Goal: Information Seeking & Learning: Learn about a topic

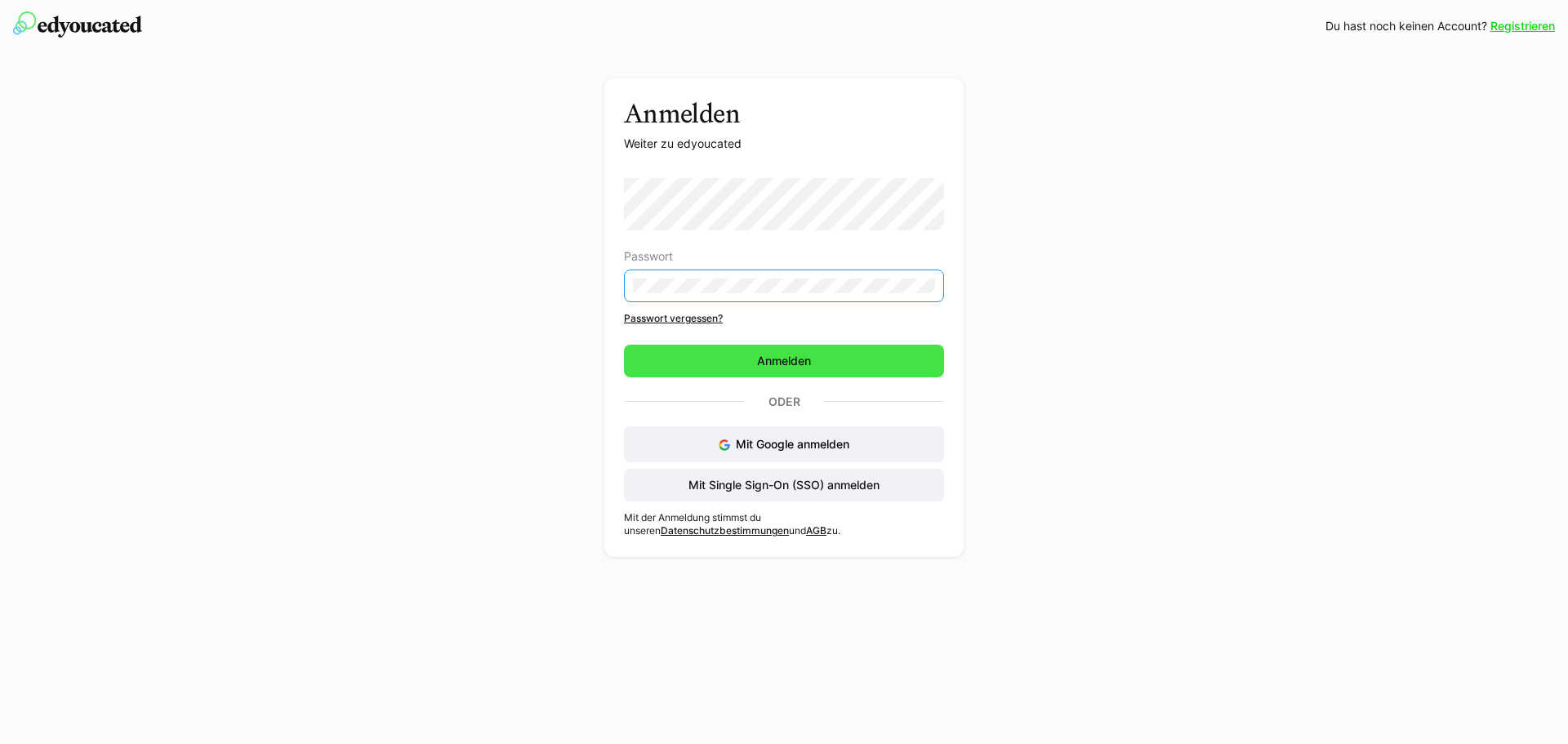
click at [788, 369] on span "Anmelden" at bounding box center [784, 360] width 320 height 32
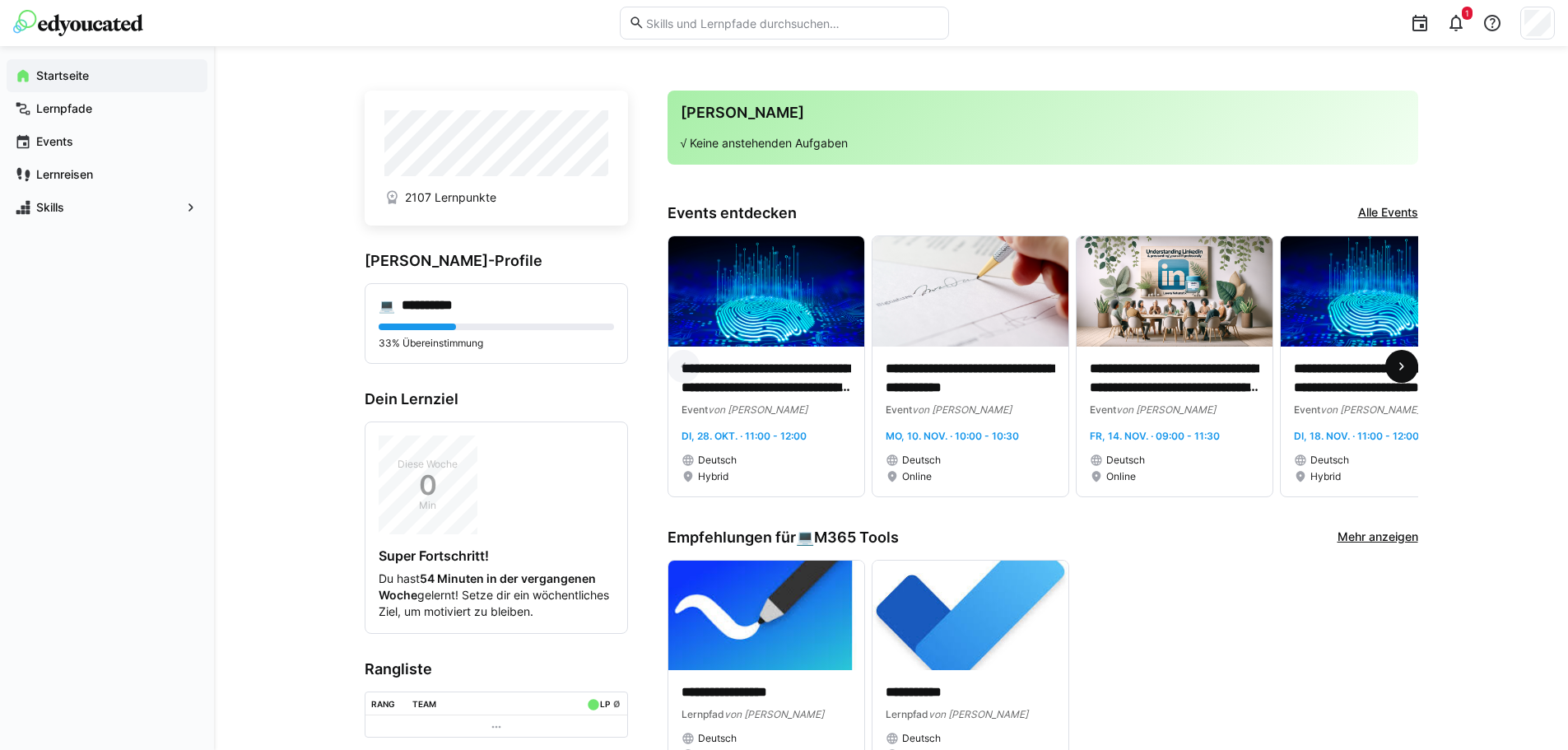
click at [1388, 365] on span at bounding box center [1402, 365] width 33 height 33
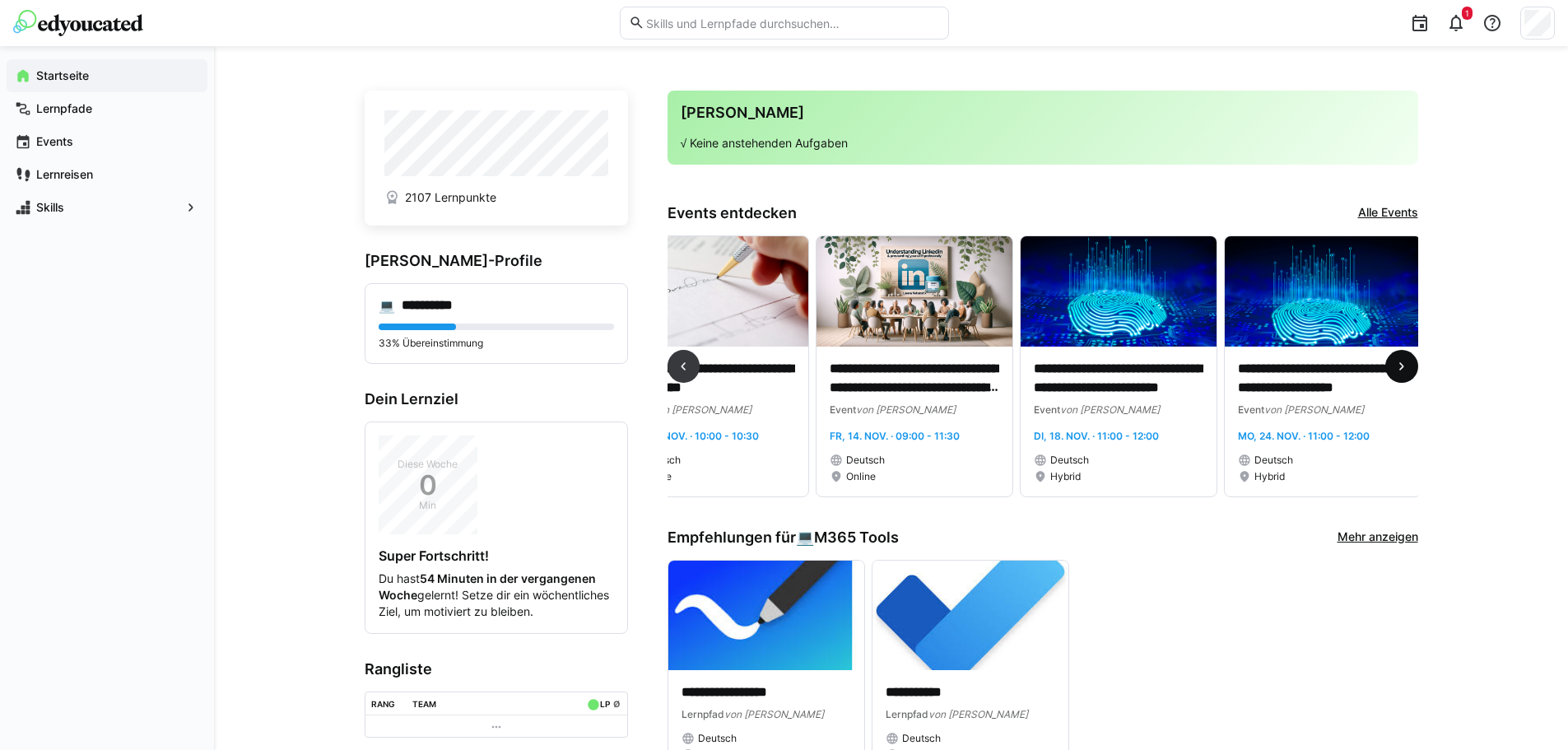
scroll to position [0, 467]
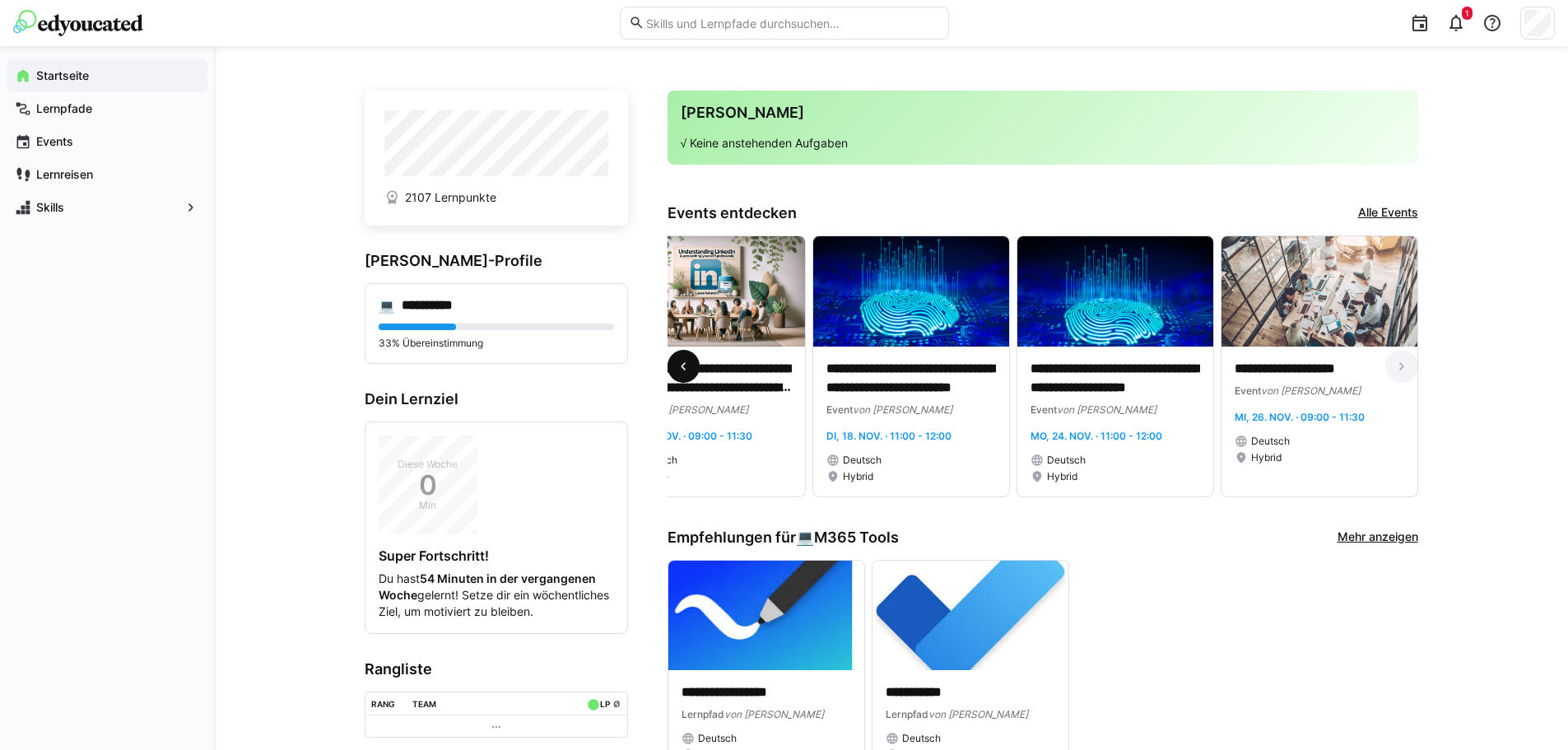
click at [684, 370] on eds-icon at bounding box center [683, 366] width 17 height 17
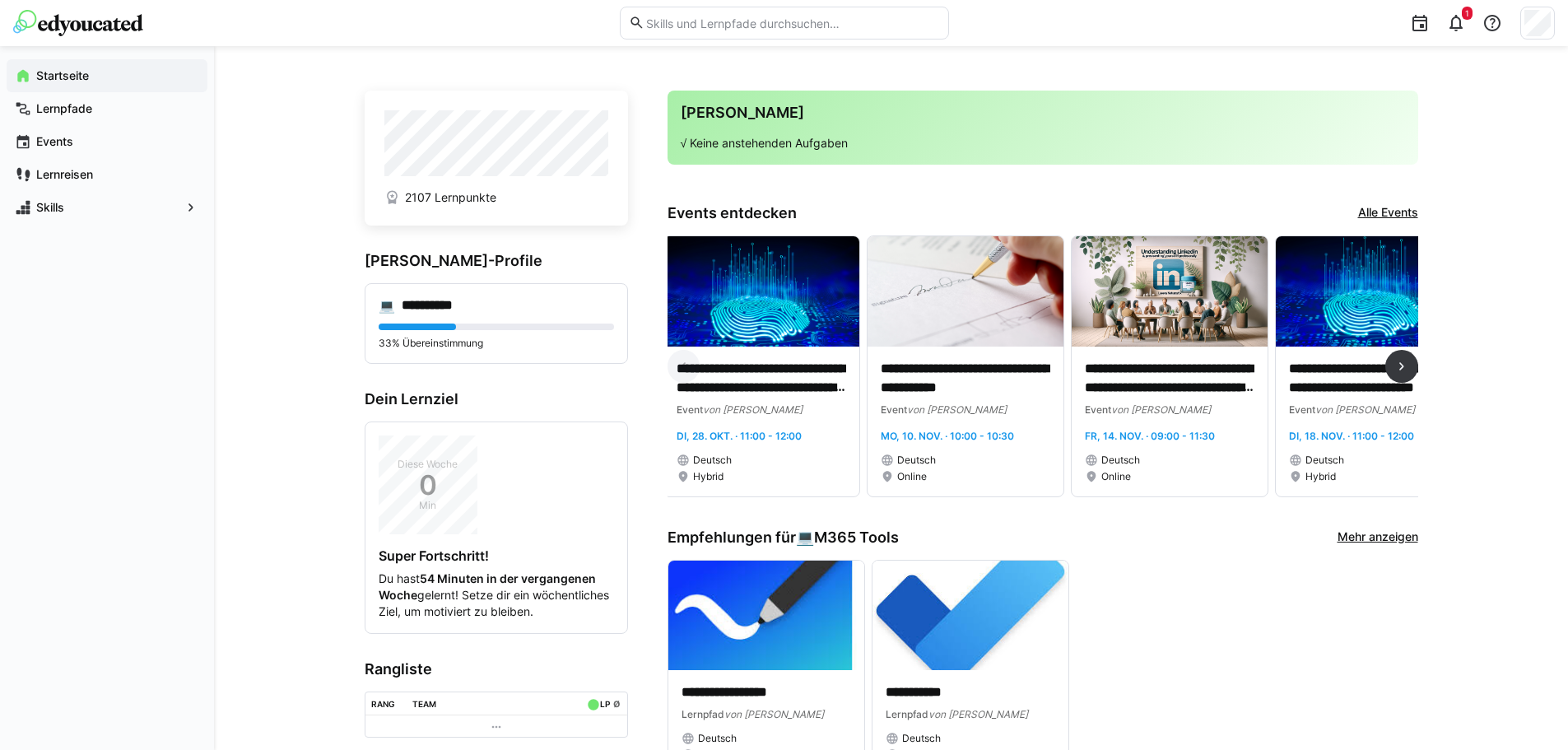
scroll to position [0, 0]
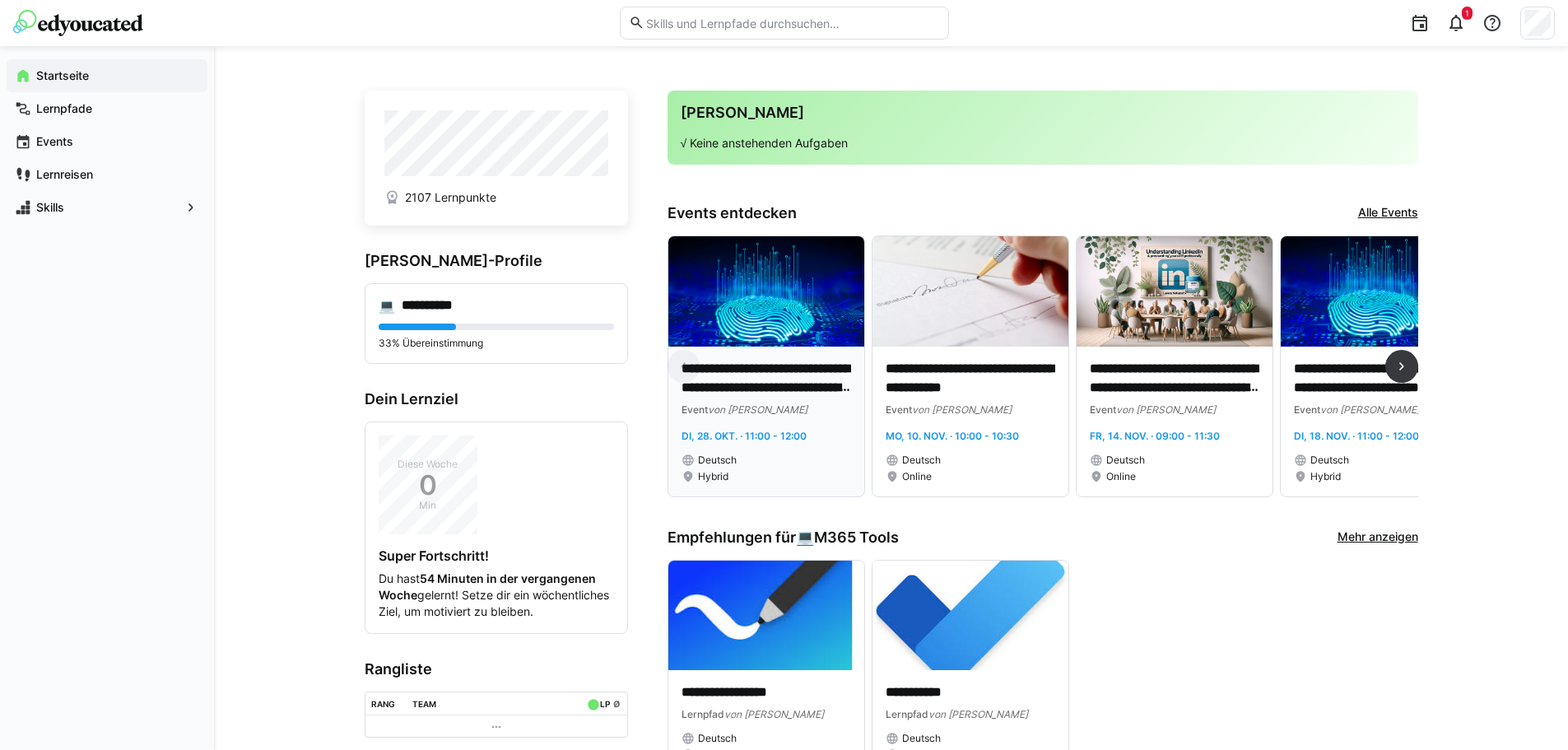
click at [750, 386] on p "**********" at bounding box center [766, 378] width 170 height 38
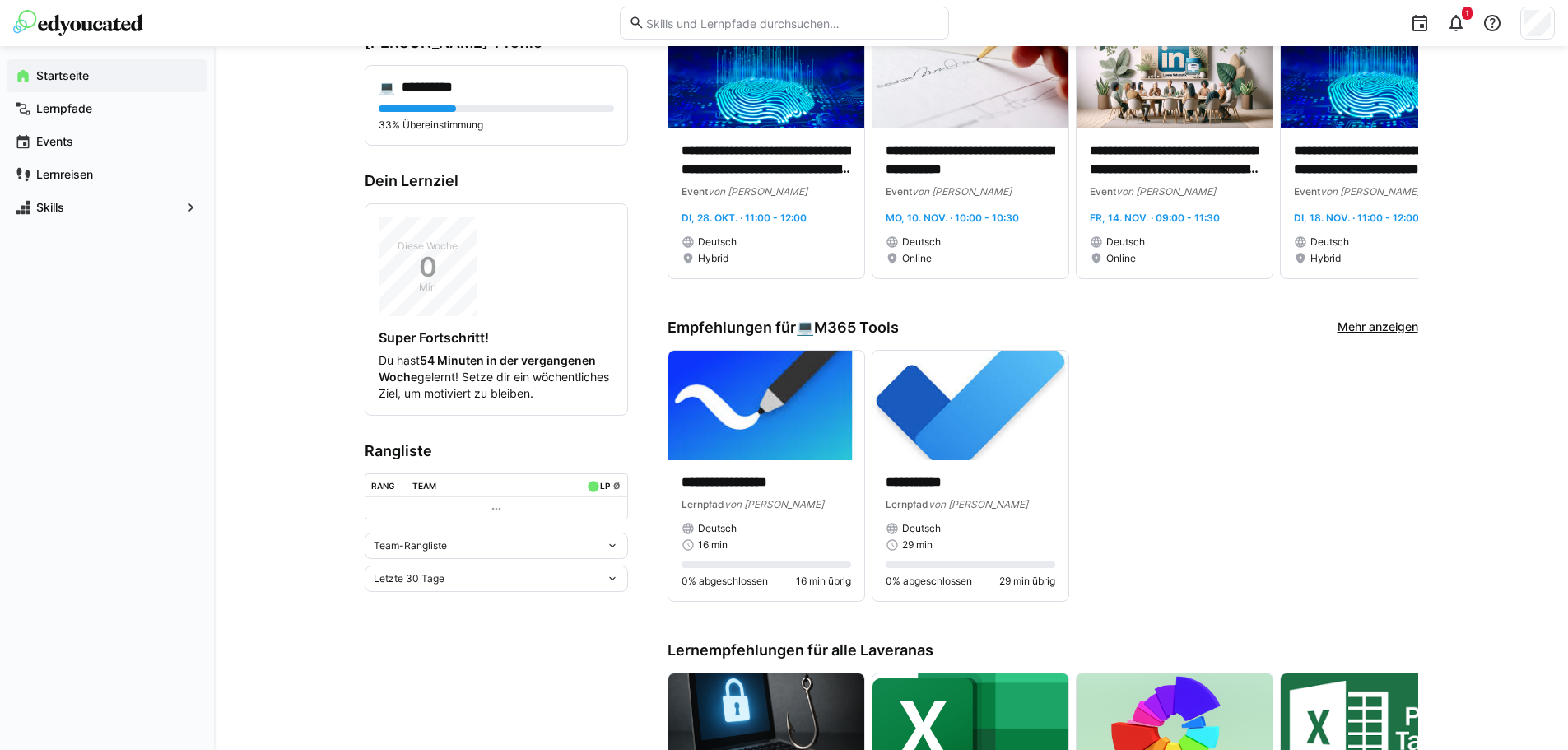
scroll to position [247, 0]
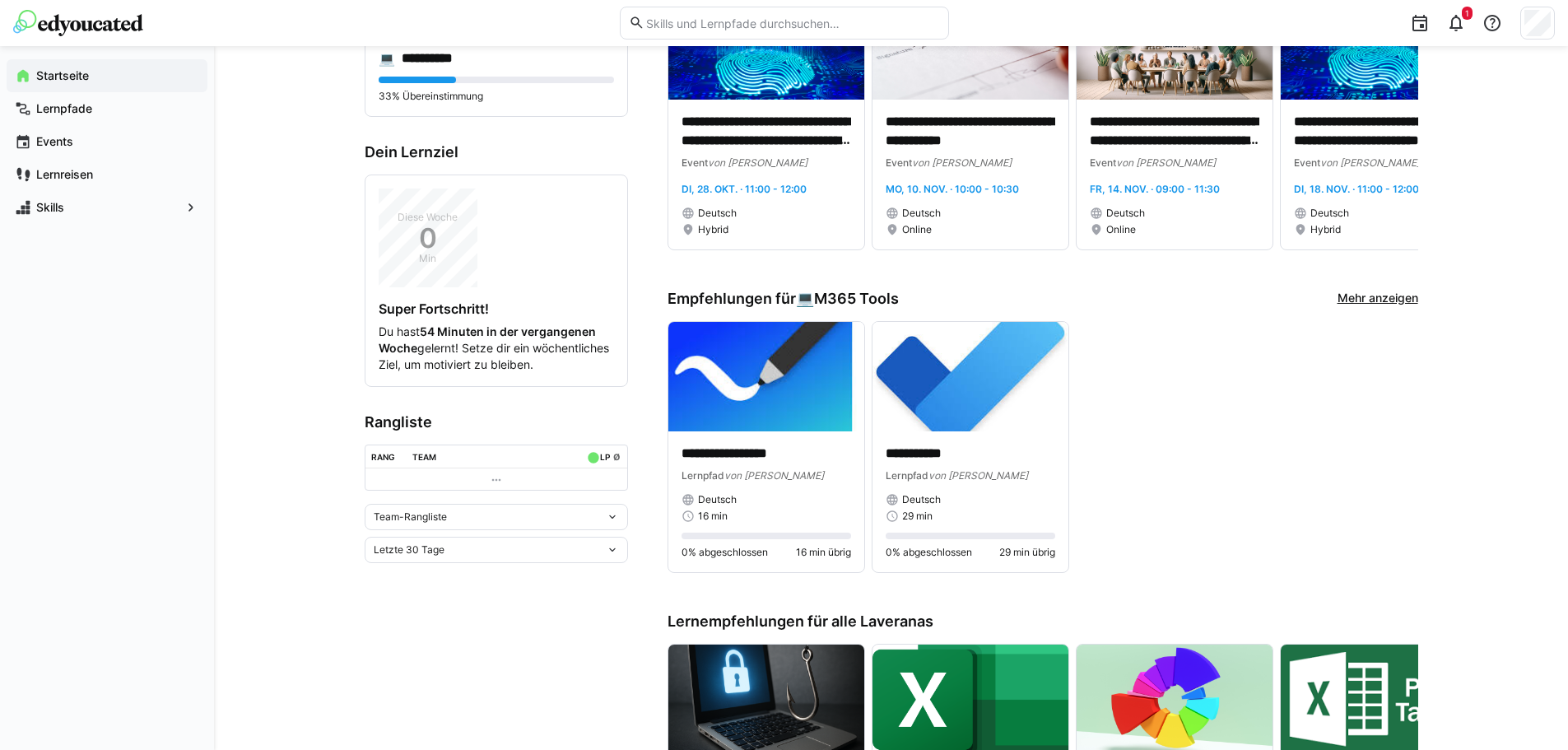
click at [1368, 296] on link "Mehr anzeigen" at bounding box center [1378, 298] width 80 height 18
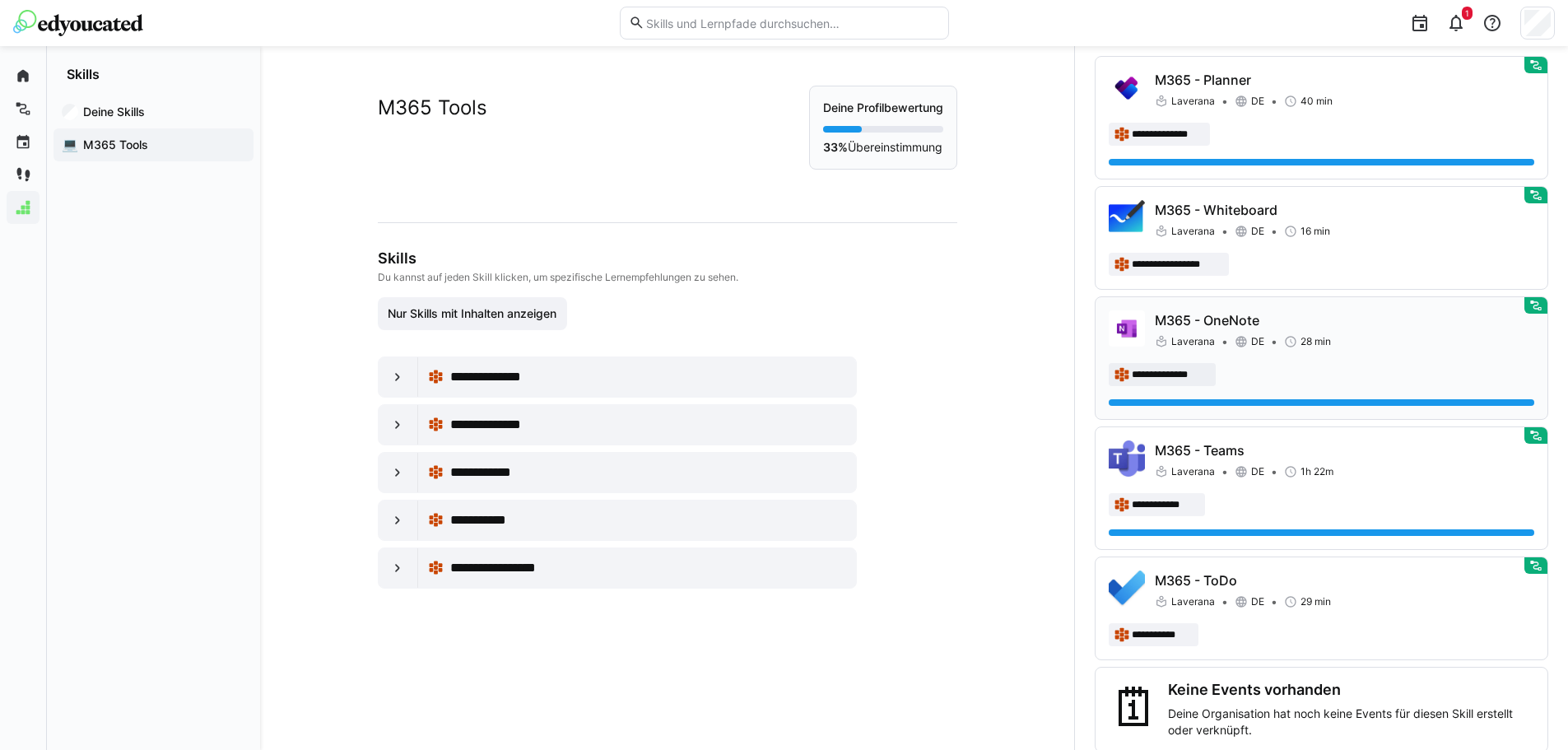
scroll to position [144, 0]
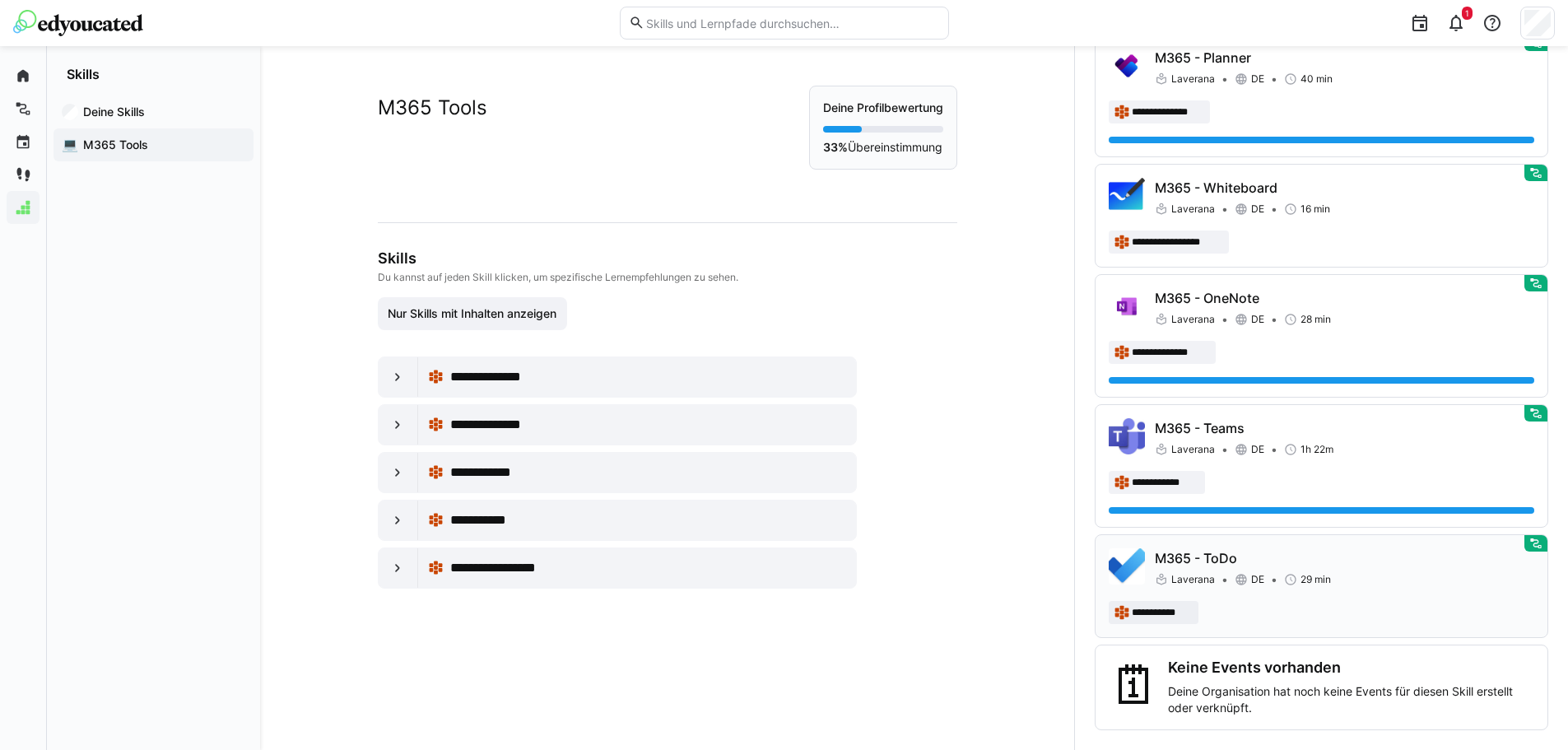
click at [1387, 568] on div "M365 - ToDo [GEOGRAPHIC_DATA] DE 29 min" at bounding box center [1345, 568] width 380 height 39
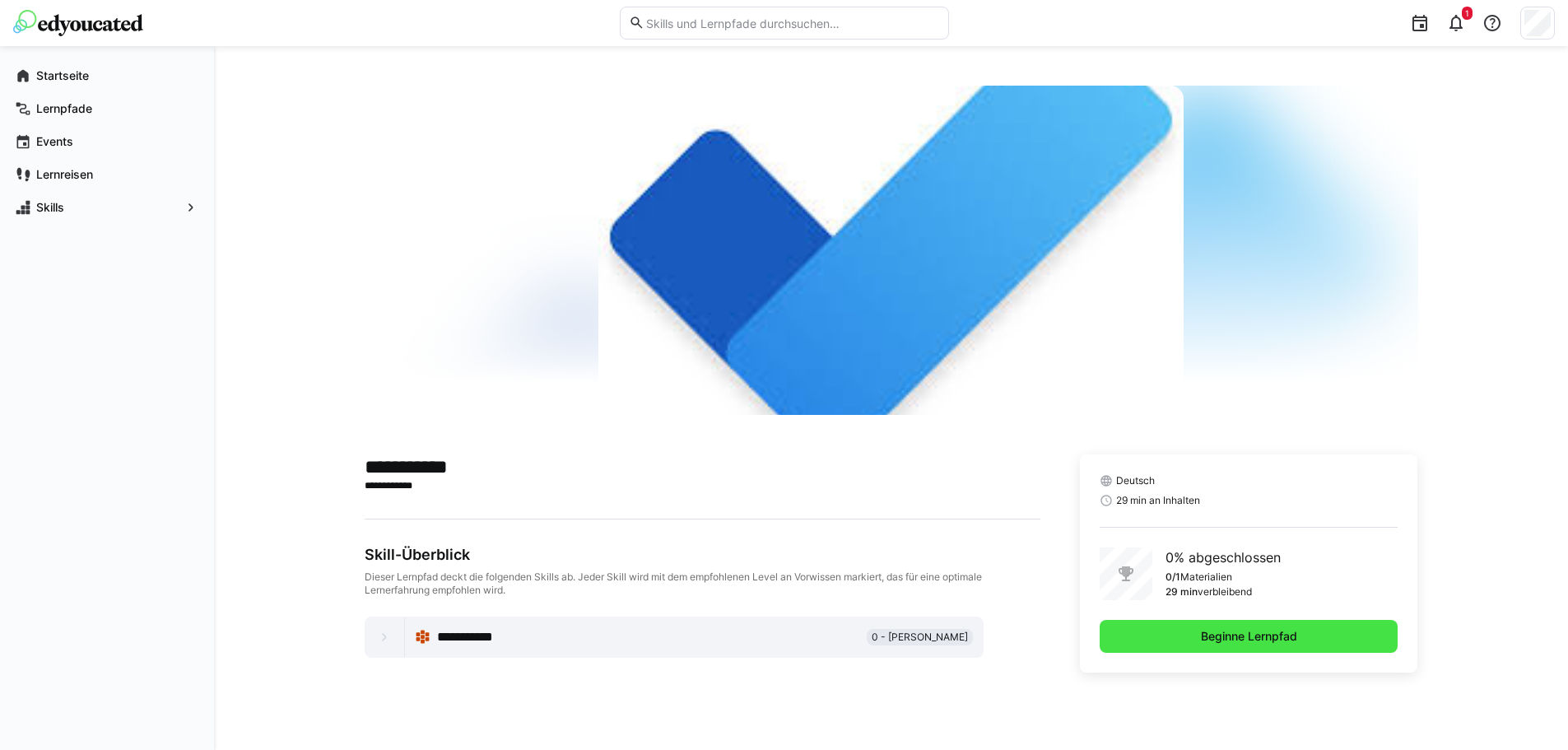
click at [1256, 629] on span "Beginne Lernpfad" at bounding box center [1249, 636] width 101 height 17
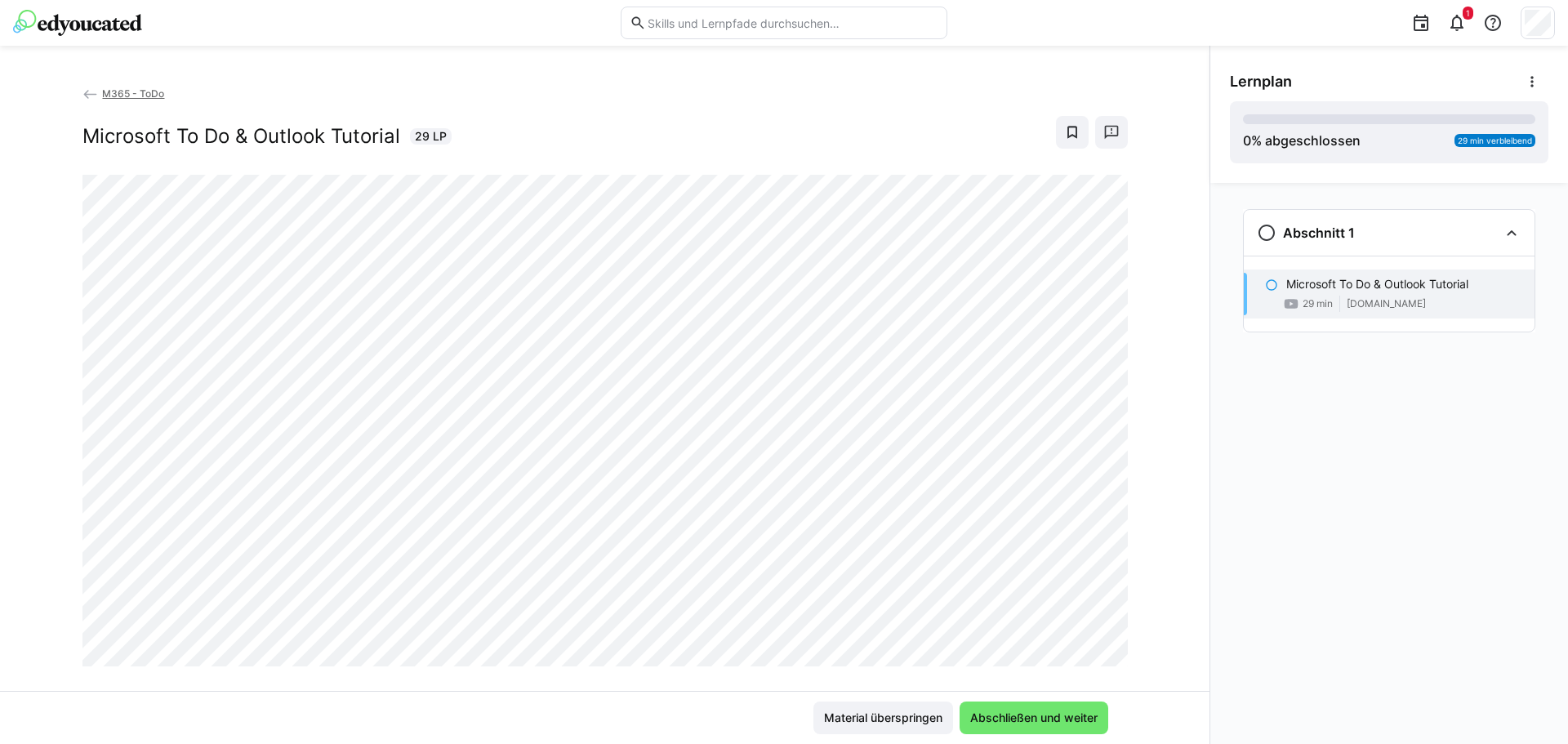
click at [592, 71] on div "M365 - ToDo Microsoft To Do & Outlook Tutorial 29 LP Material überspringen Absc…" at bounding box center [605, 395] width 1210 height 698
click at [1075, 714] on span "Abschließen und weiter" at bounding box center [1033, 717] width 132 height 17
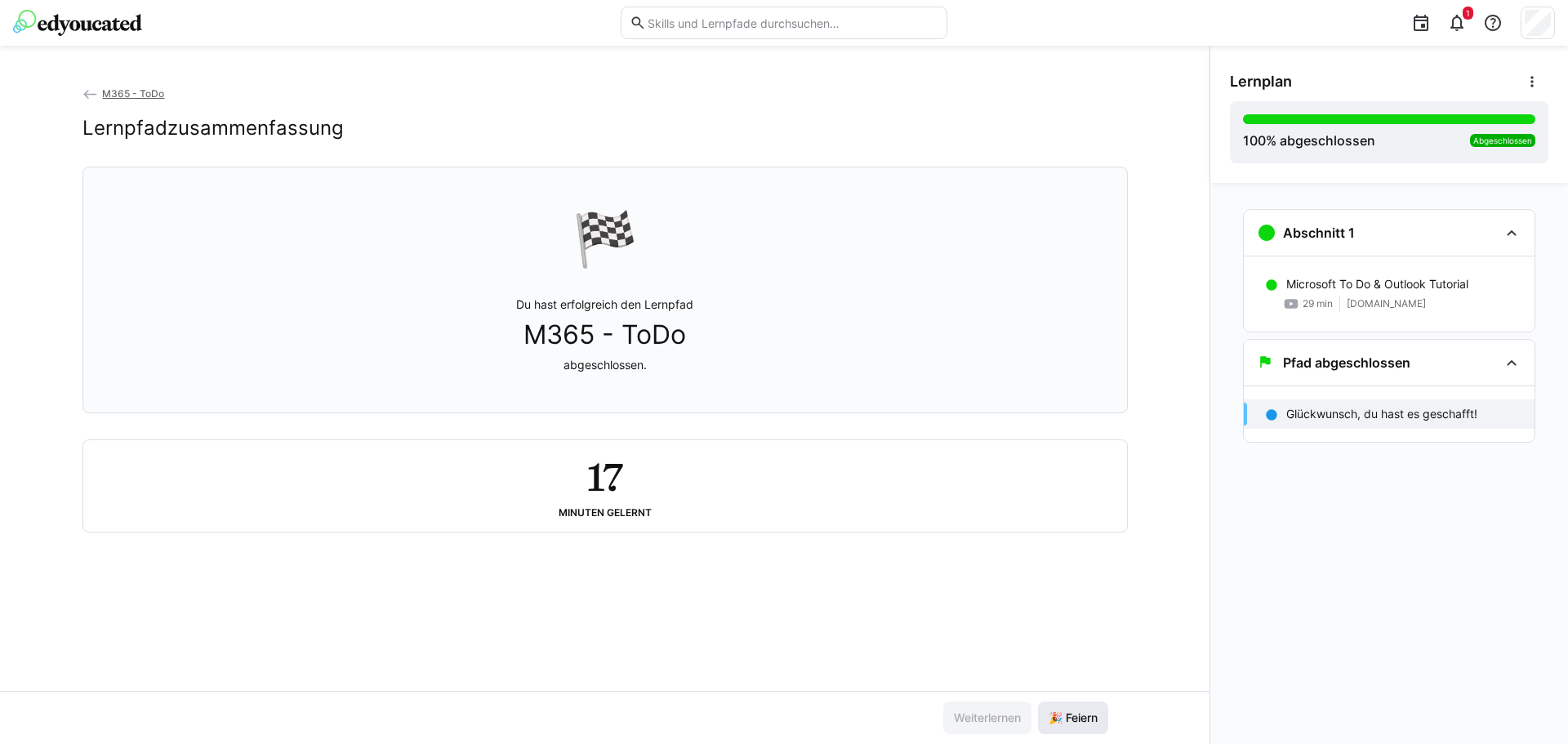
click at [1090, 710] on span "🎉 Feiern" at bounding box center [1073, 717] width 54 height 17
click at [1533, 78] on eds-icon at bounding box center [1532, 82] width 17 height 17
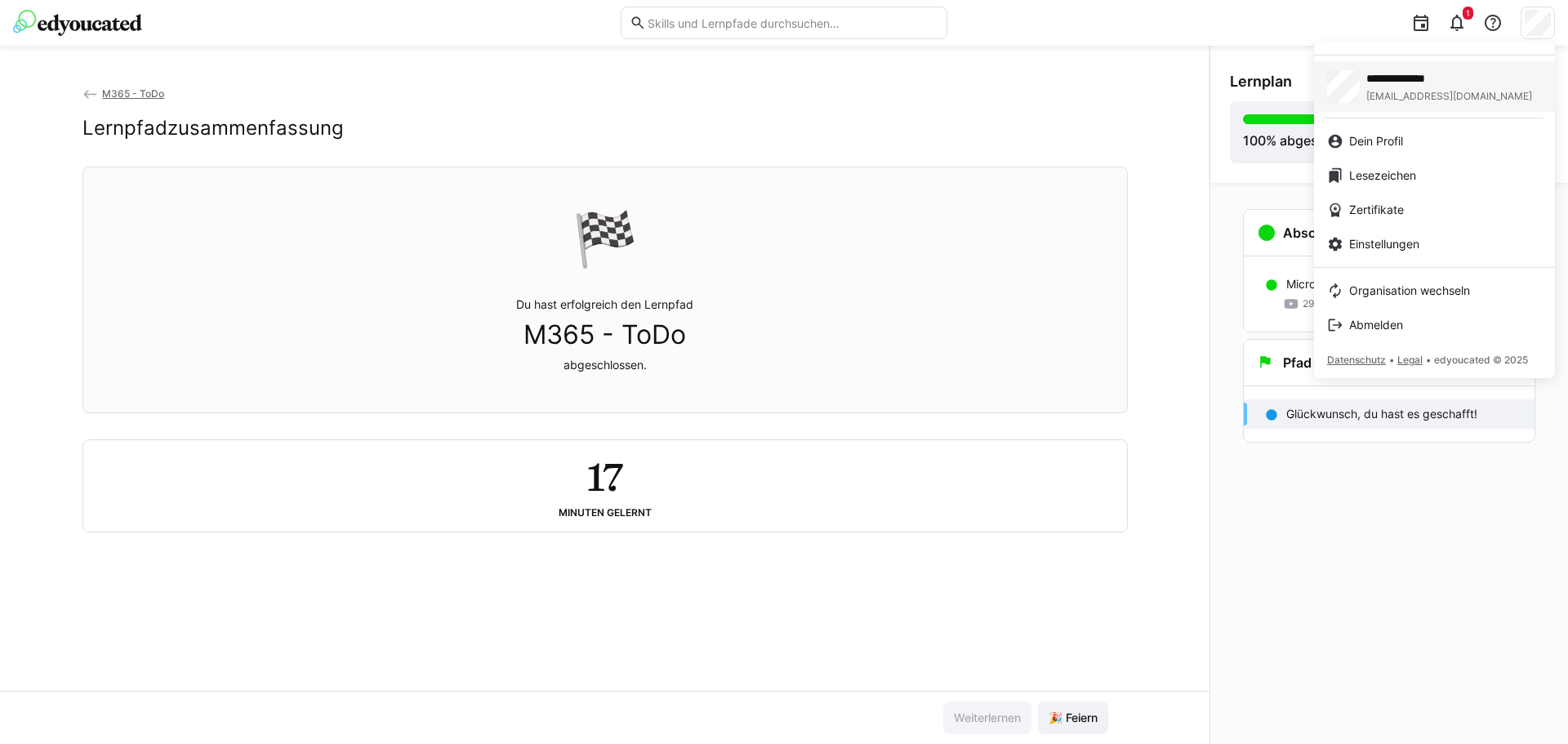
click at [1410, 85] on span "**********" at bounding box center [1429, 79] width 124 height 17
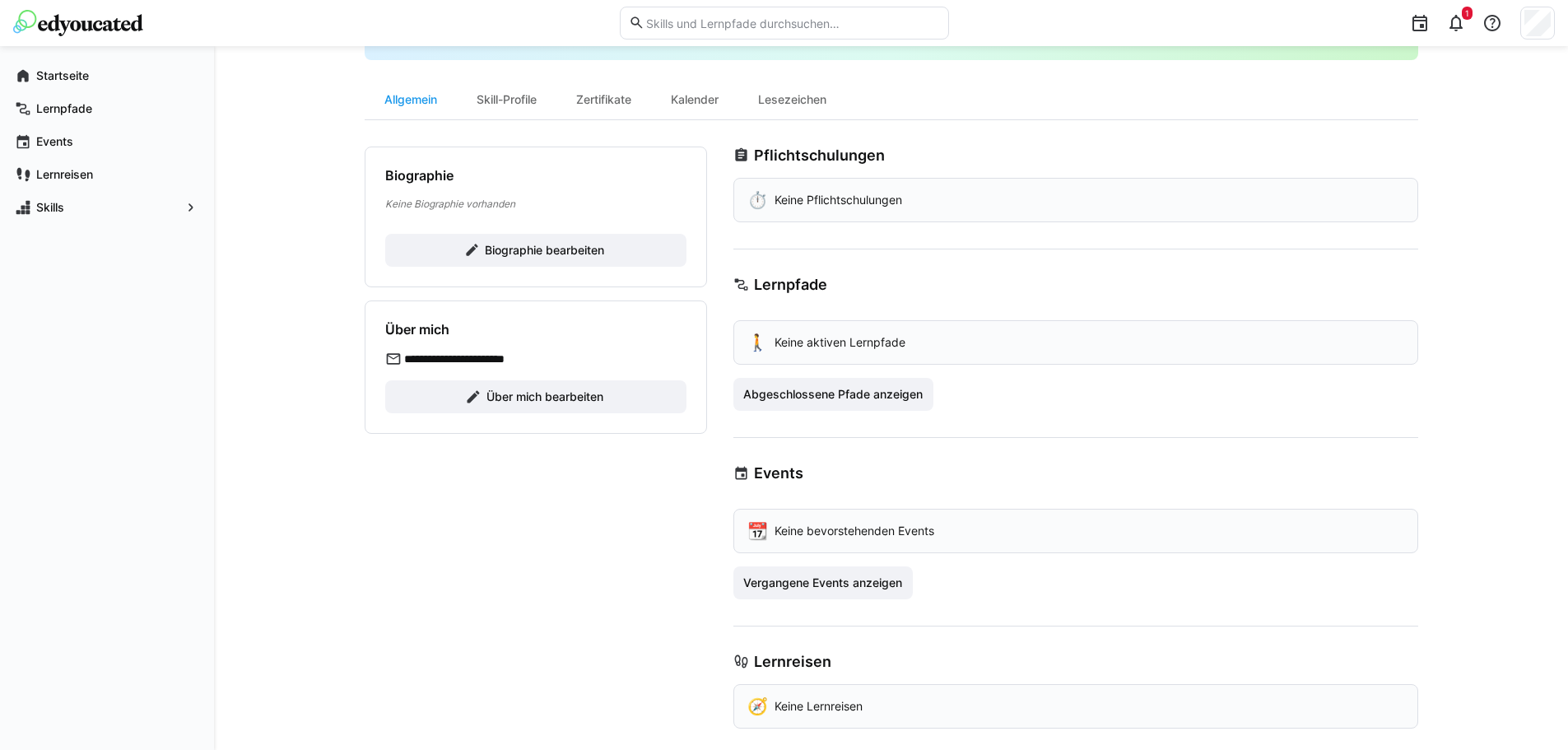
scroll to position [139, 0]
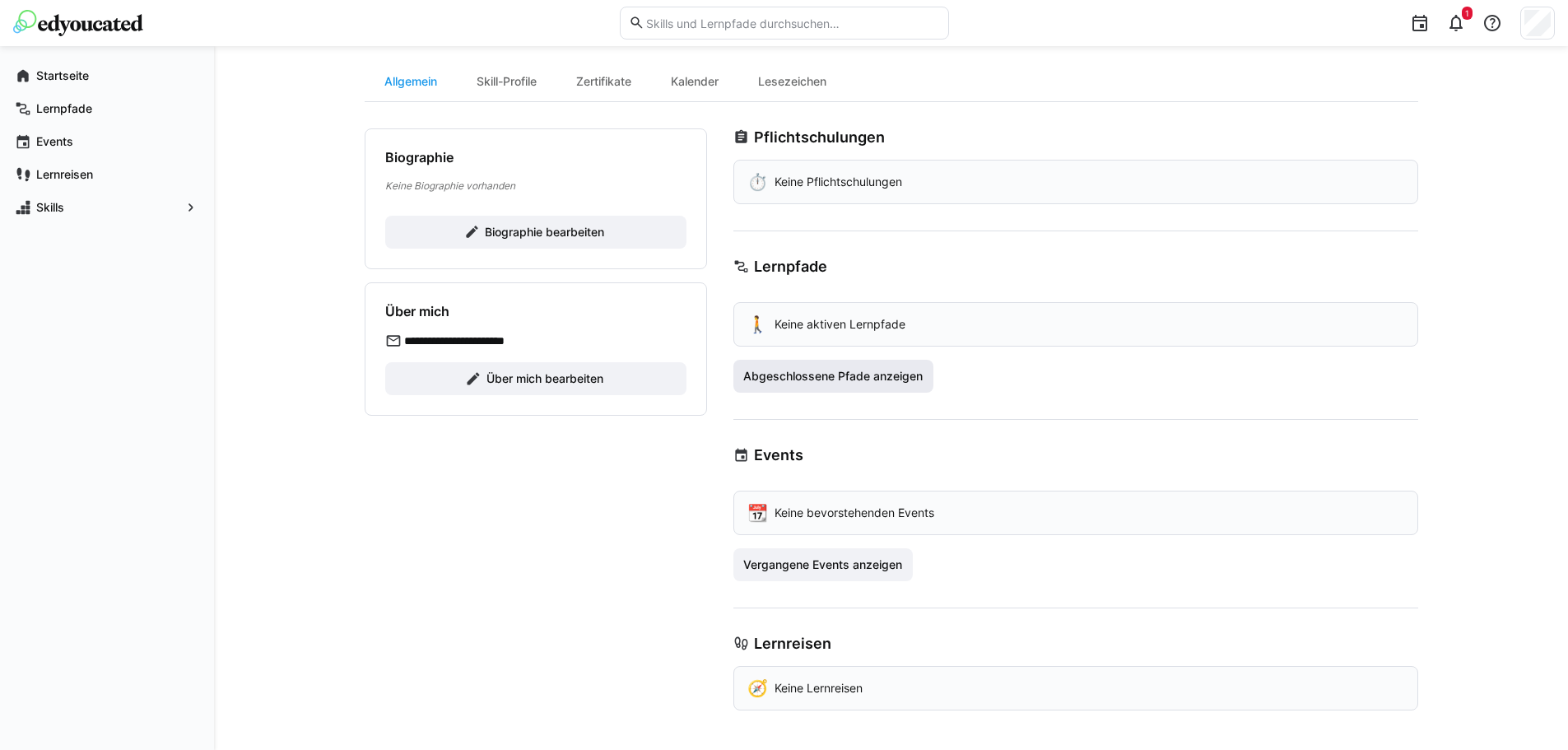
click at [863, 375] on span "Abgeschlossene Pfade anzeigen" at bounding box center [833, 376] width 184 height 17
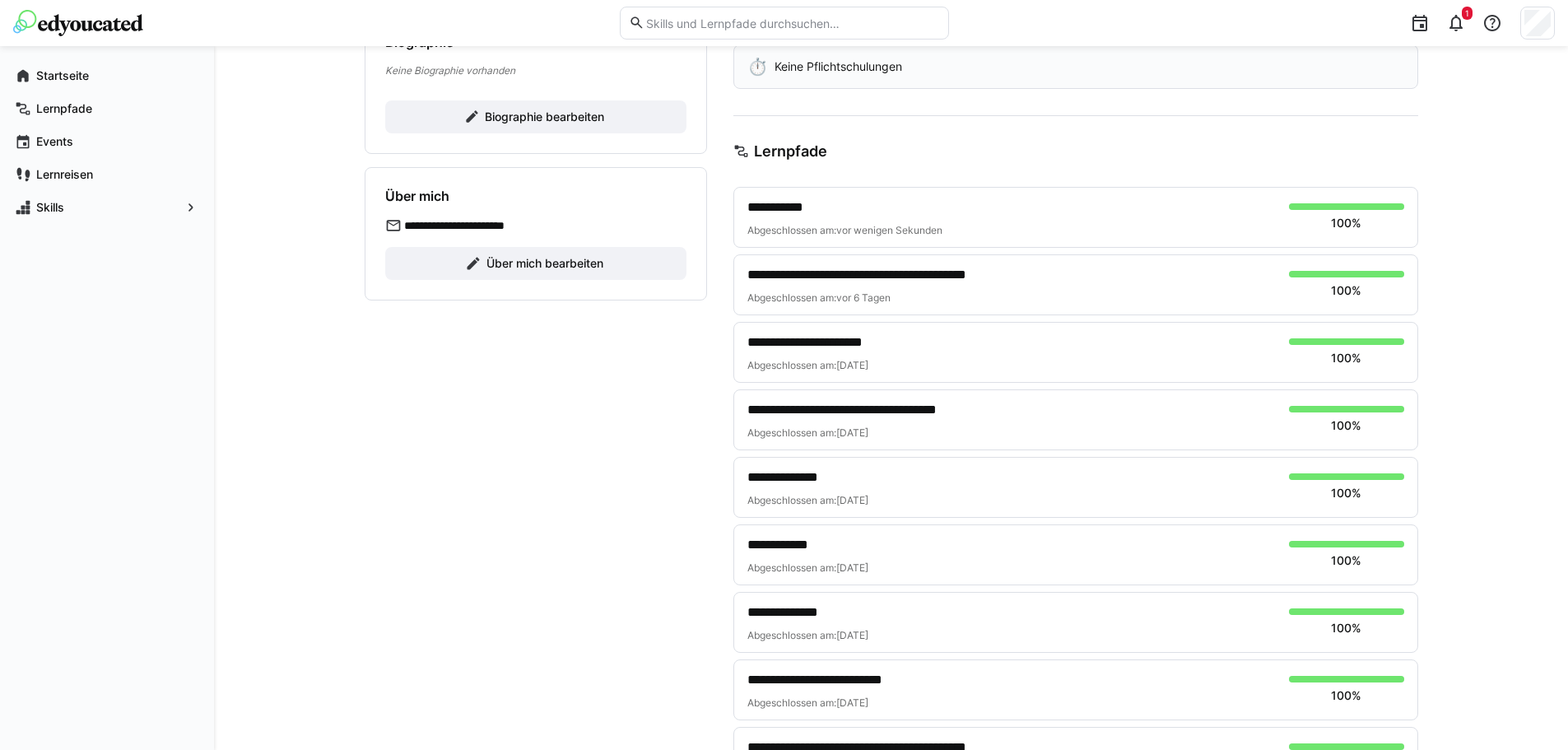
scroll to position [0, 0]
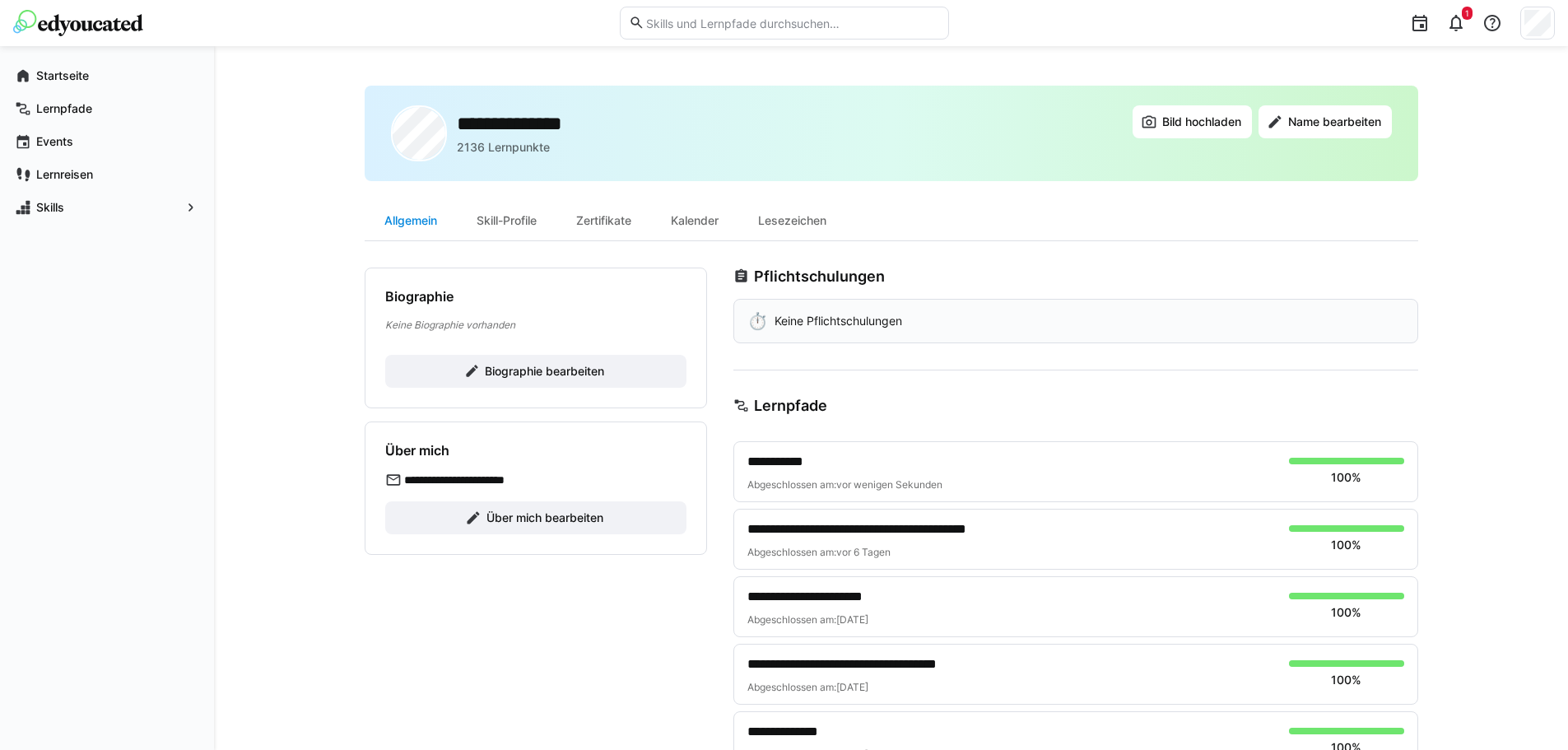
click at [396, 220] on div "Allgemein" at bounding box center [411, 220] width 92 height 39
click at [503, 221] on div "Skill-Profile" at bounding box center [506, 220] width 100 height 39
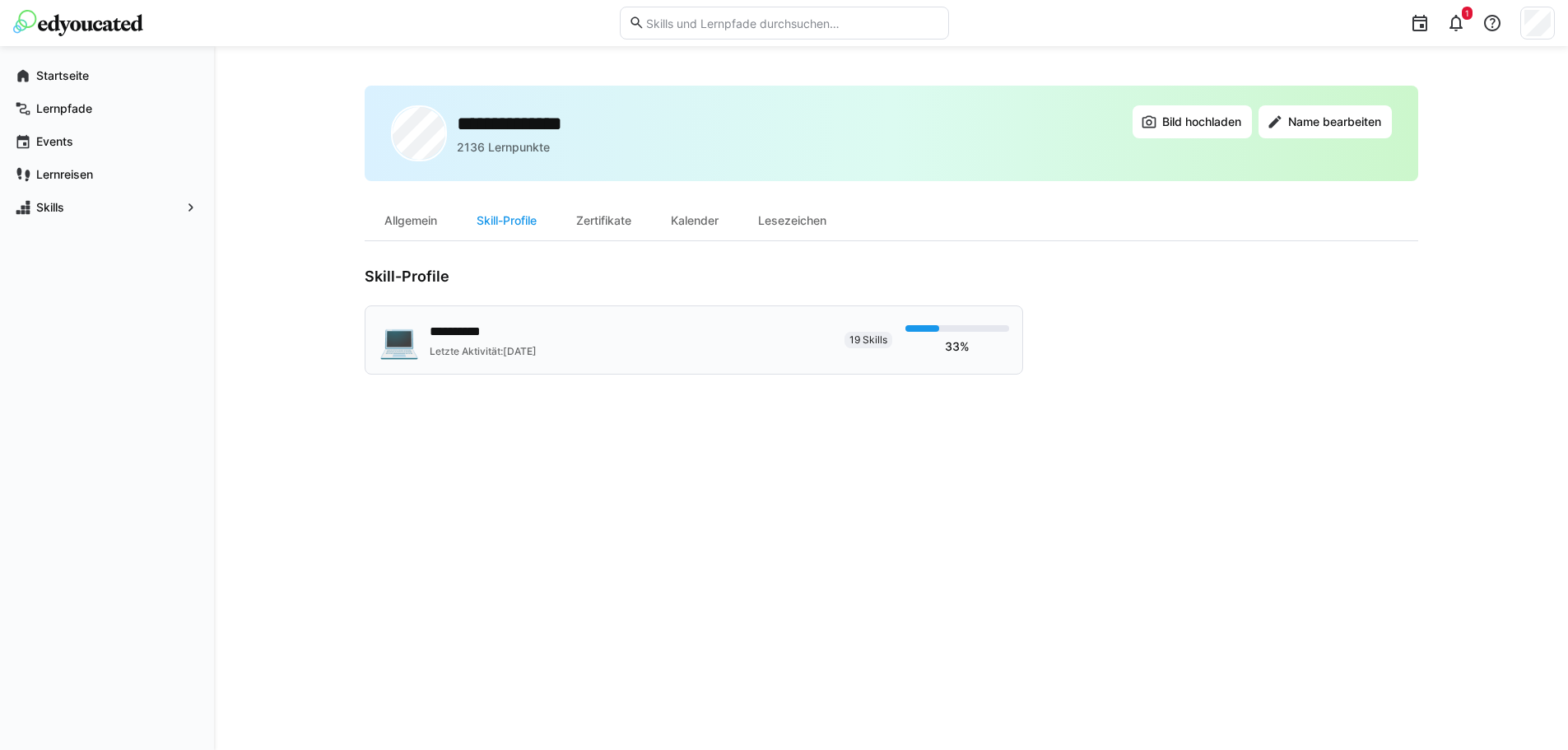
click at [656, 347] on div "**********" at bounding box center [605, 339] width 452 height 41
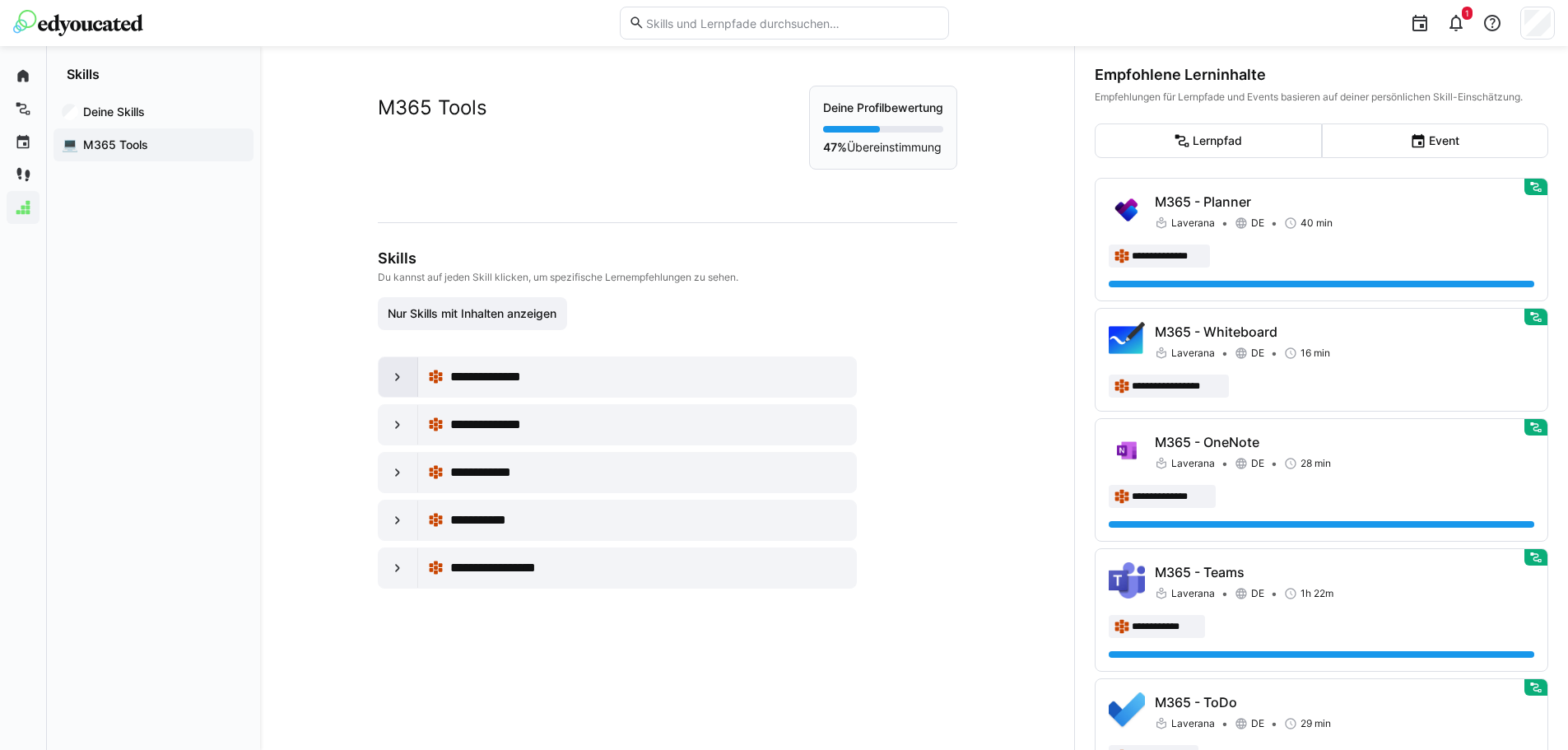
click at [391, 376] on eds-icon at bounding box center [398, 377] width 17 height 17
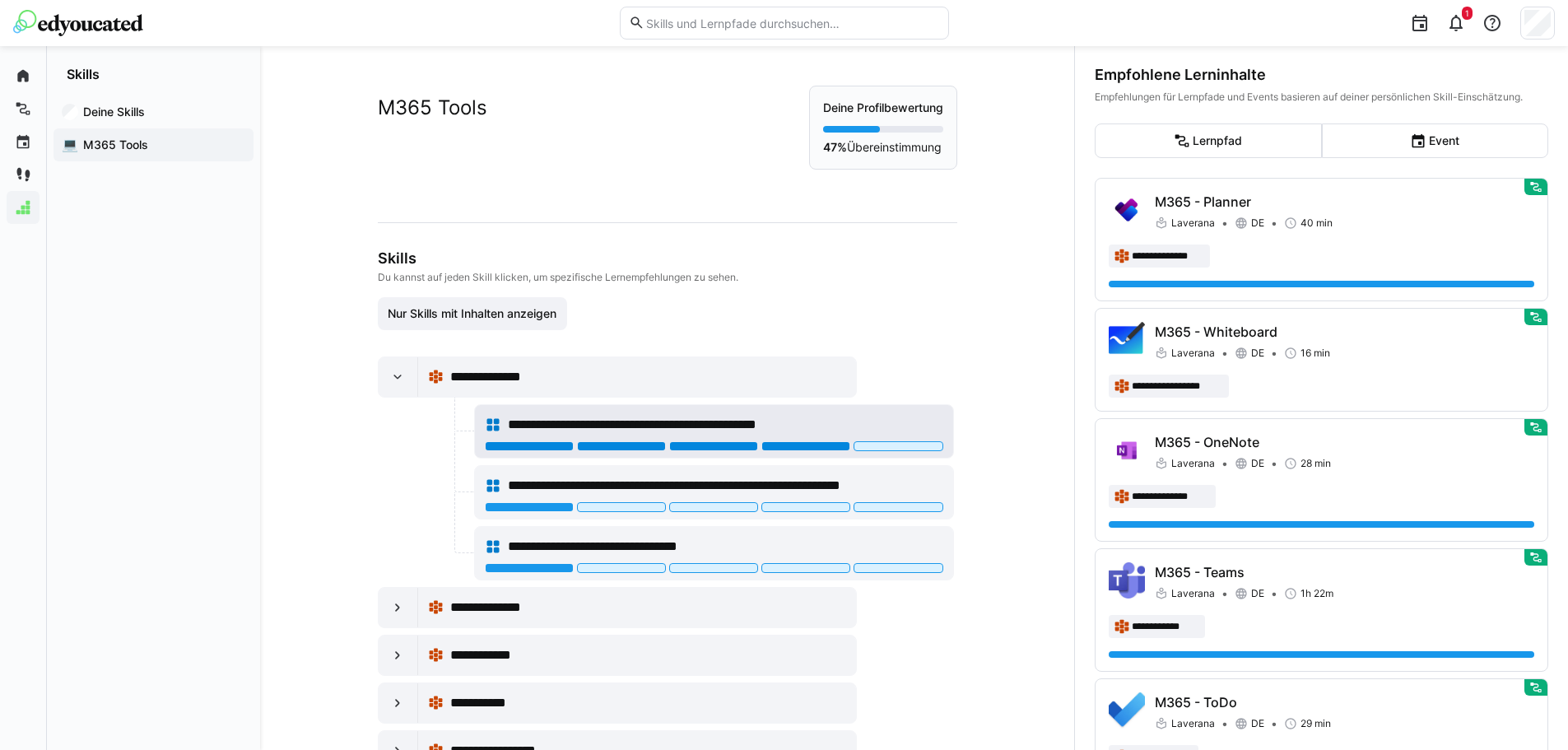
click at [815, 446] on div at bounding box center [805, 446] width 89 height 10
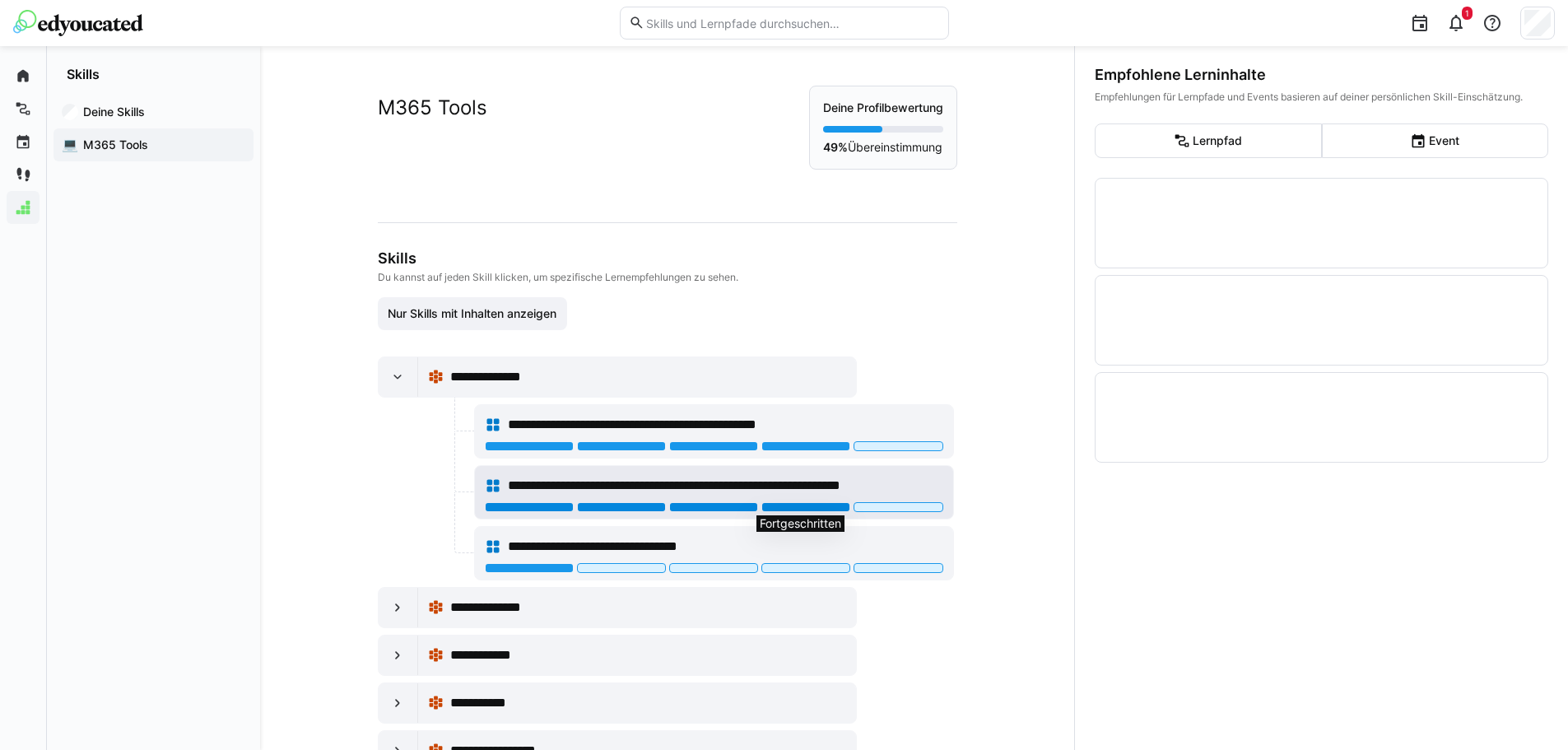
click at [824, 510] on div at bounding box center [805, 507] width 89 height 10
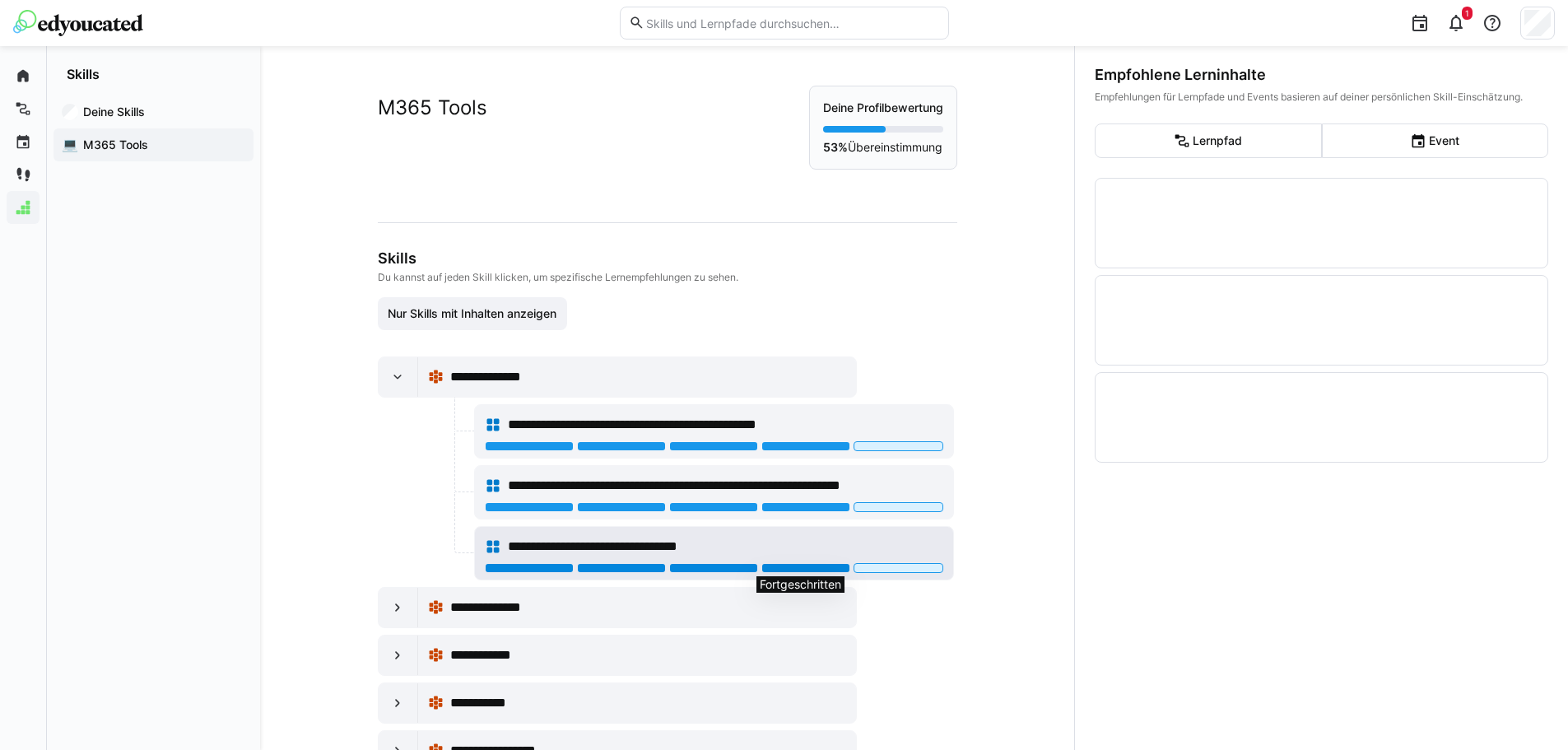
click at [805, 569] on div at bounding box center [805, 568] width 89 height 10
click at [390, 381] on eds-icon at bounding box center [398, 377] width 17 height 17
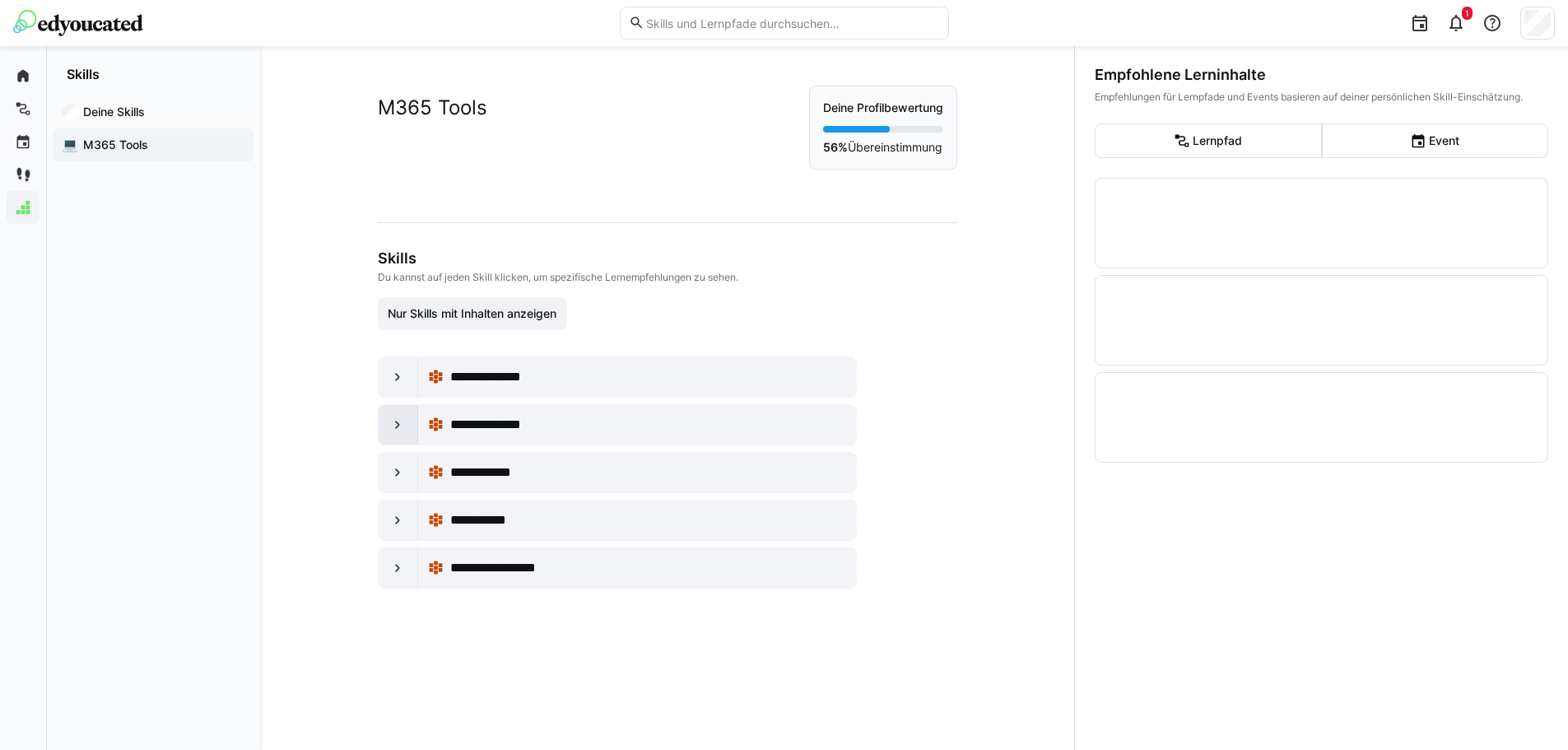
click at [394, 426] on eds-icon at bounding box center [398, 425] width 17 height 17
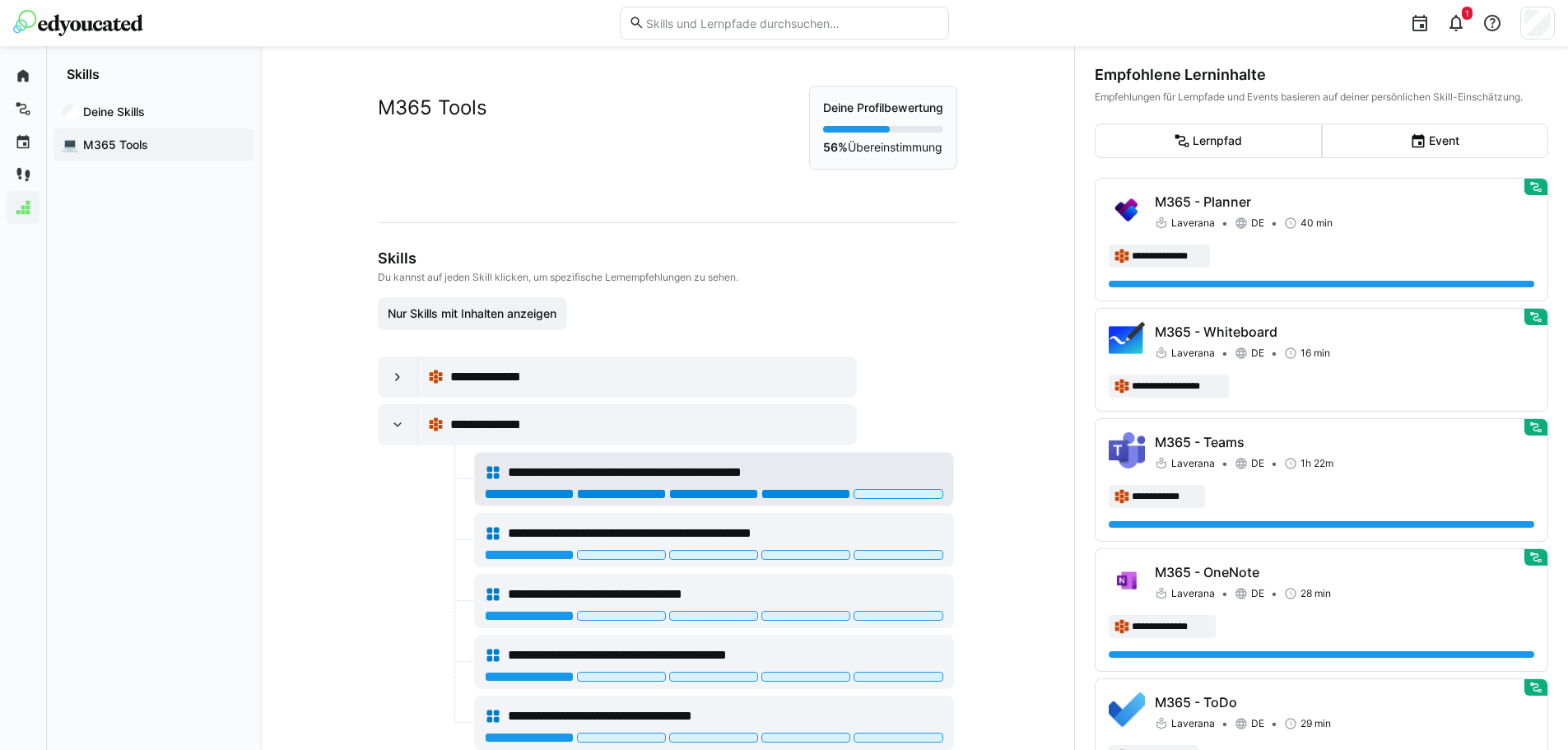
click at [811, 497] on div at bounding box center [805, 494] width 89 height 10
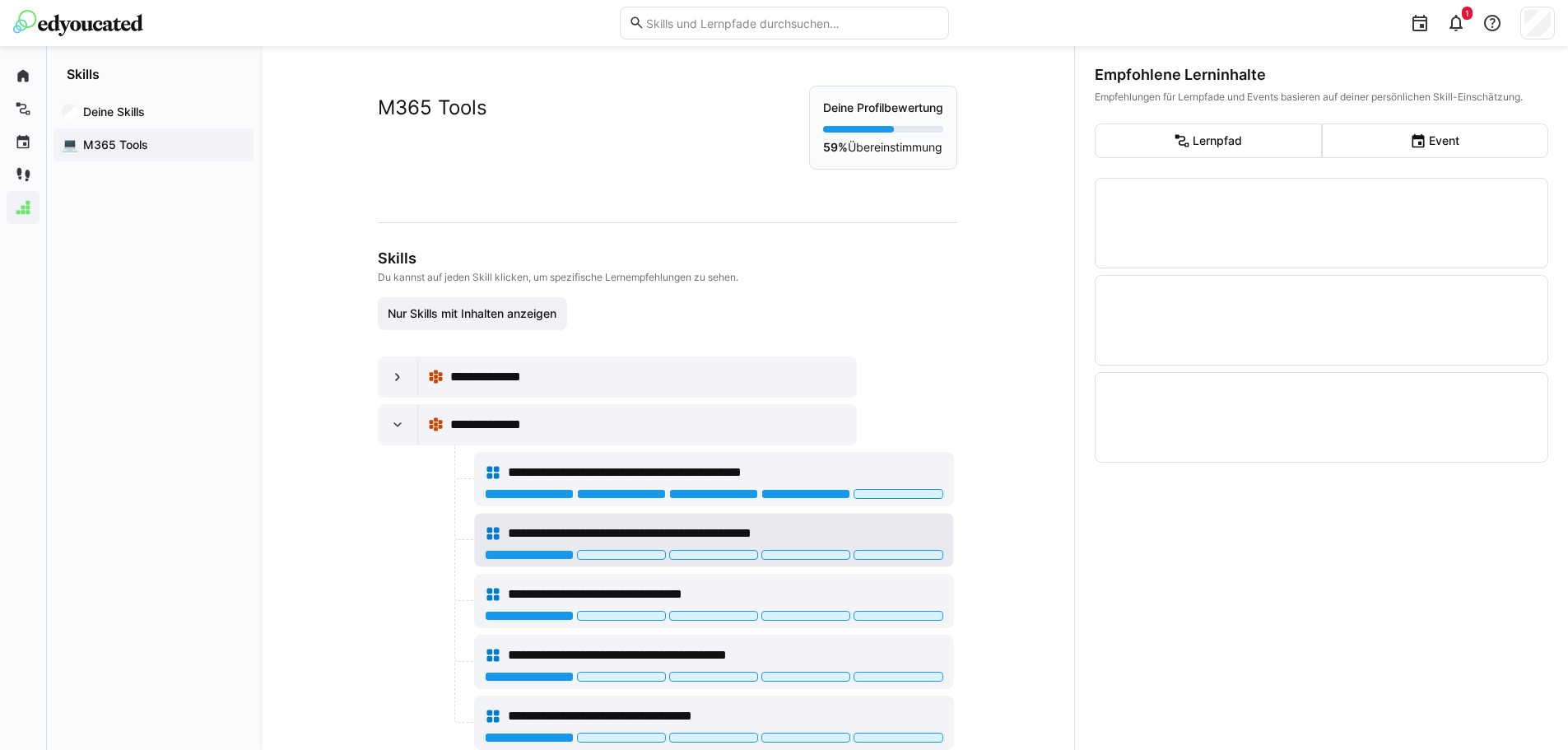
click at [813, 548] on div "**********" at bounding box center [714, 533] width 458 height 33
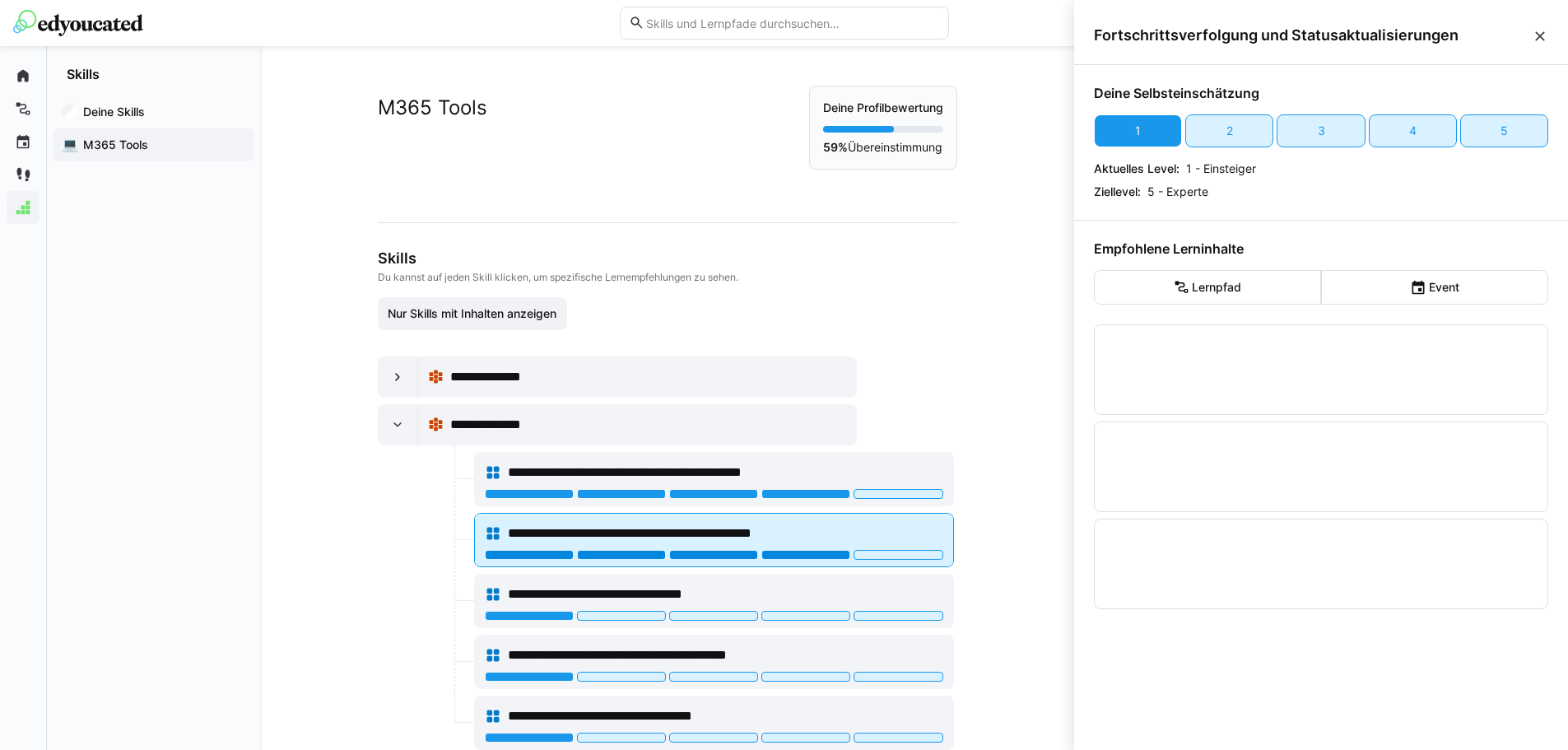
click at [810, 553] on div at bounding box center [805, 555] width 89 height 10
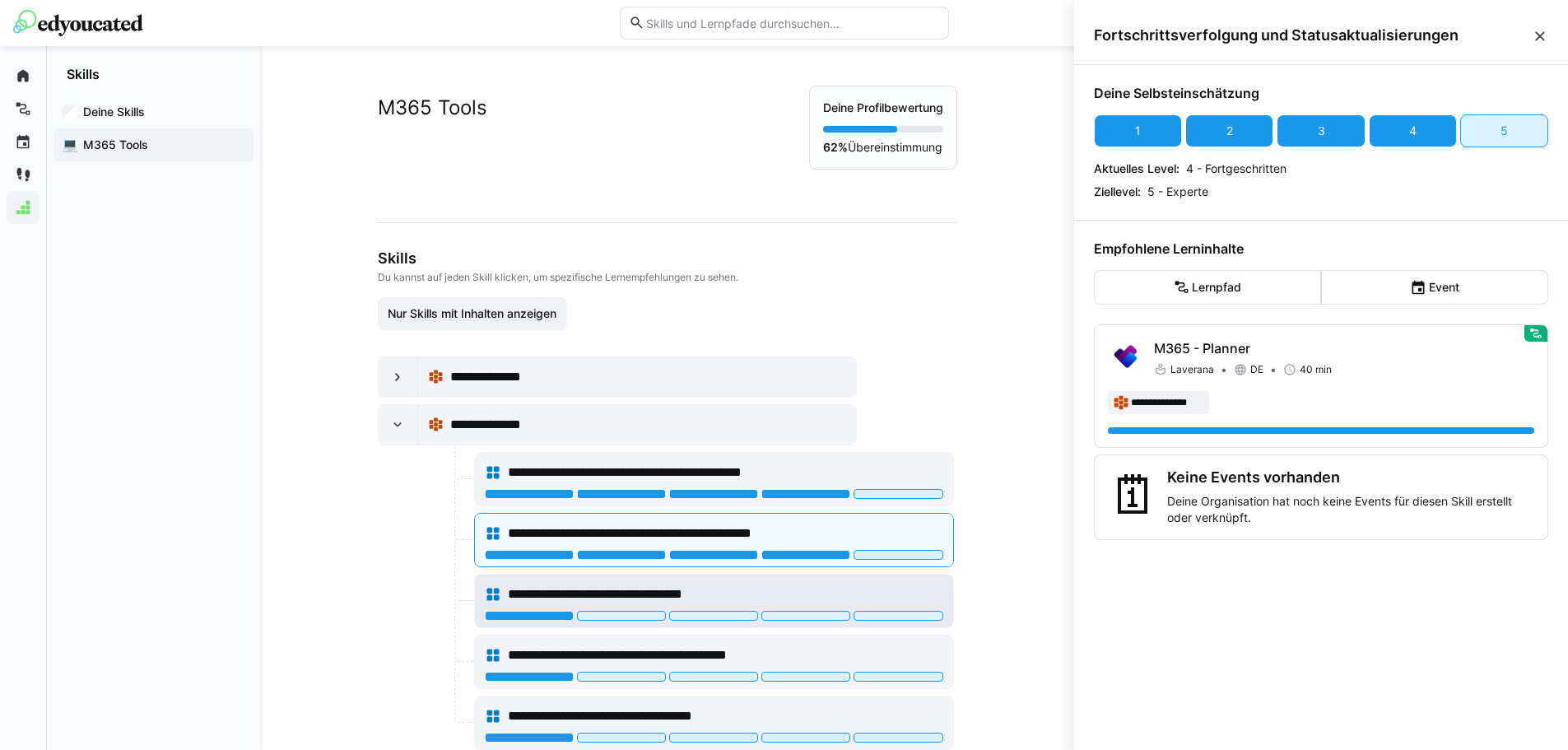
click at [809, 621] on div at bounding box center [714, 617] width 458 height 13
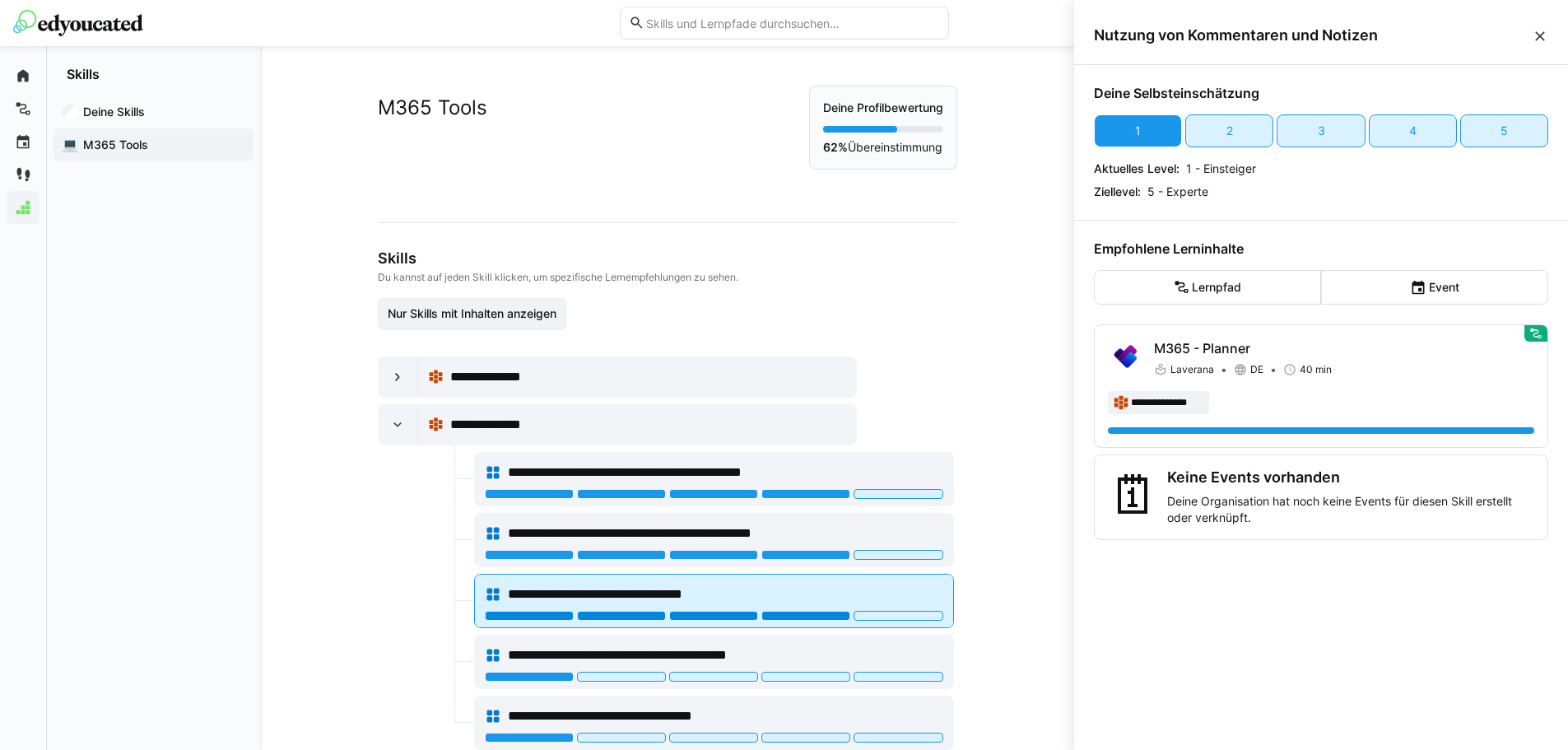
click at [798, 617] on div at bounding box center [805, 615] width 89 height 10
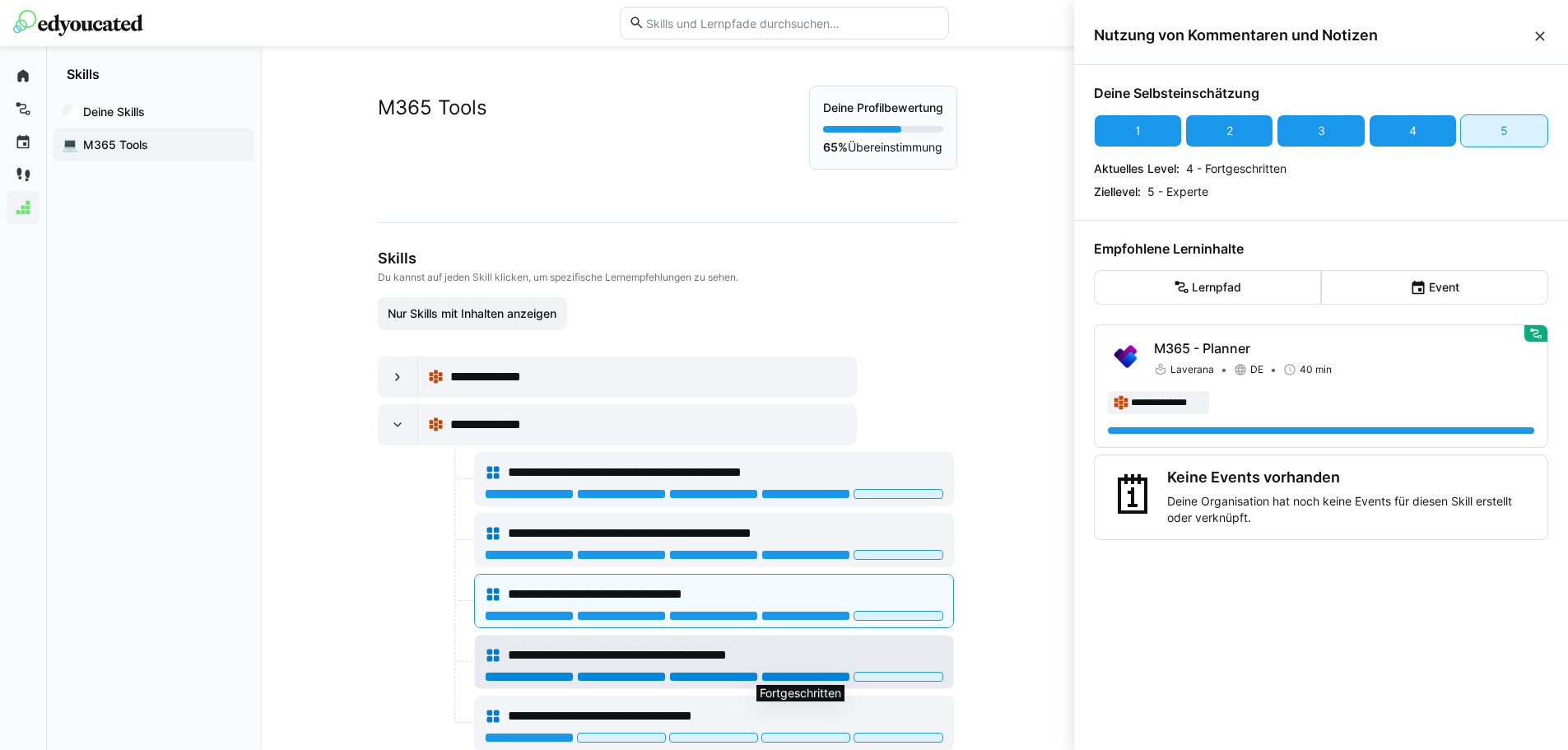
click at [804, 673] on div at bounding box center [805, 676] width 89 height 10
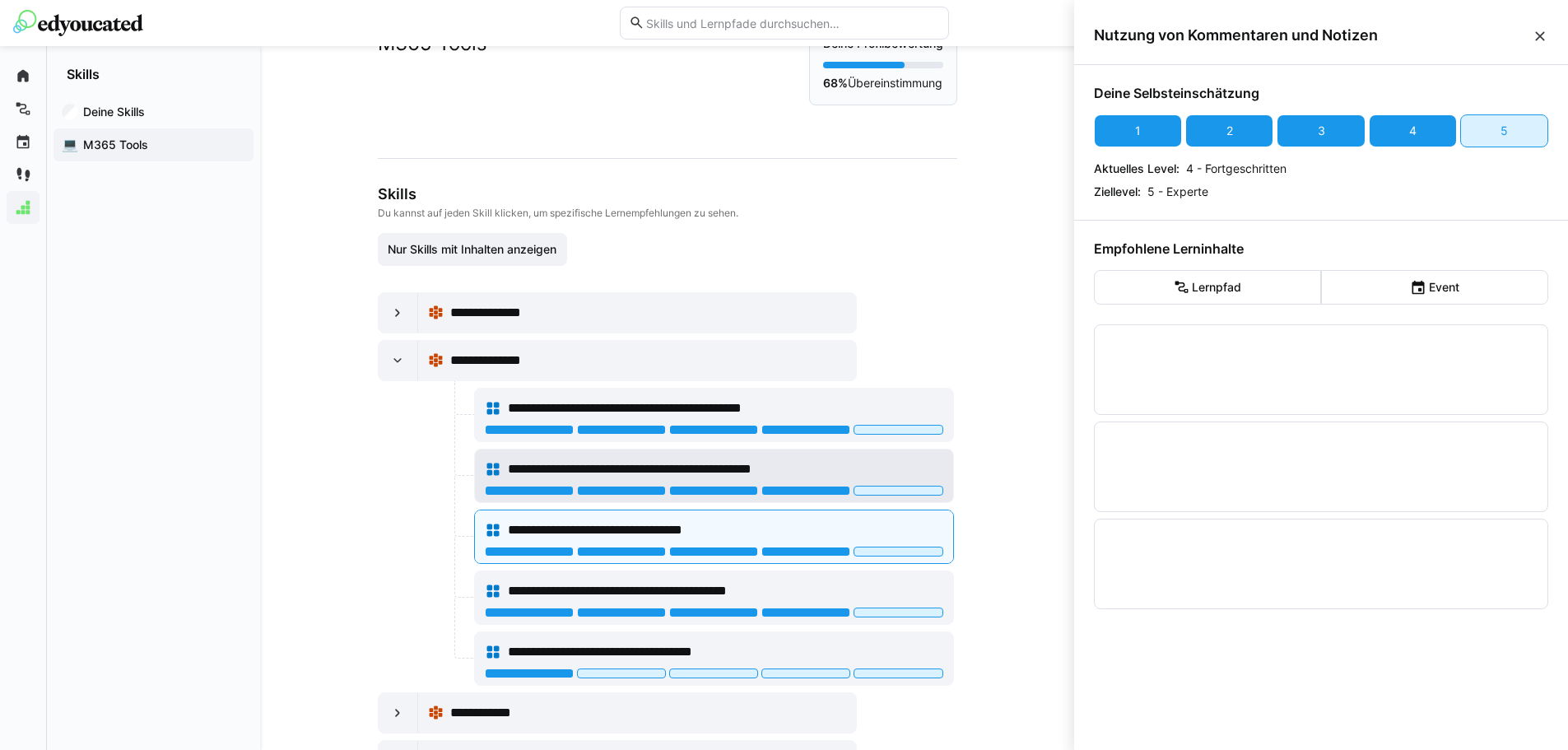
scroll to position [82, 0]
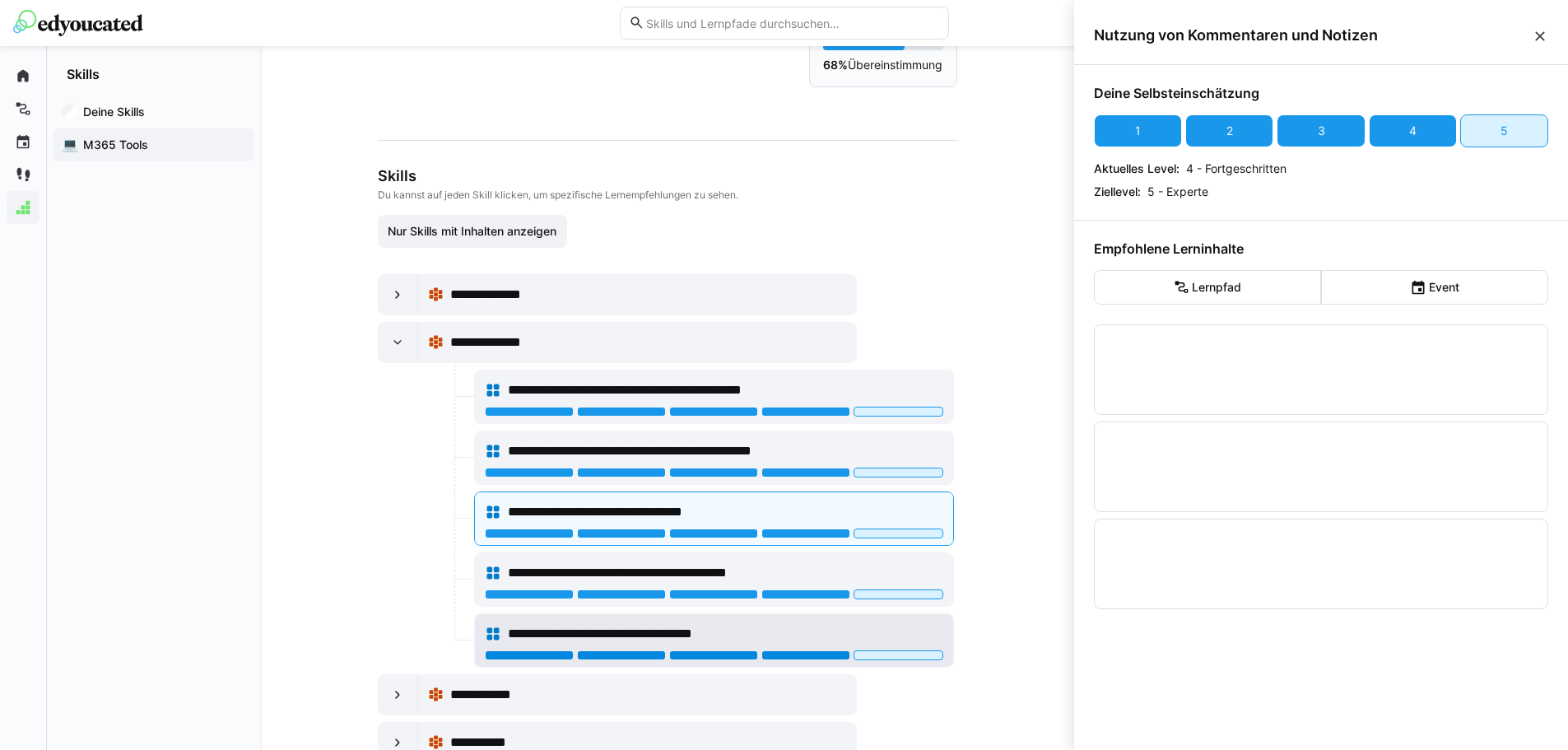
click at [779, 652] on div at bounding box center [805, 656] width 89 height 10
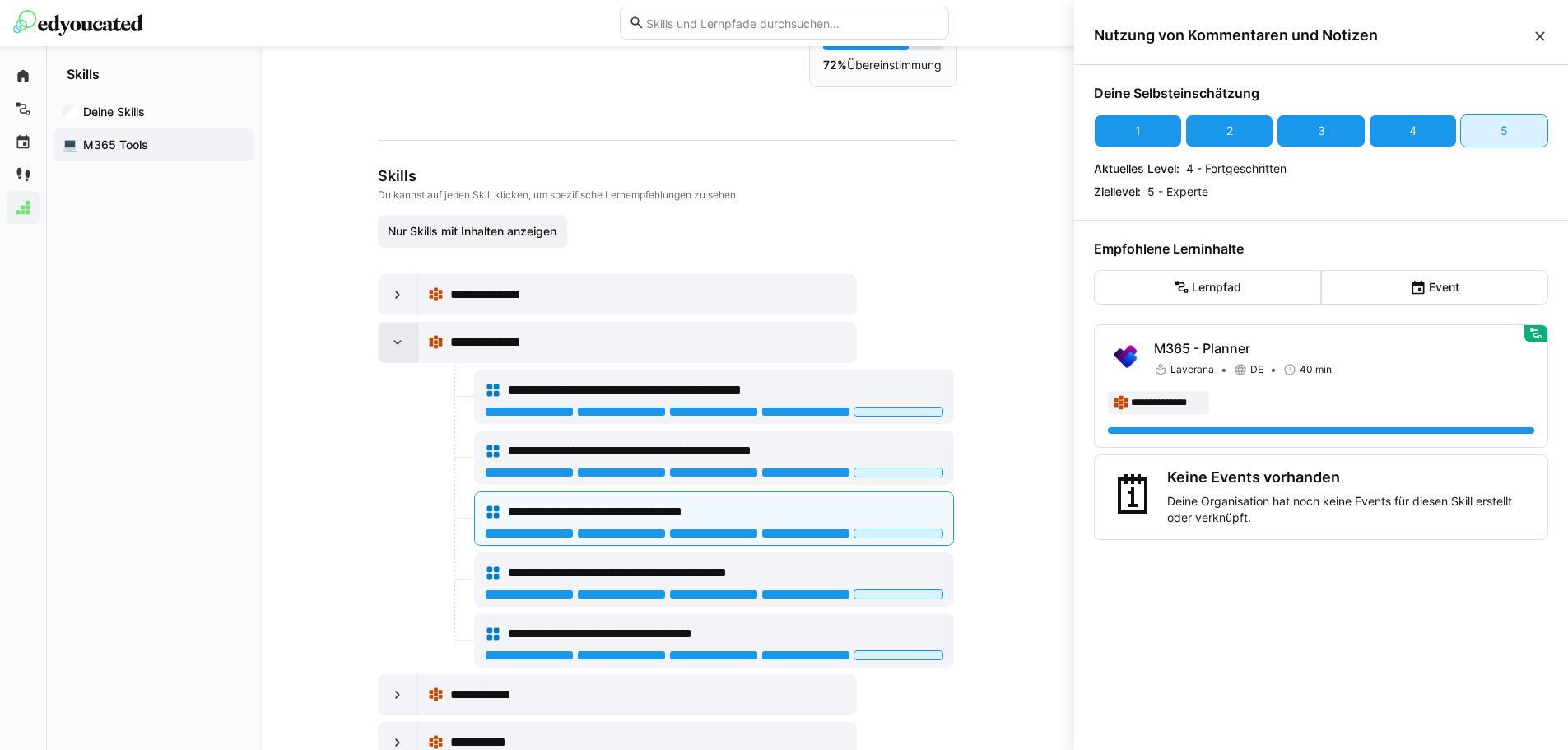
click at [381, 344] on div at bounding box center [398, 342] width 39 height 39
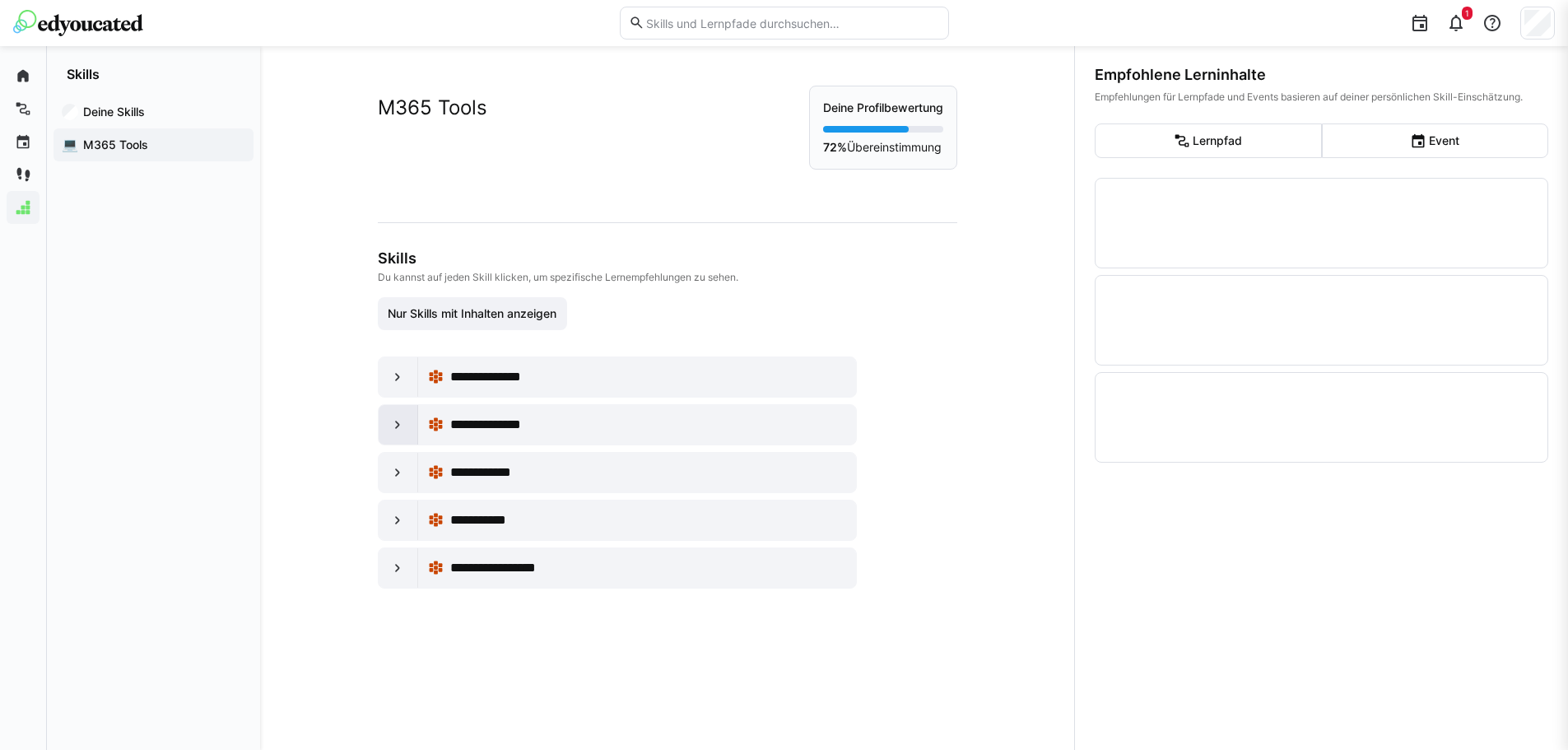
scroll to position [0, 0]
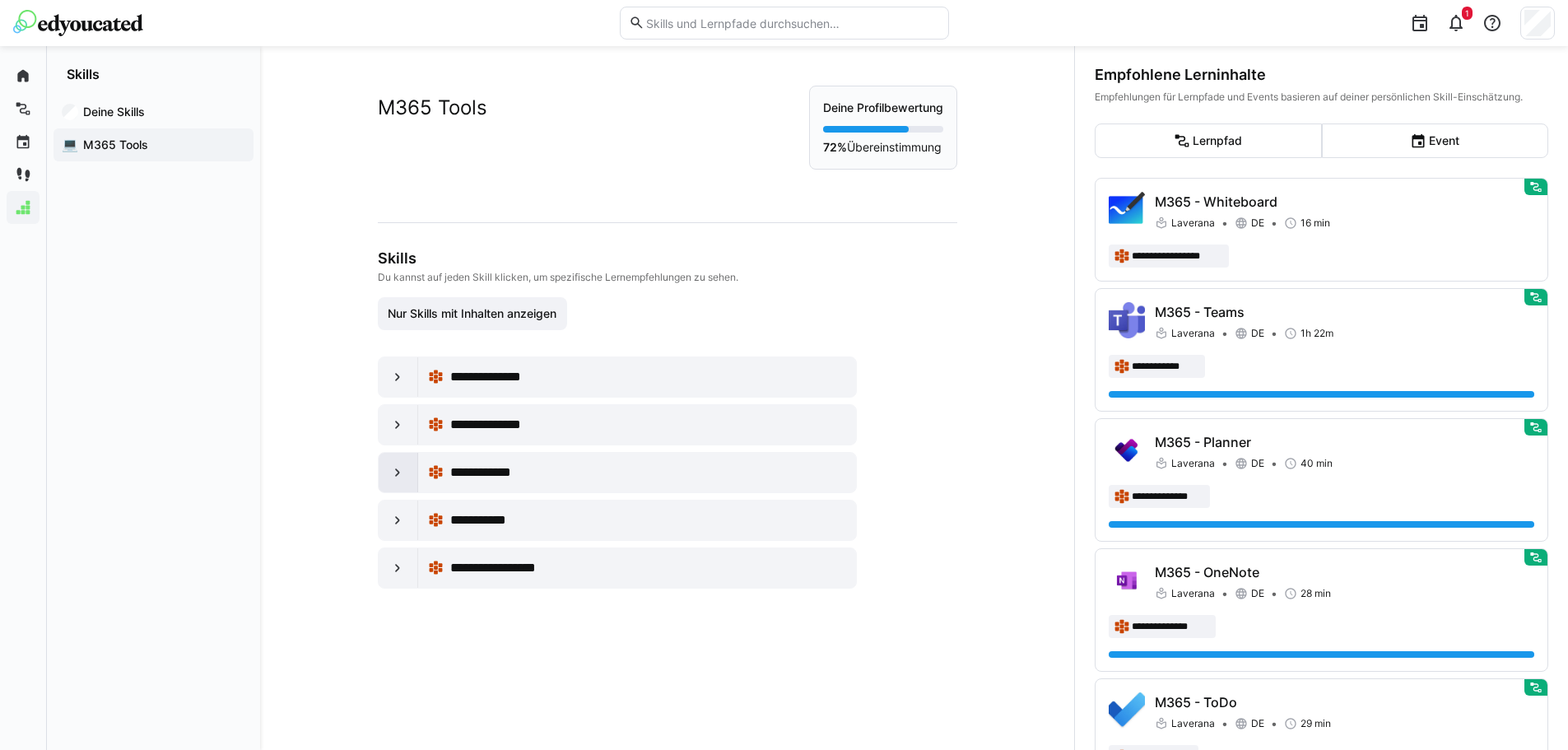
click at [382, 473] on div at bounding box center [398, 472] width 39 height 39
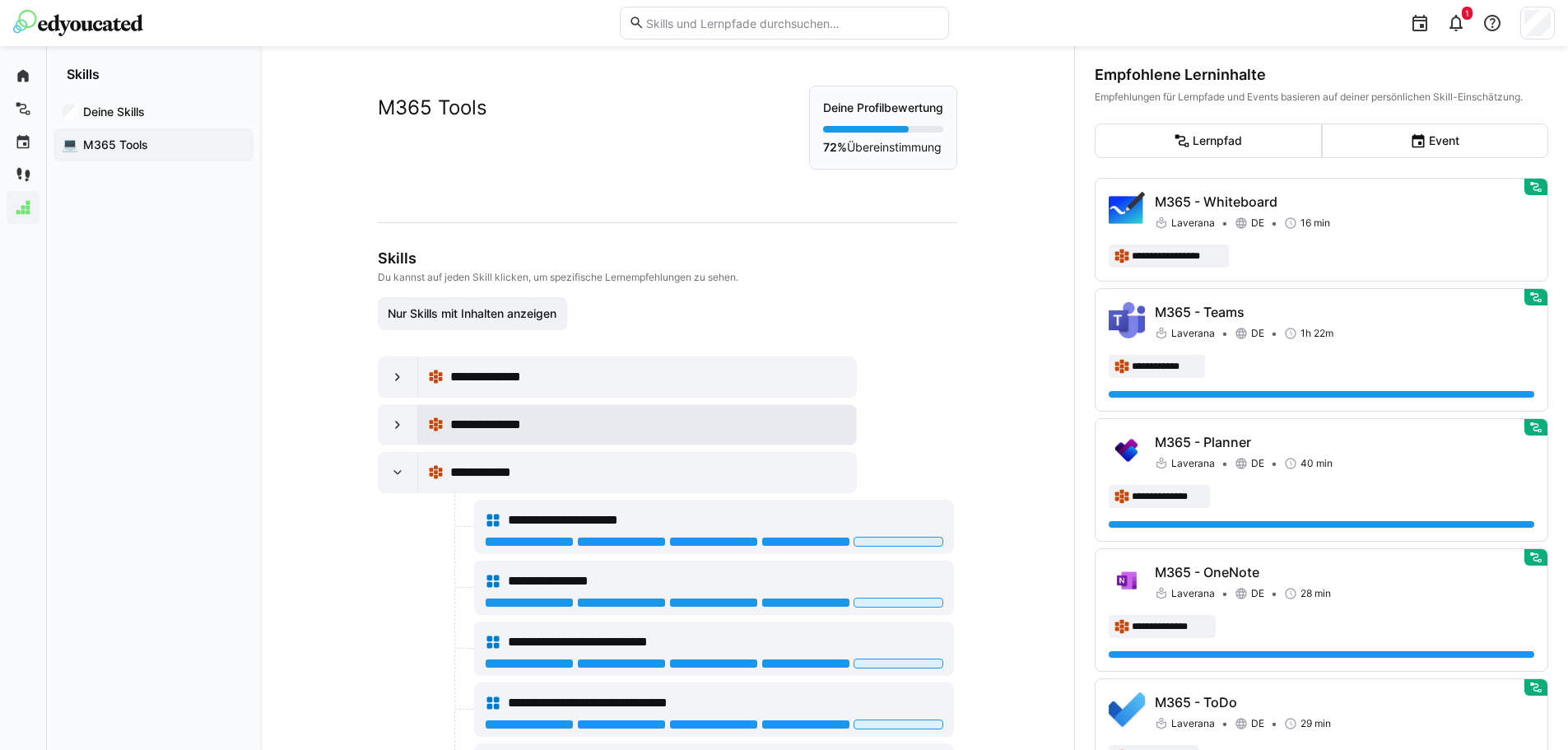
scroll to position [82, 0]
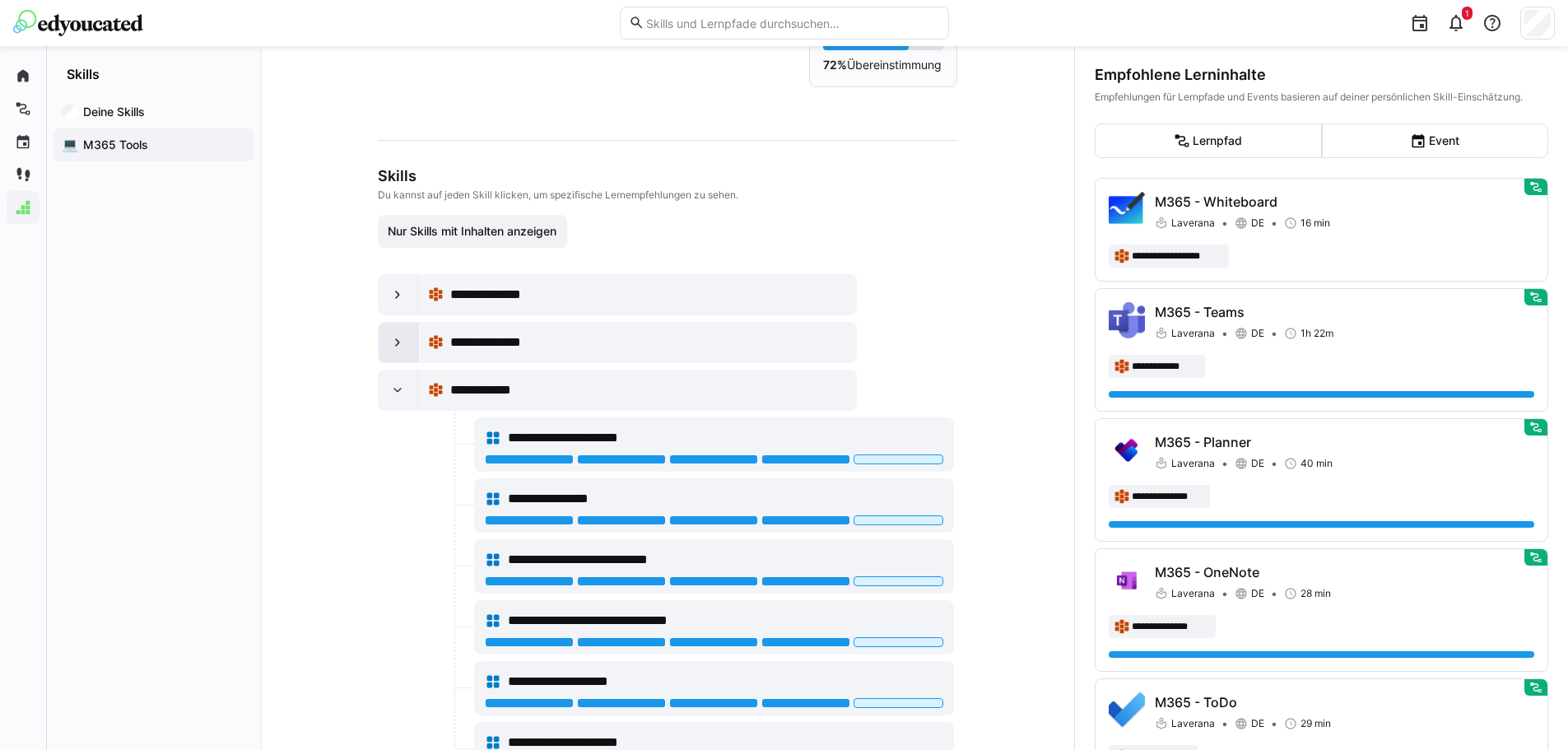
click at [398, 341] on eds-icon at bounding box center [398, 343] width 17 height 17
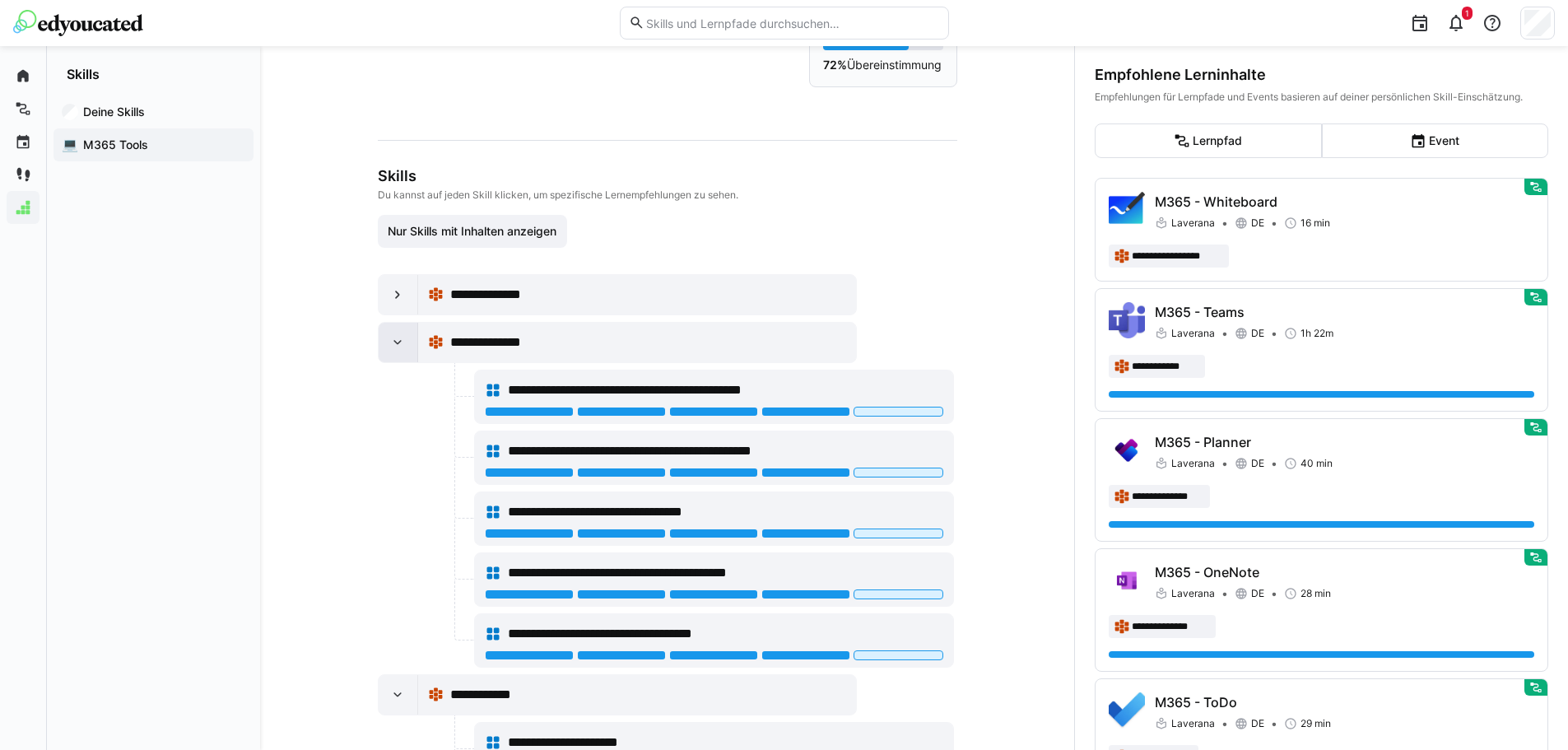
click at [398, 341] on eds-icon at bounding box center [398, 343] width 17 height 17
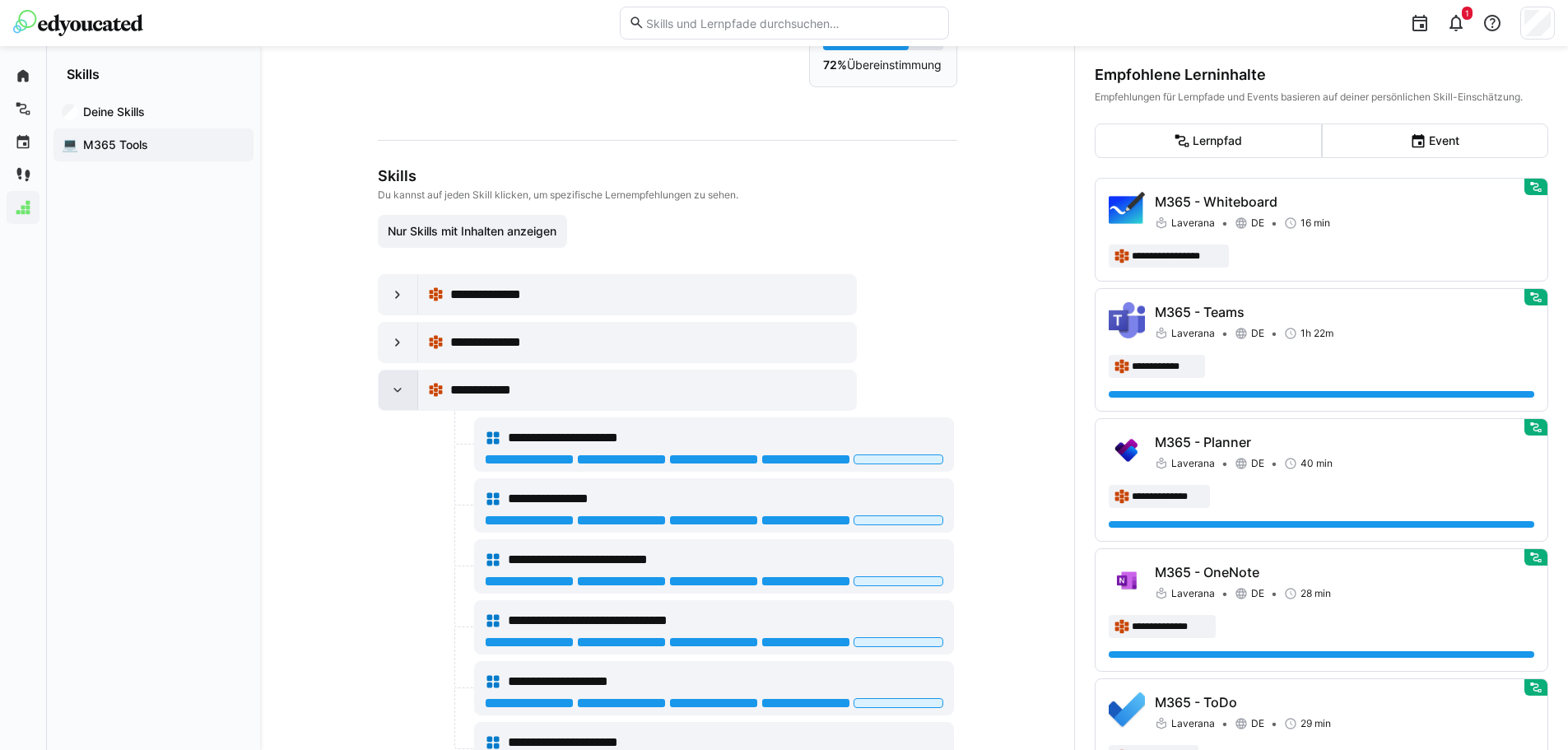
click at [396, 393] on eds-icon at bounding box center [398, 390] width 17 height 17
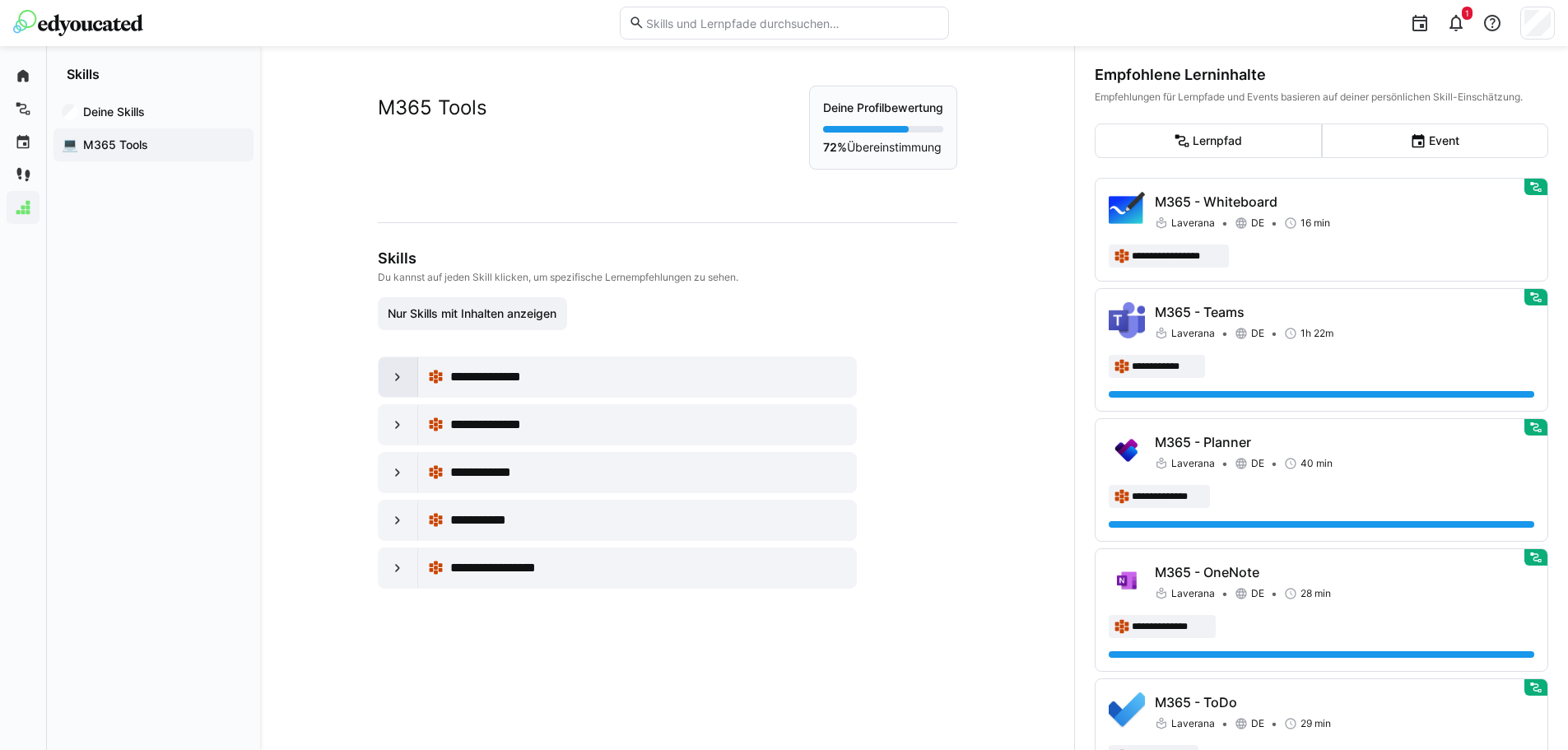
click at [401, 377] on div at bounding box center [398, 376] width 39 height 39
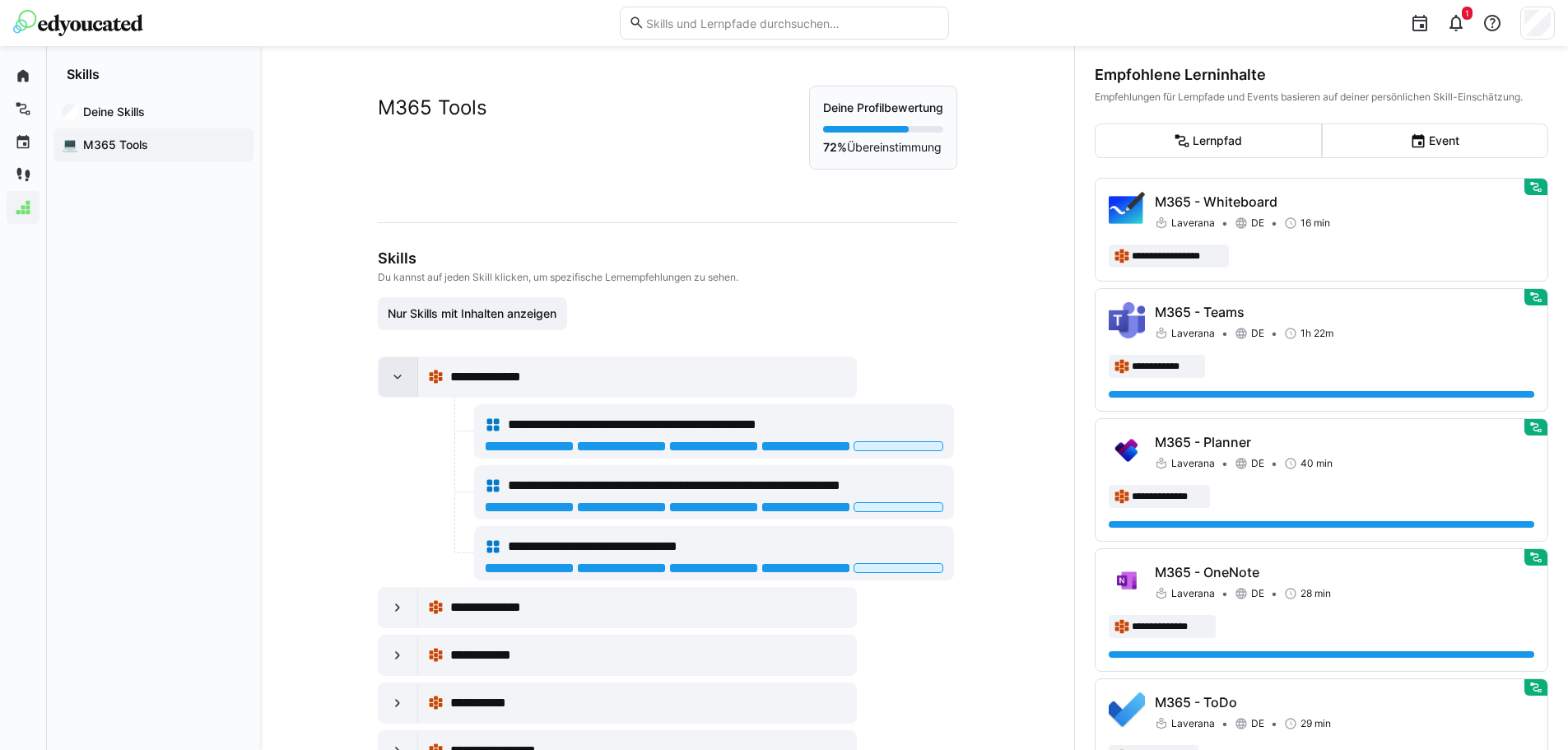
click at [401, 377] on div at bounding box center [398, 376] width 39 height 39
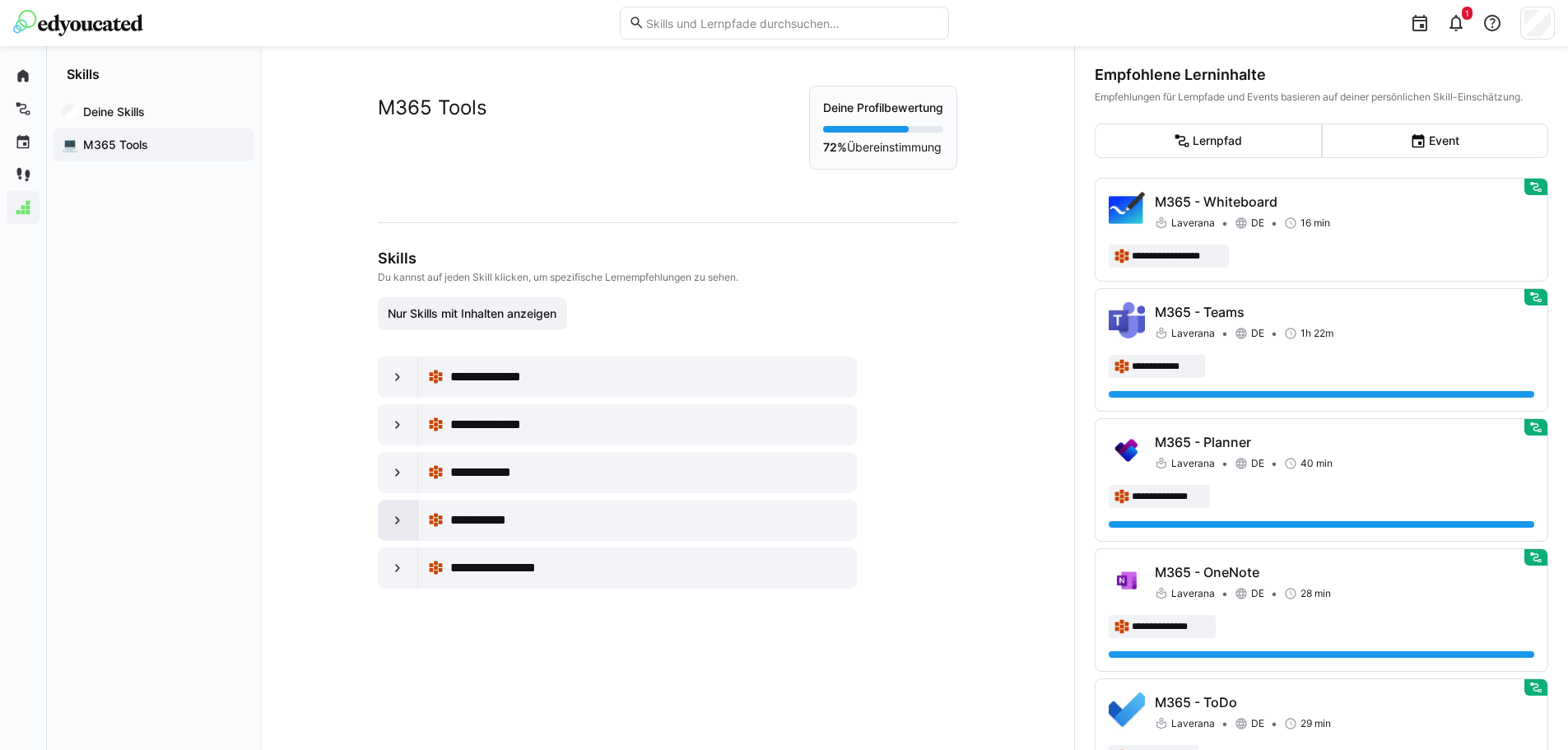
click at [396, 523] on eds-icon at bounding box center [398, 520] width 17 height 17
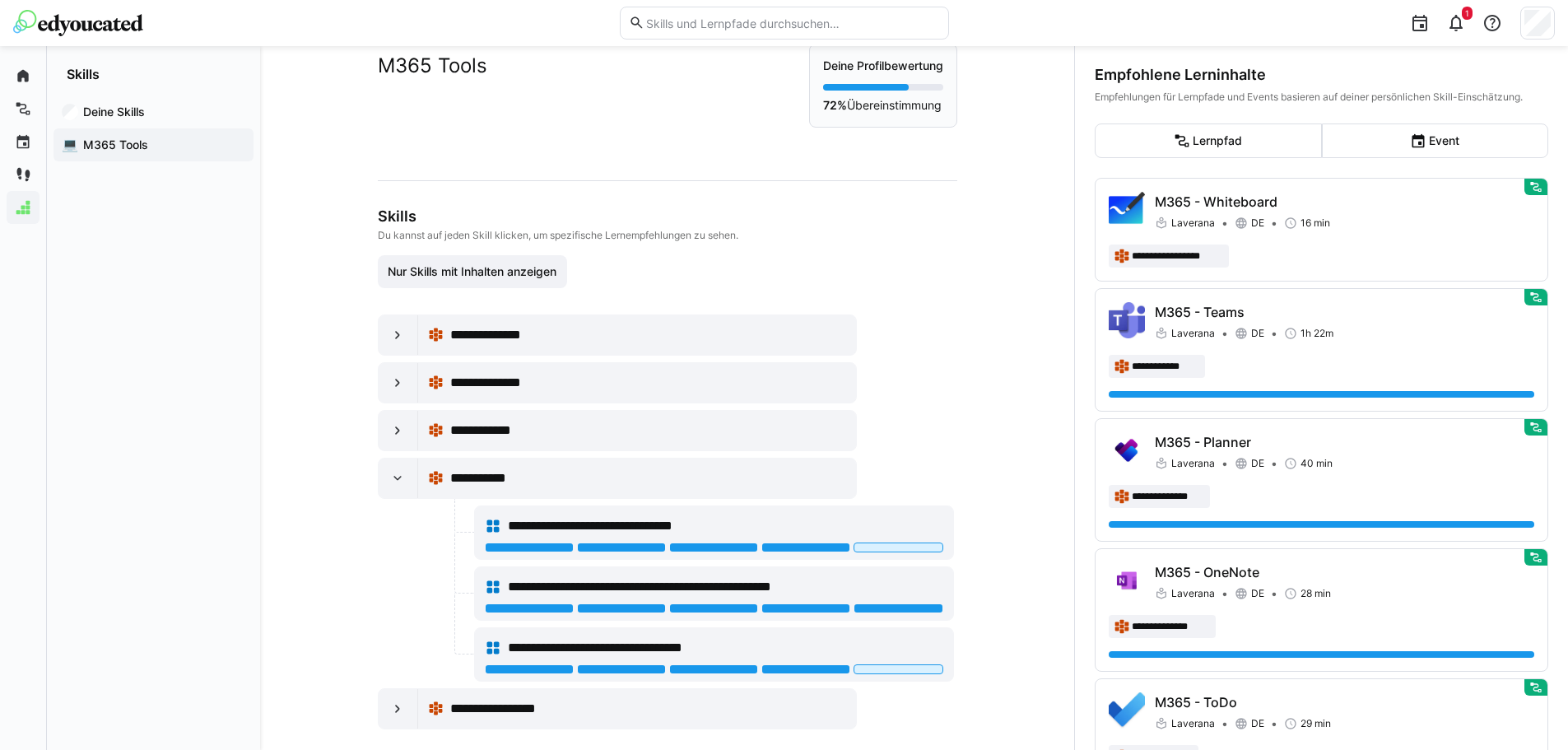
scroll to position [61, 0]
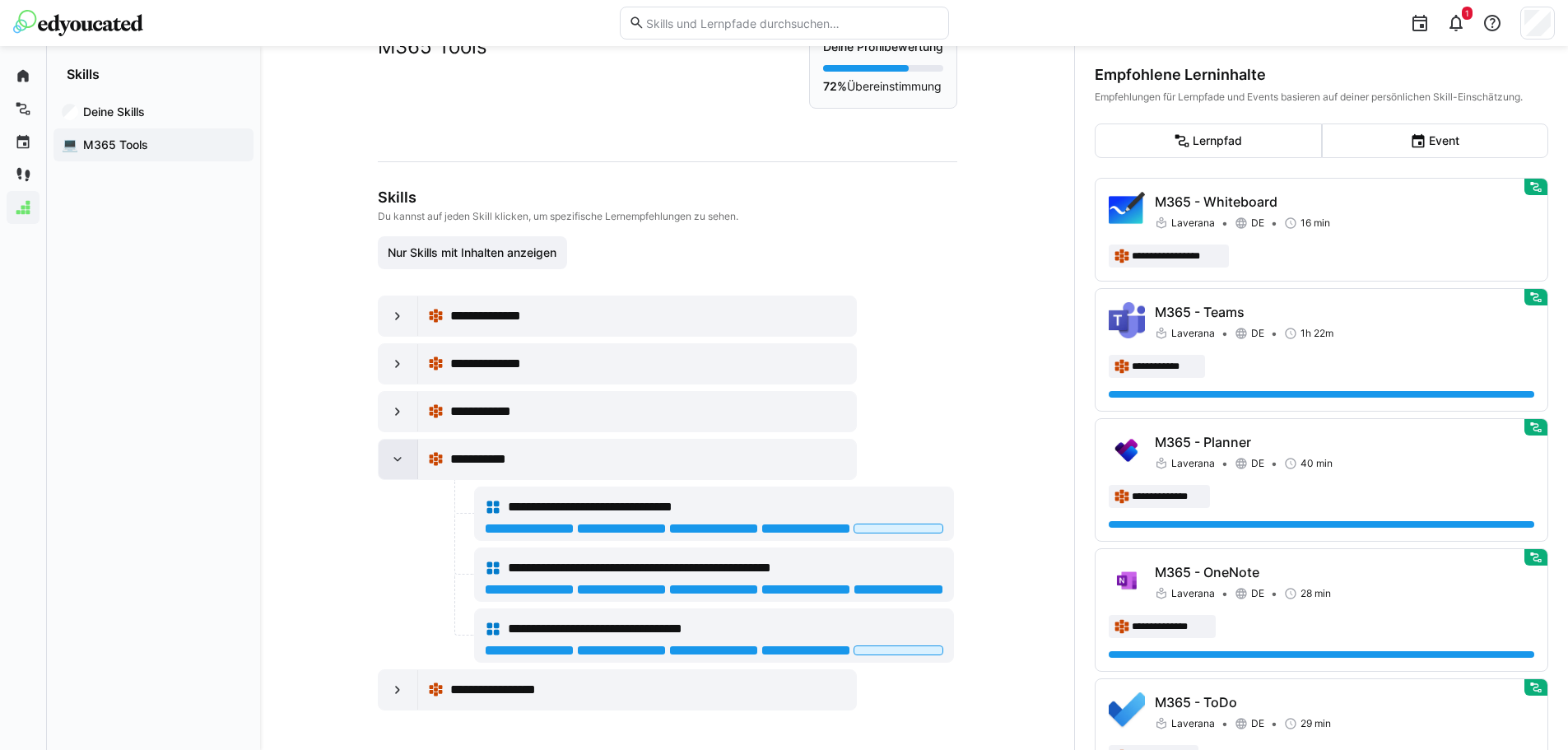
click at [393, 462] on eds-icon at bounding box center [398, 459] width 17 height 17
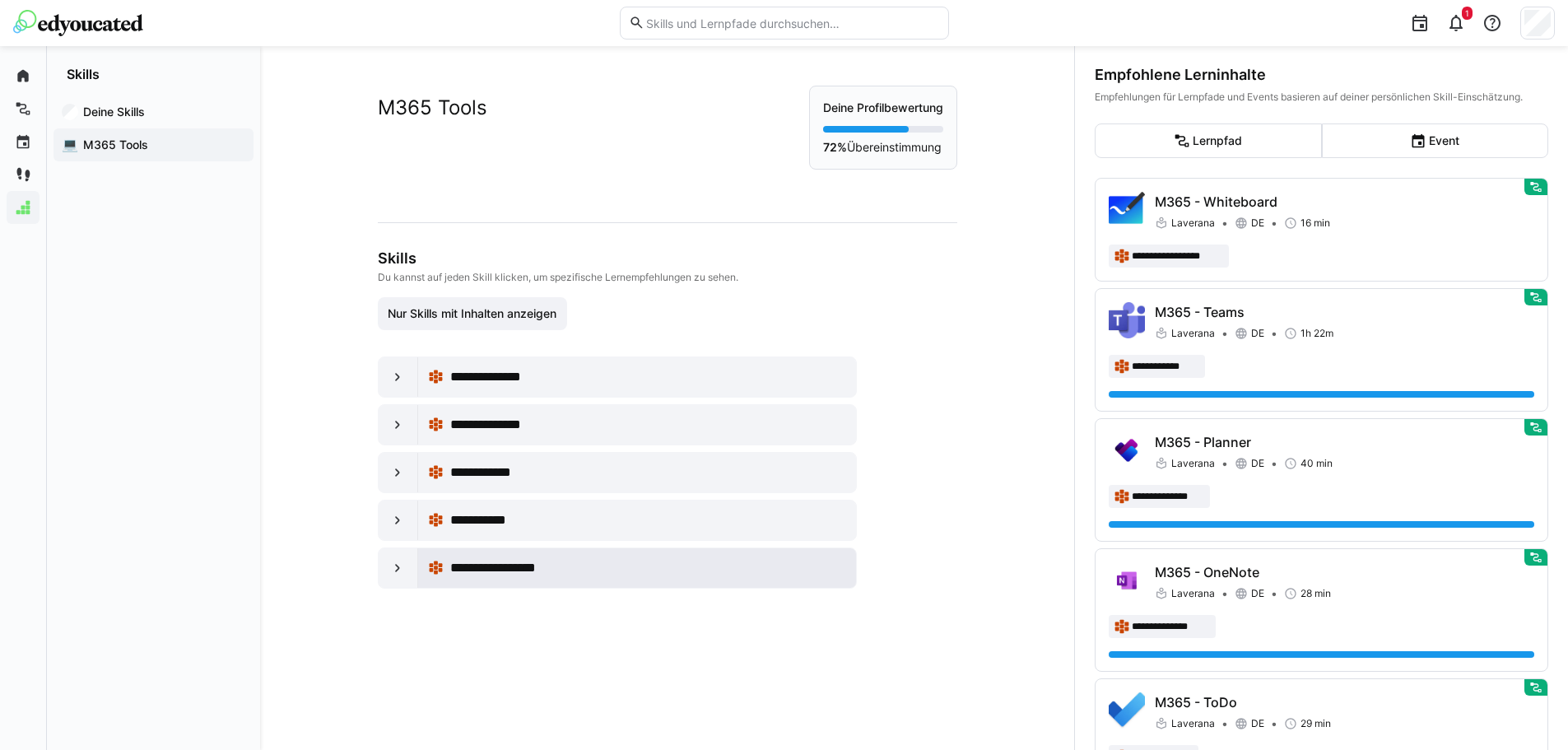
scroll to position [0, 0]
click at [384, 573] on div at bounding box center [398, 568] width 39 height 39
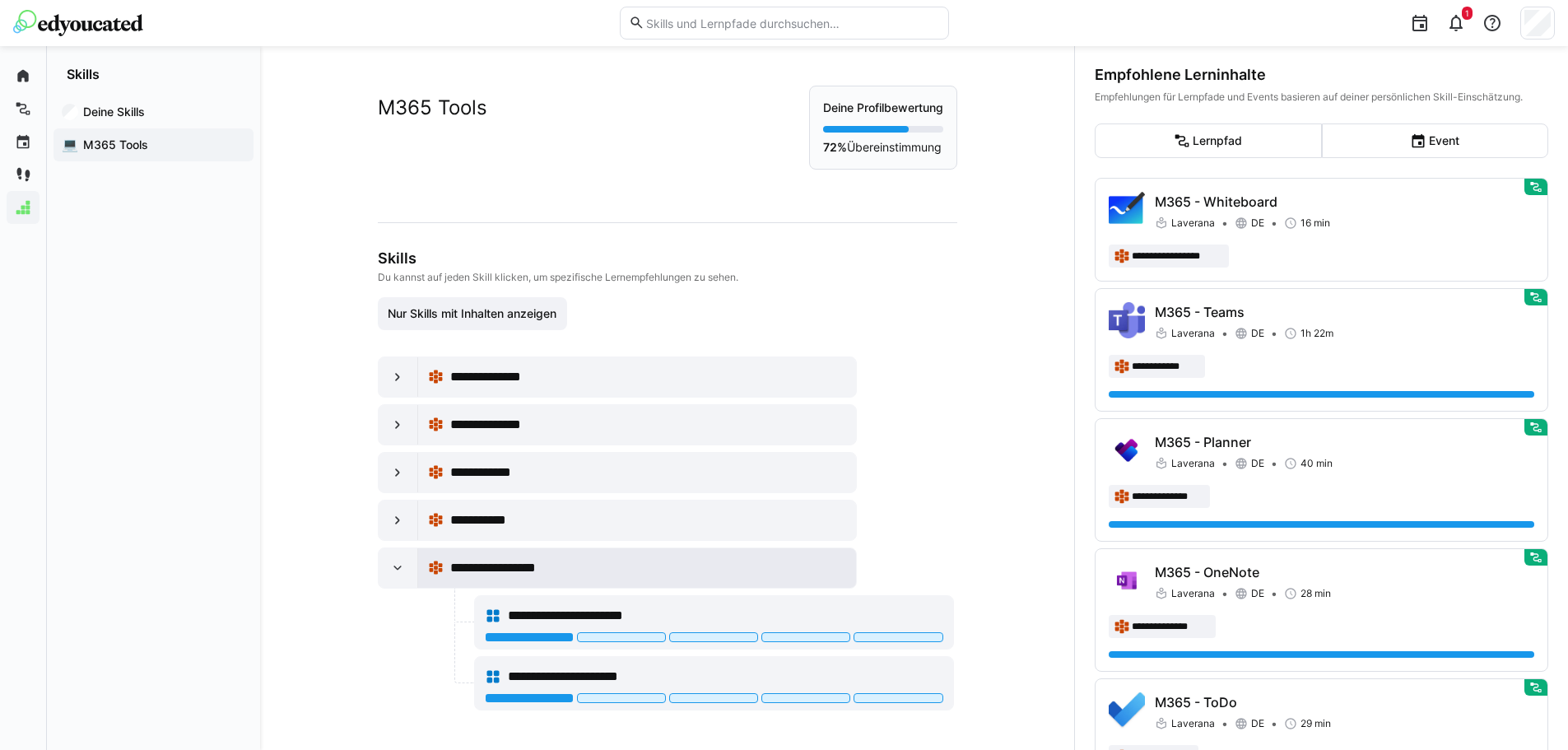
click at [494, 573] on span "**********" at bounding box center [512, 568] width 124 height 20
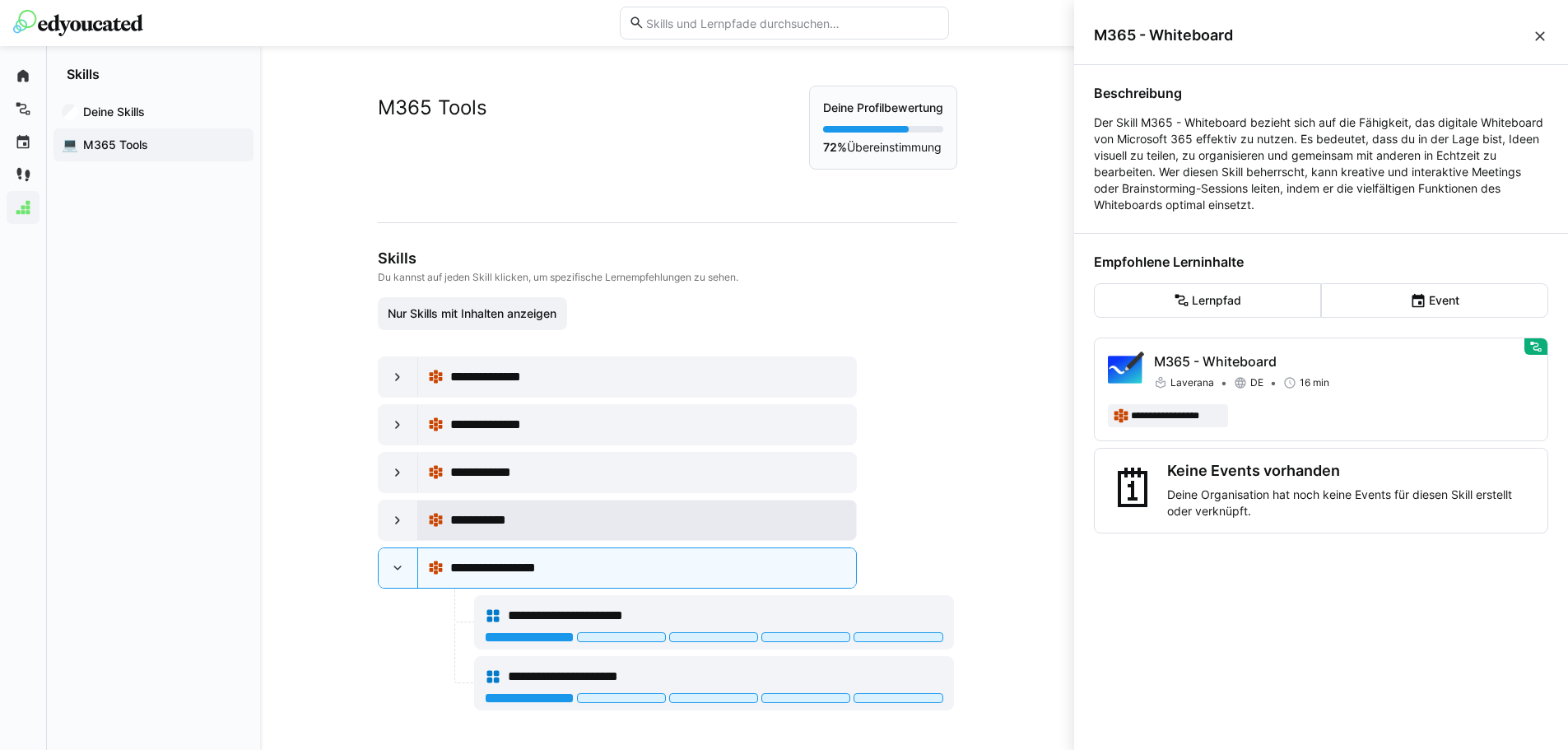
click at [583, 520] on div "**********" at bounding box center [647, 520] width 396 height 20
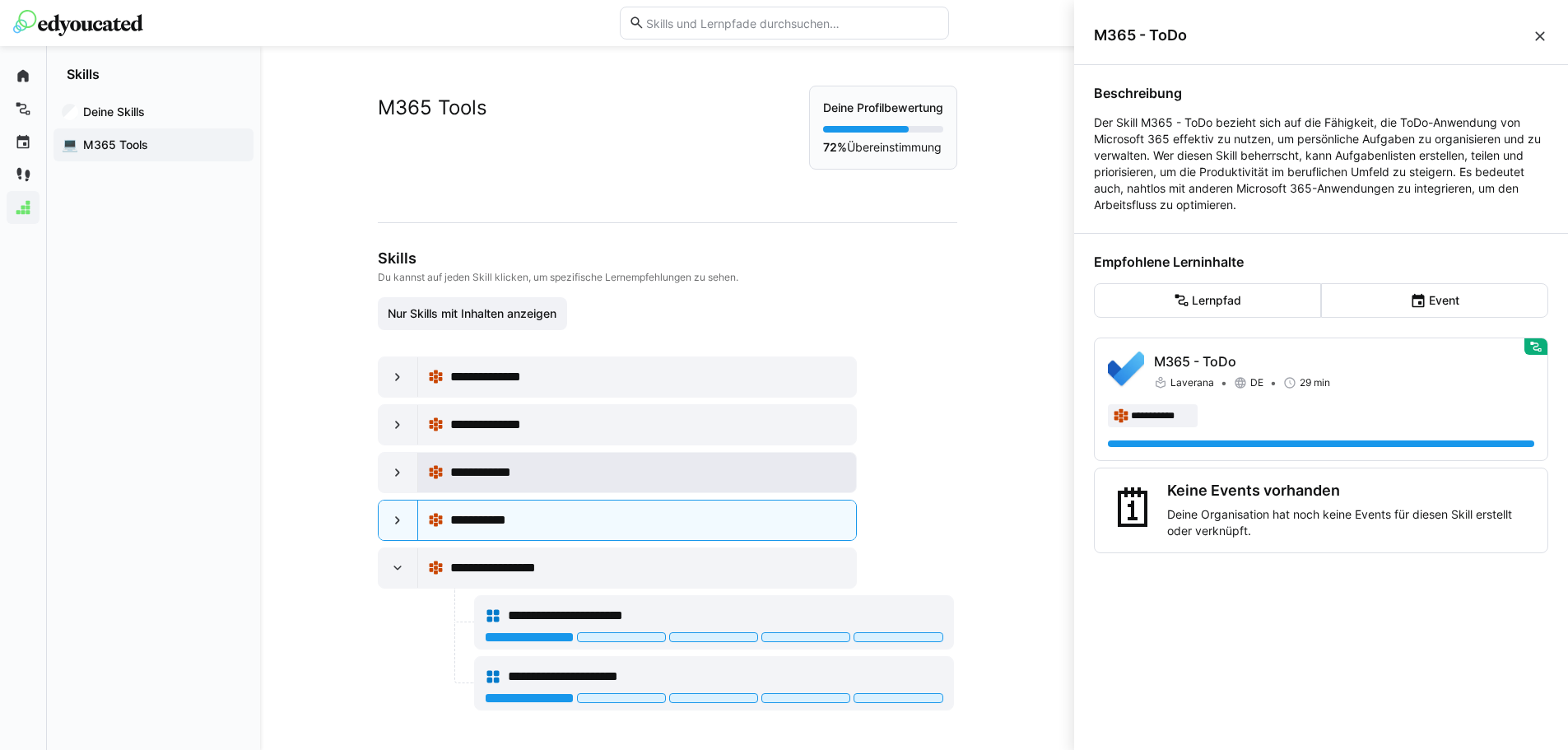
click at [540, 479] on div "**********" at bounding box center [647, 472] width 396 height 20
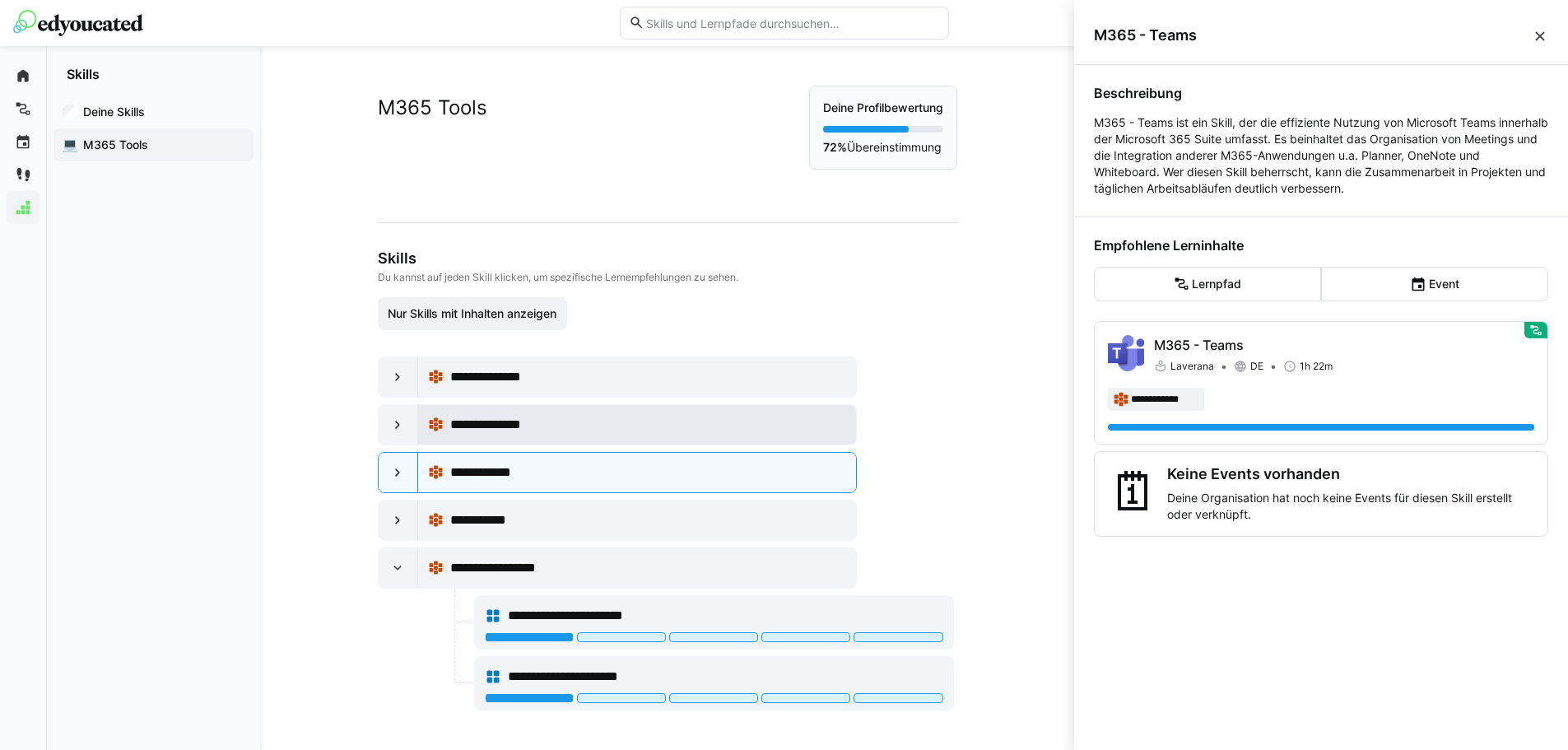
click at [528, 430] on span "**********" at bounding box center [498, 425] width 98 height 20
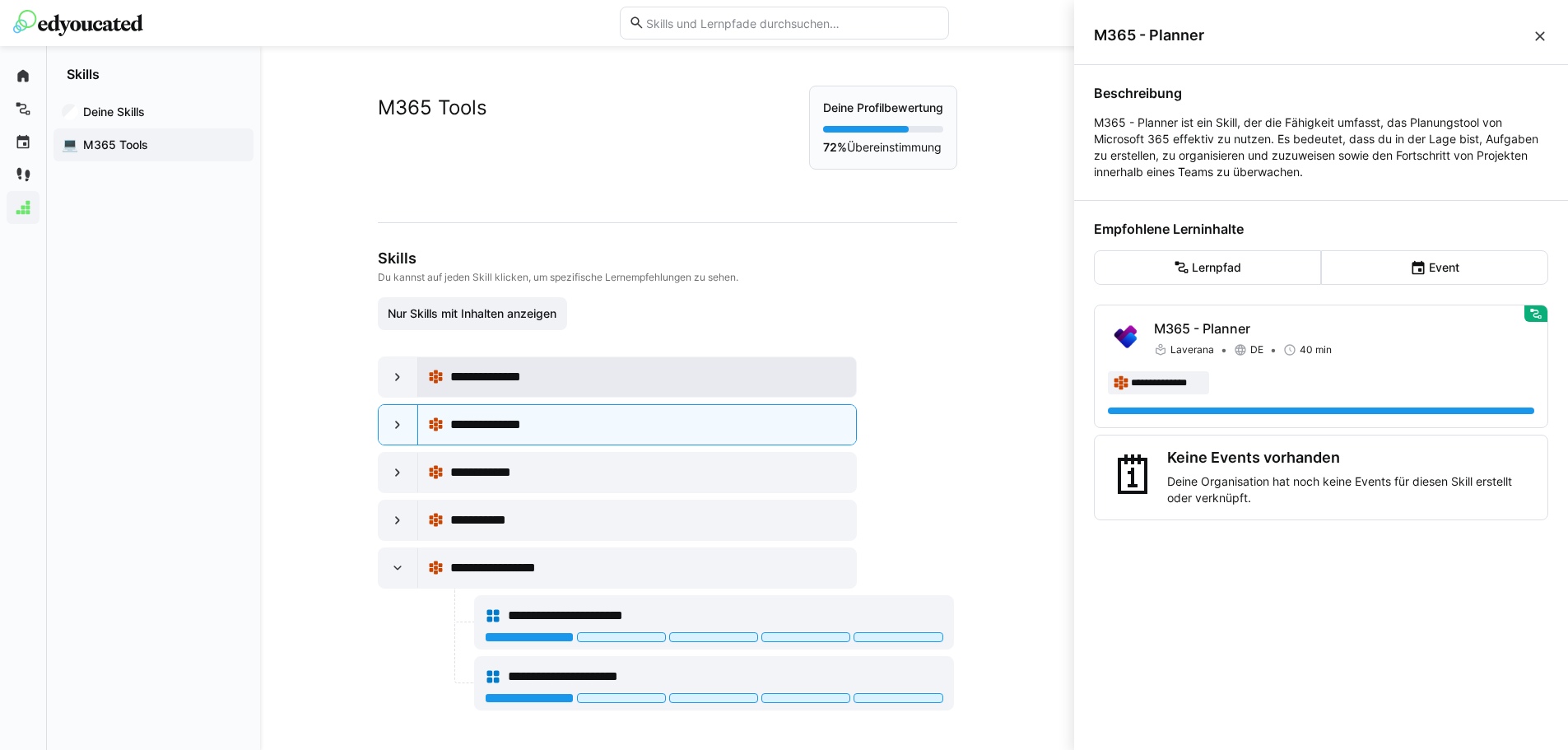
click at [542, 392] on div "**********" at bounding box center [637, 376] width 419 height 33
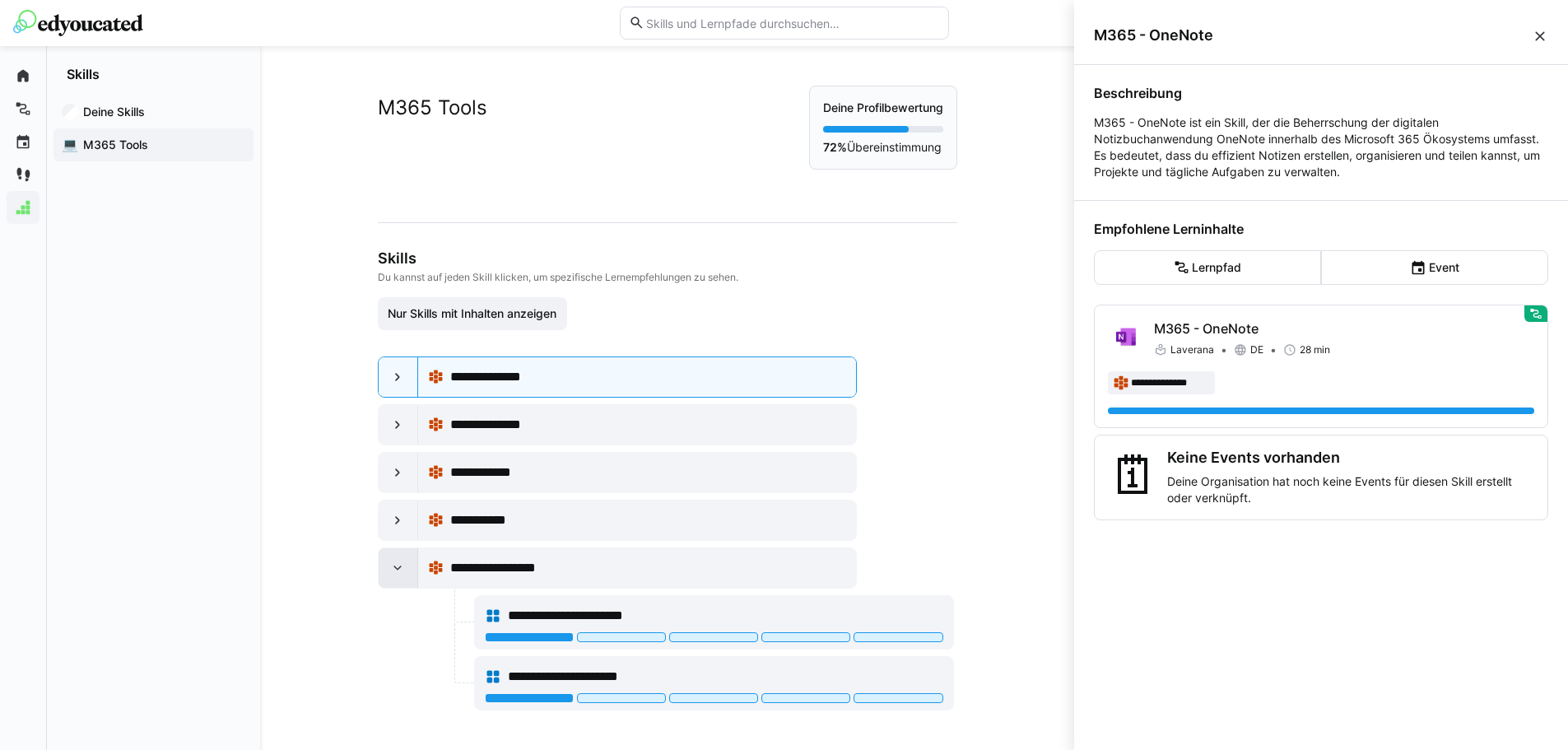
click at [394, 571] on eds-icon at bounding box center [398, 568] width 17 height 17
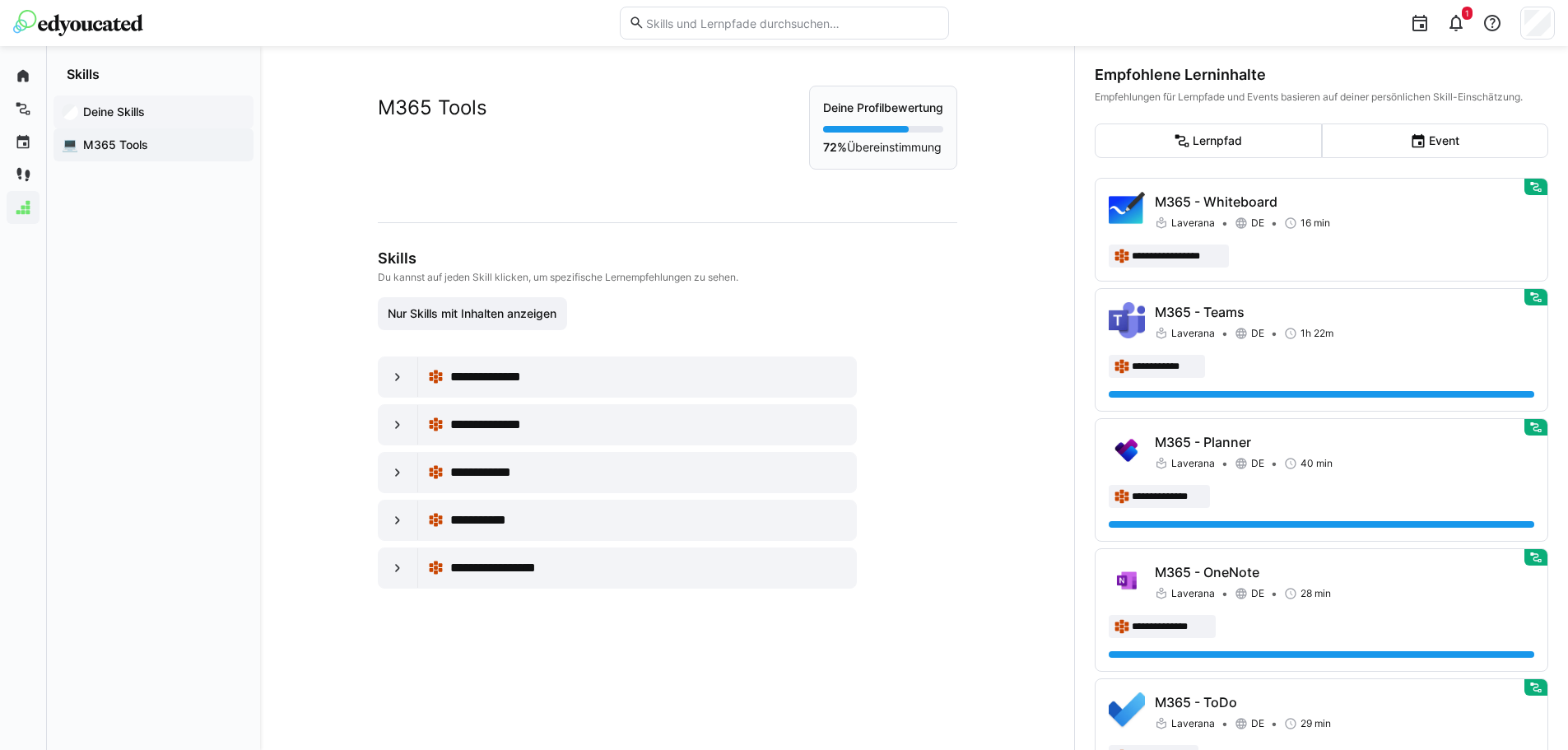
click at [151, 110] on span "Deine Skills" at bounding box center [162, 112] width 165 height 17
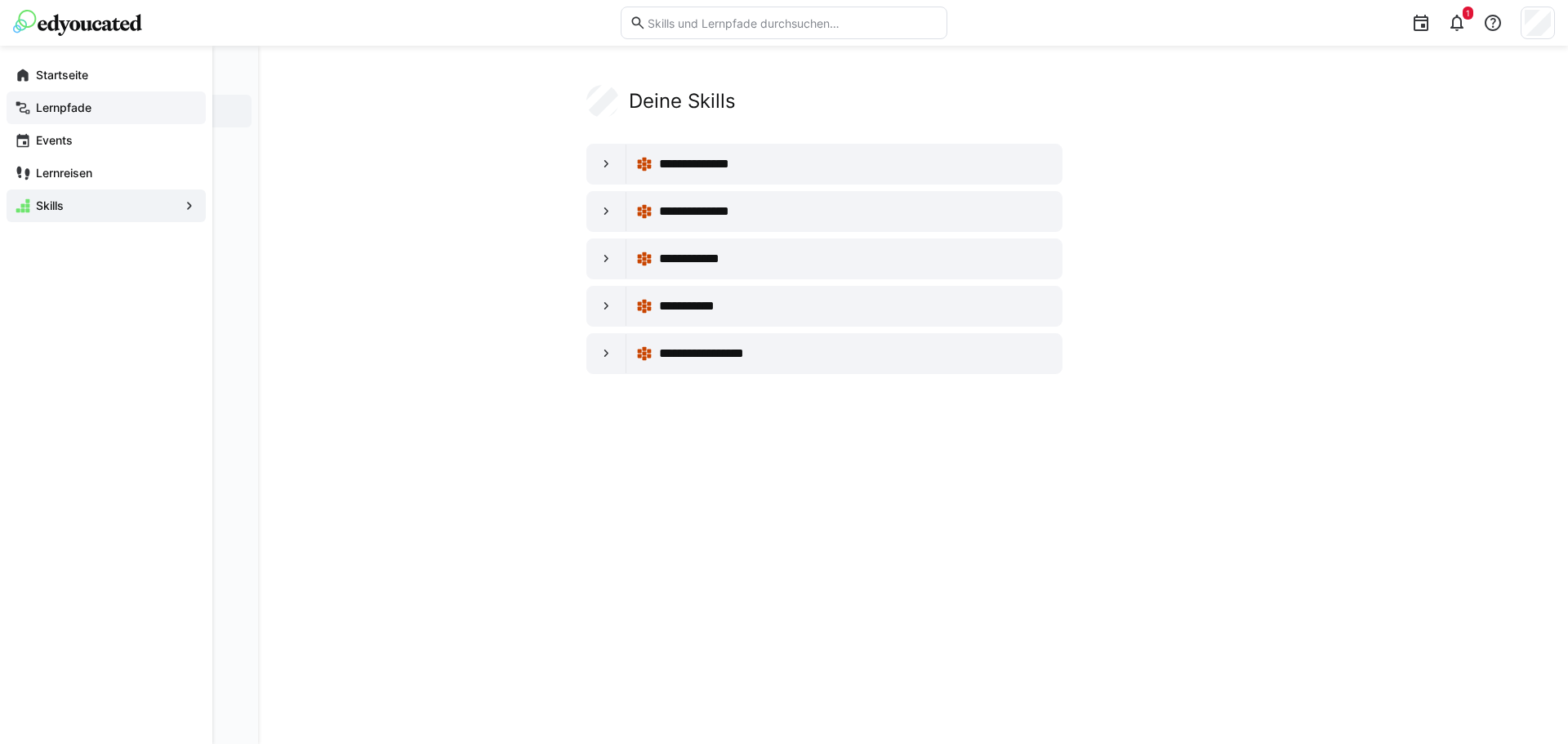
click at [0, 0] on app-navigation-label "Lernpfade" at bounding box center [0, 0] width 0 height 0
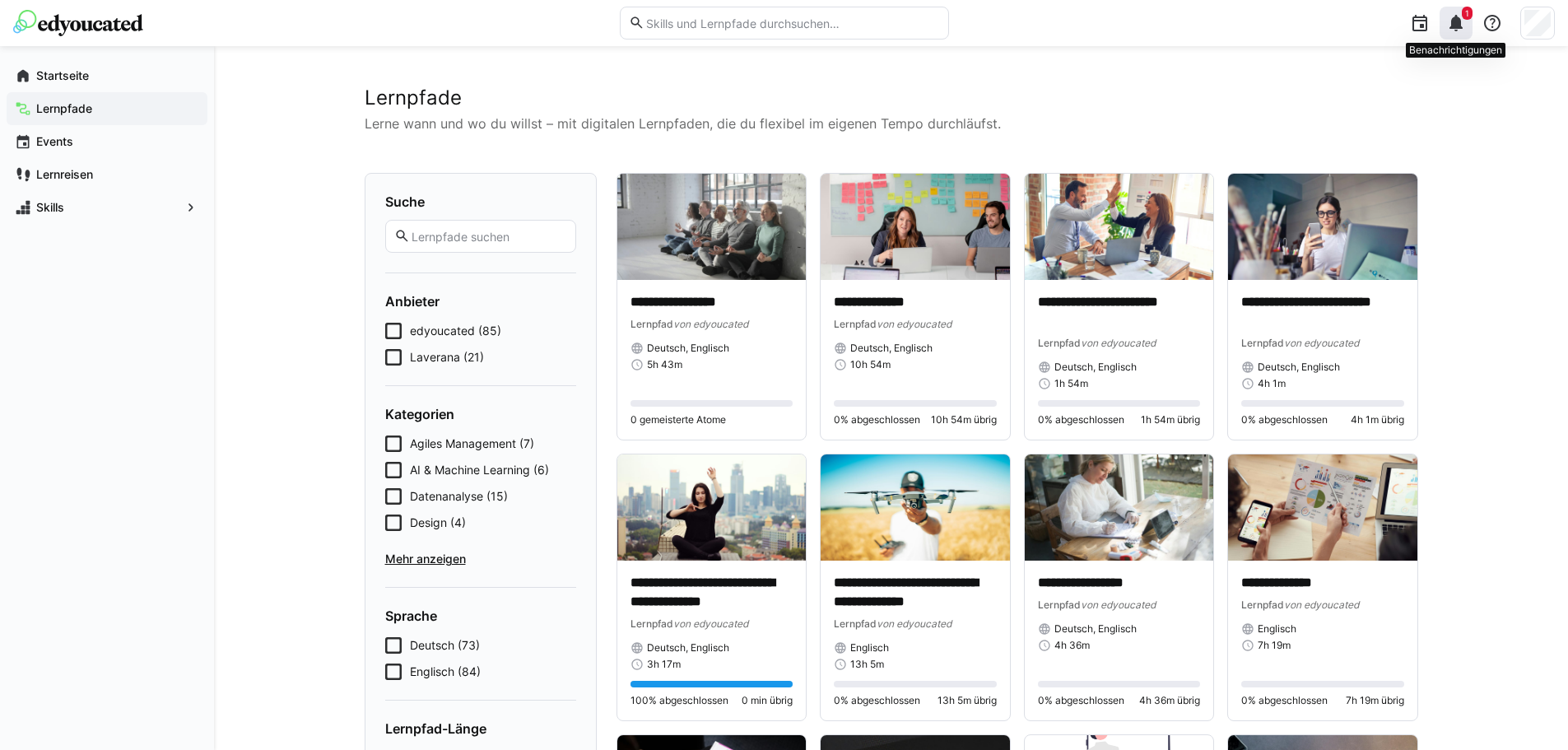
click at [1466, 18] on span "1" at bounding box center [1467, 13] width 11 height 13
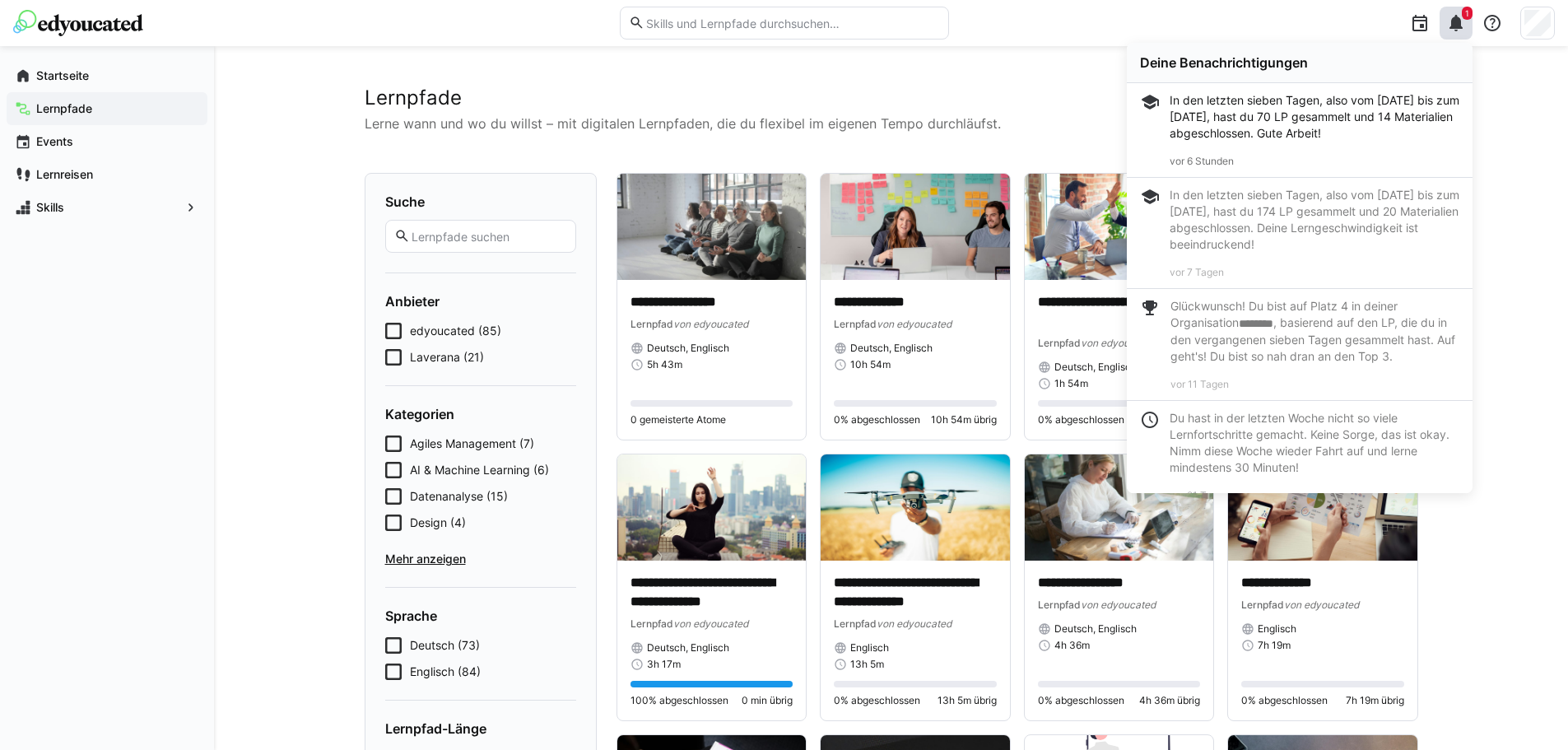
click at [1282, 110] on div "In den letzten sieben Tagen, also vom [DATE] bis zum [DATE], hast du 70 LP gesa…" at bounding box center [1315, 116] width 289 height 49
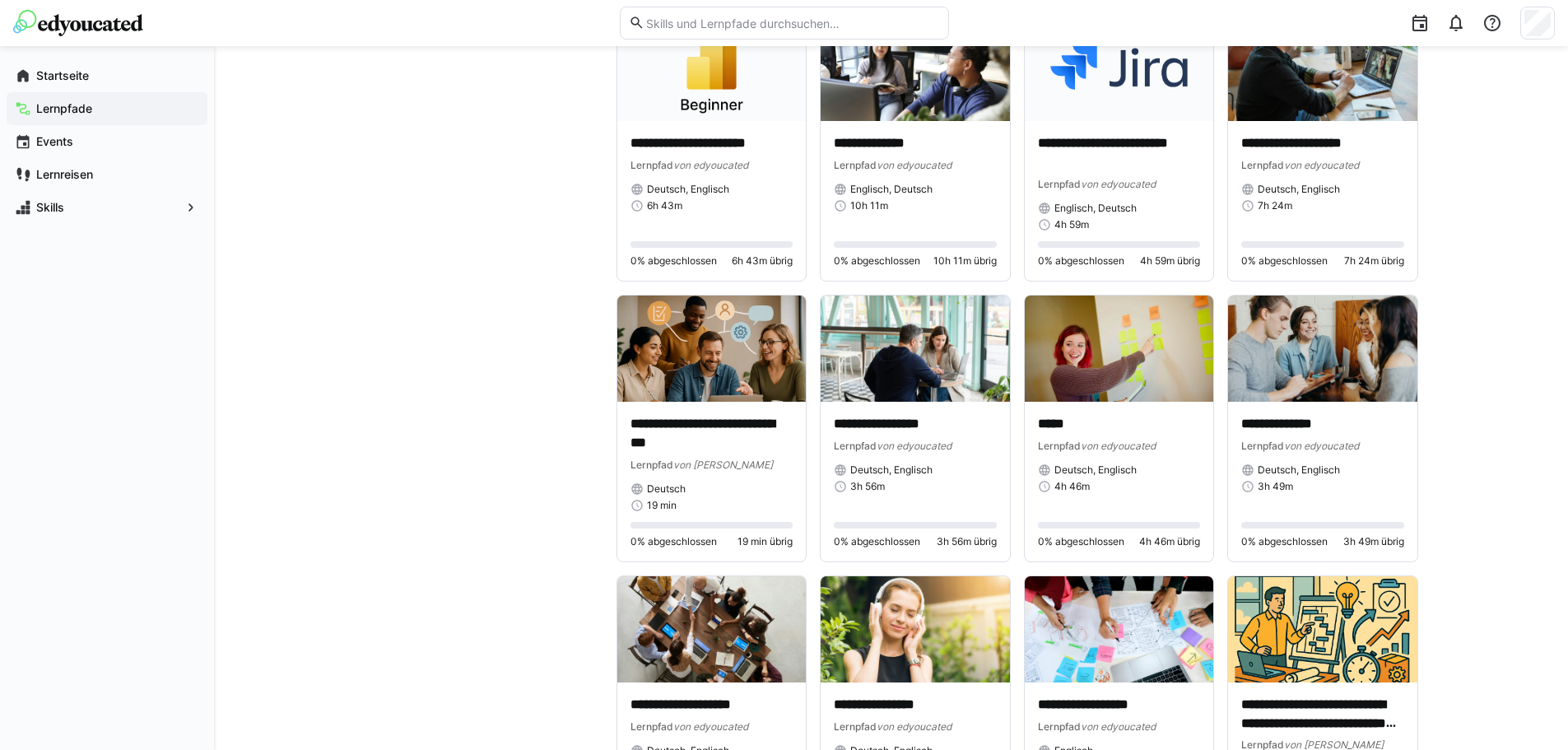
scroll to position [4251, 0]
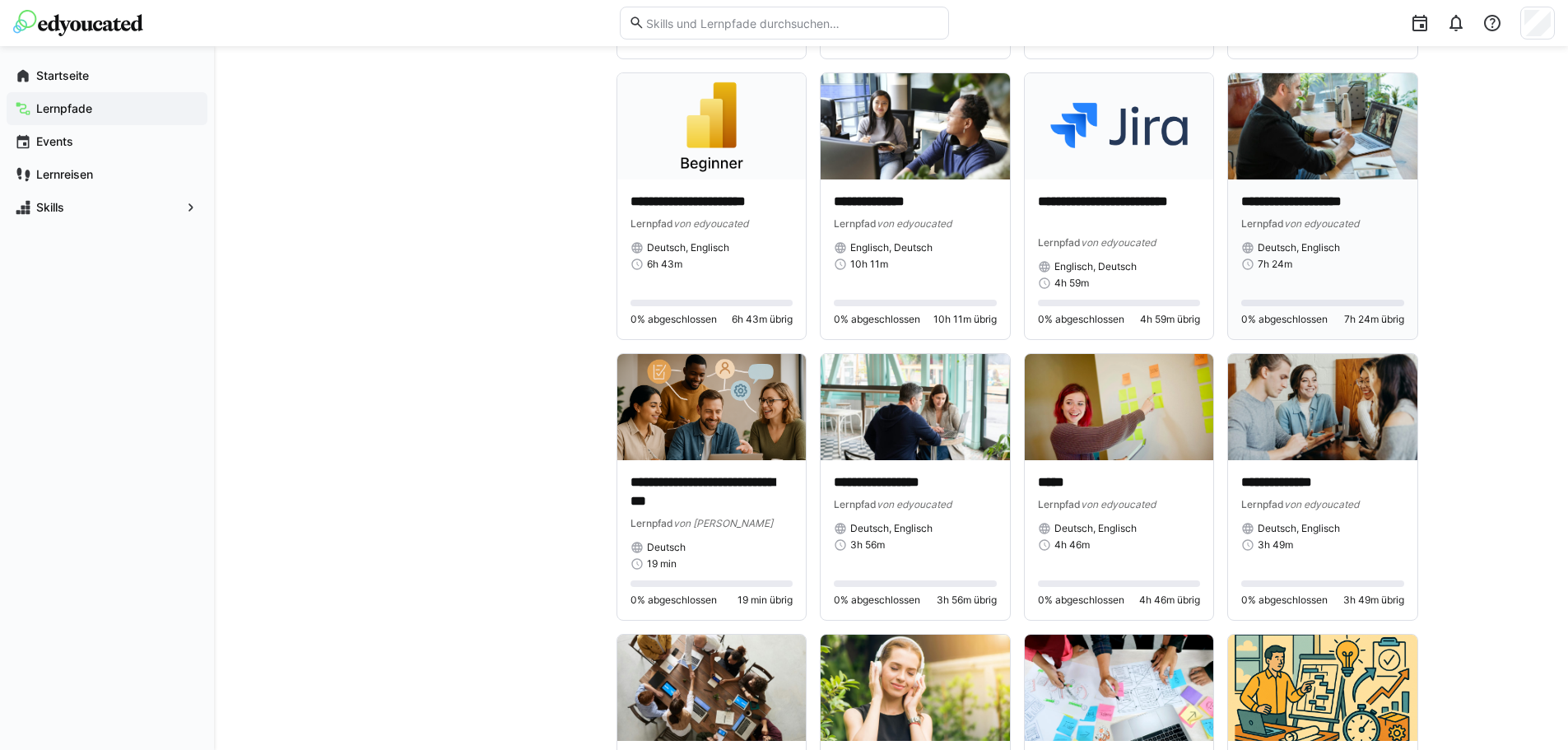
click at [1340, 140] on img at bounding box center [1323, 126] width 189 height 106
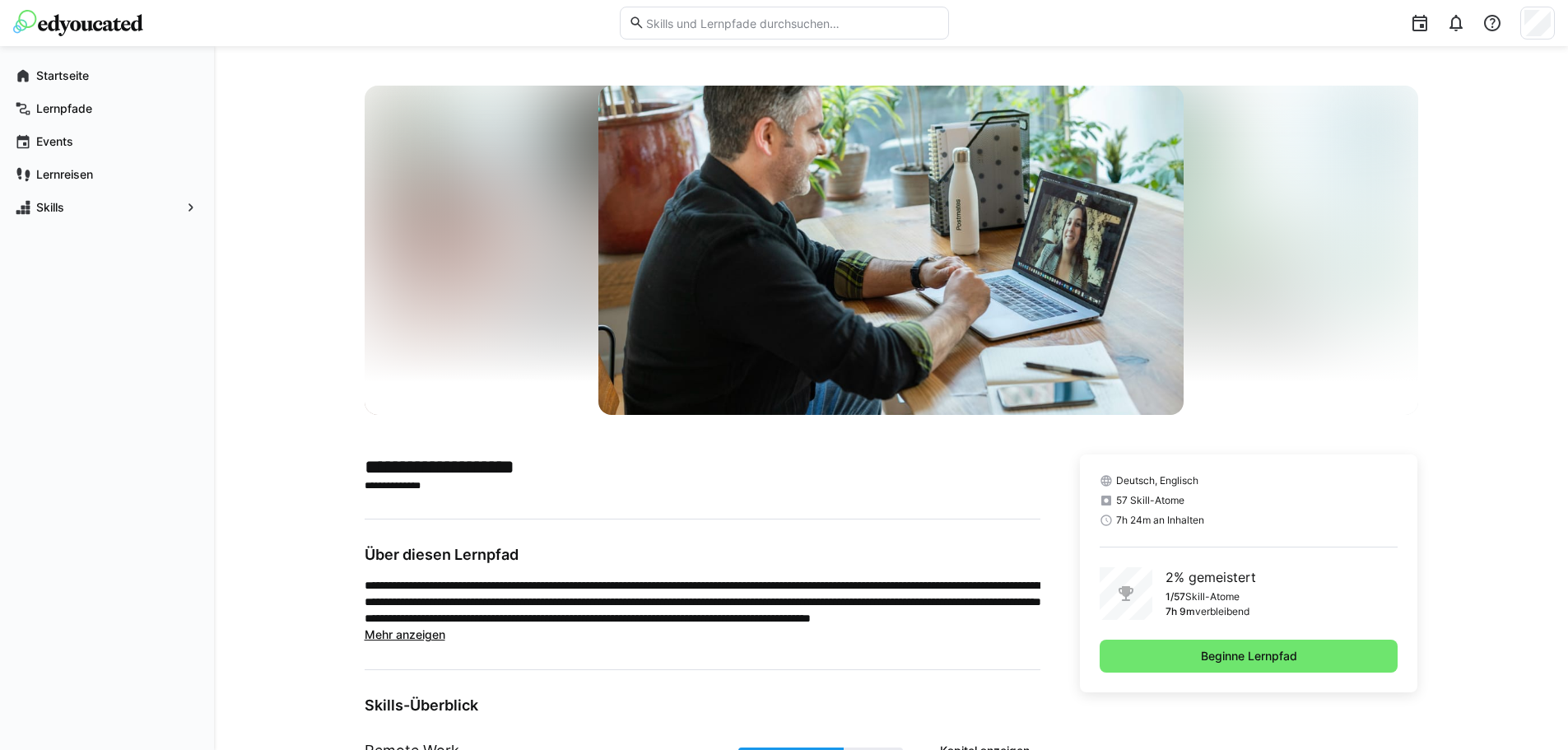
scroll to position [82, 0]
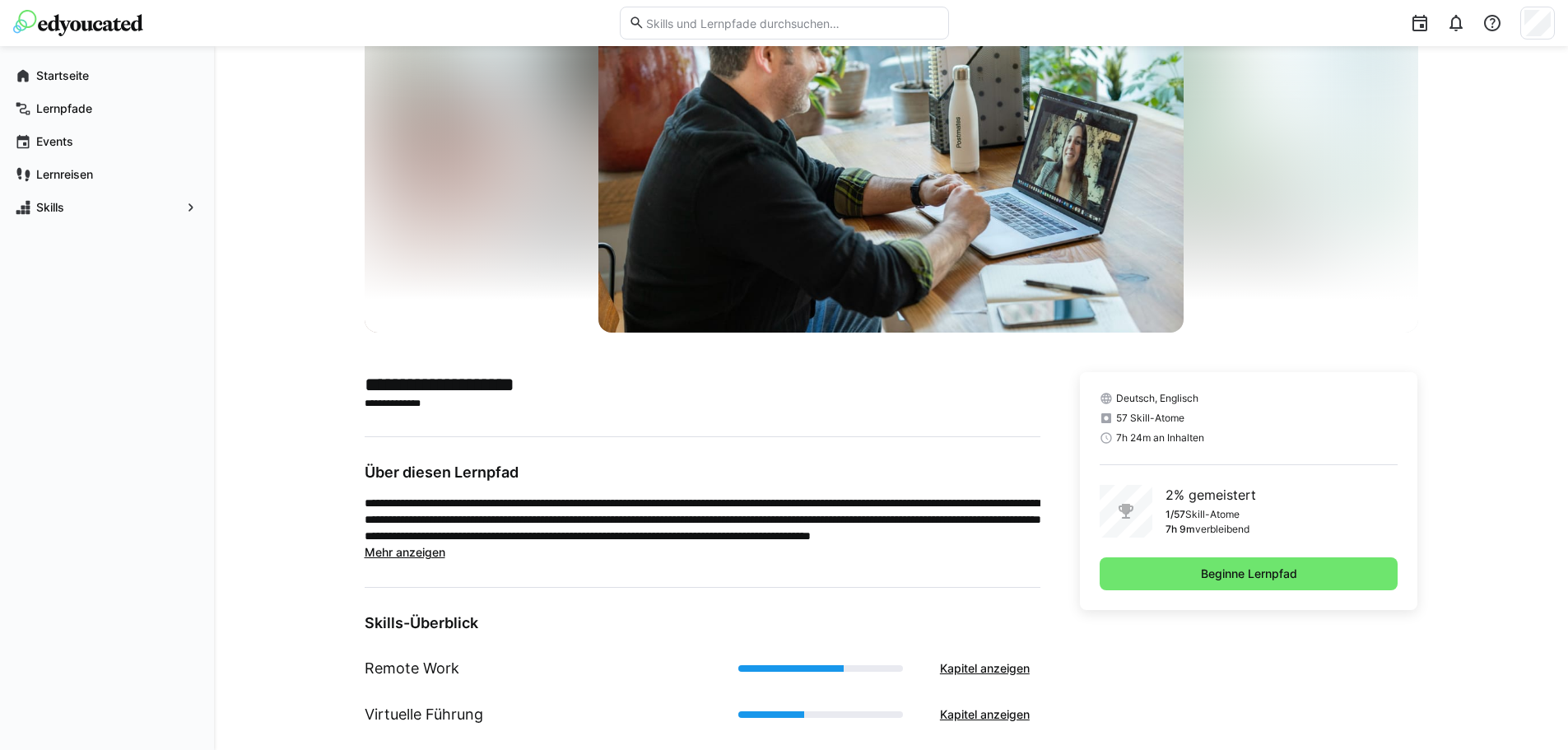
click at [399, 553] on span "Mehr anzeigen" at bounding box center [405, 552] width 80 height 14
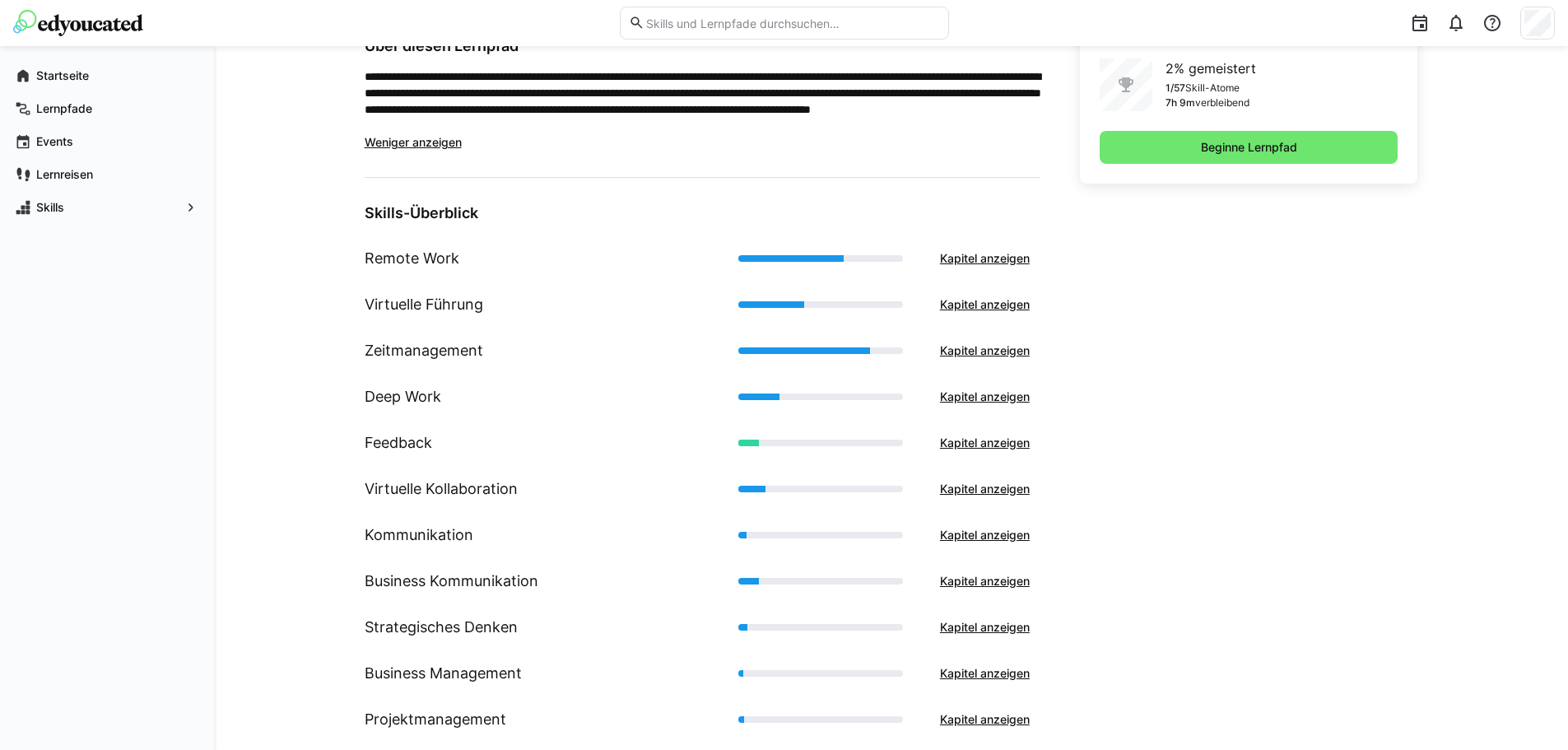
scroll to position [433, 0]
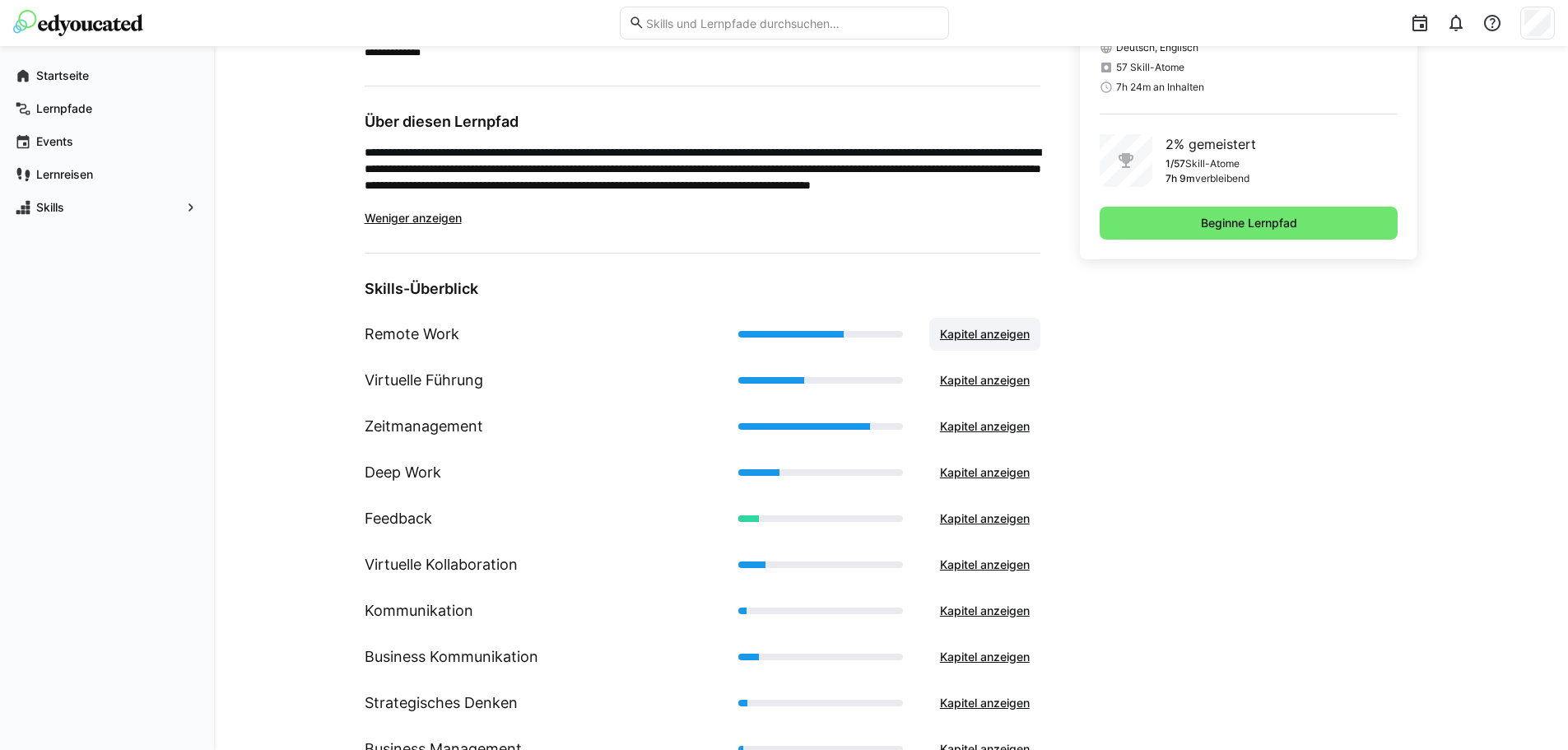
click at [996, 327] on span "Kapitel anzeigen" at bounding box center [984, 334] width 94 height 17
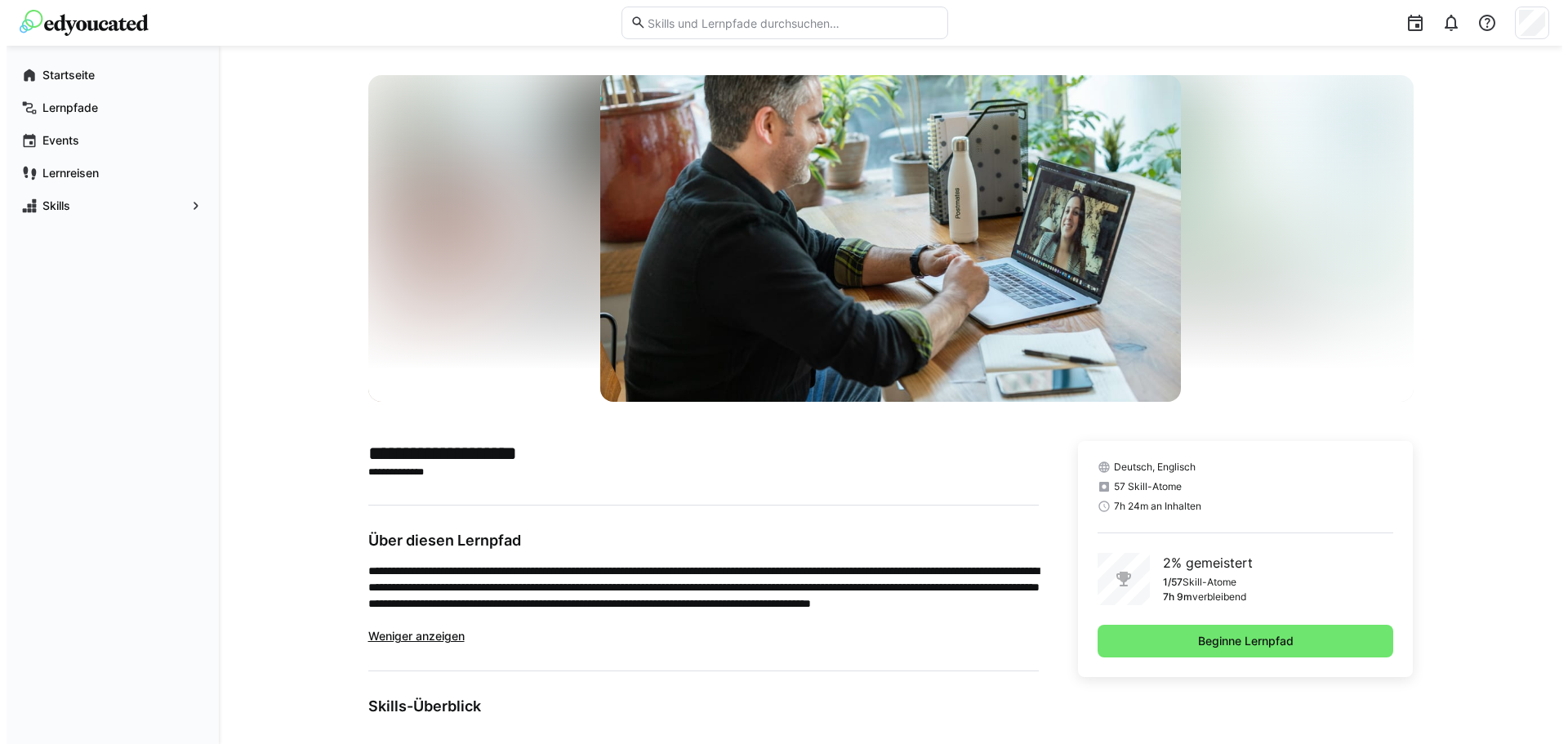
scroll to position [0, 0]
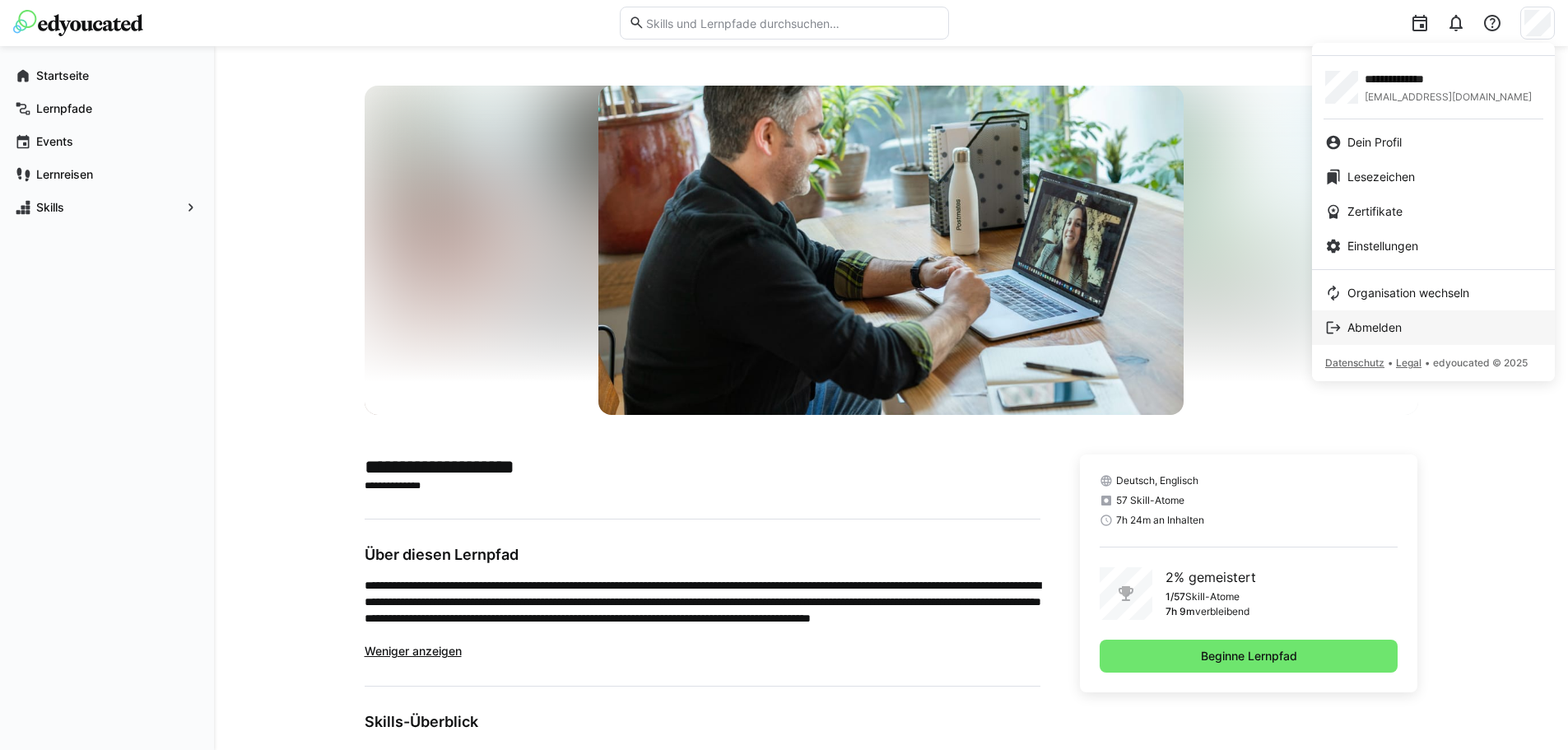
click at [1391, 330] on span "Abmelden" at bounding box center [1374, 328] width 54 height 17
